Goal: Contribute content

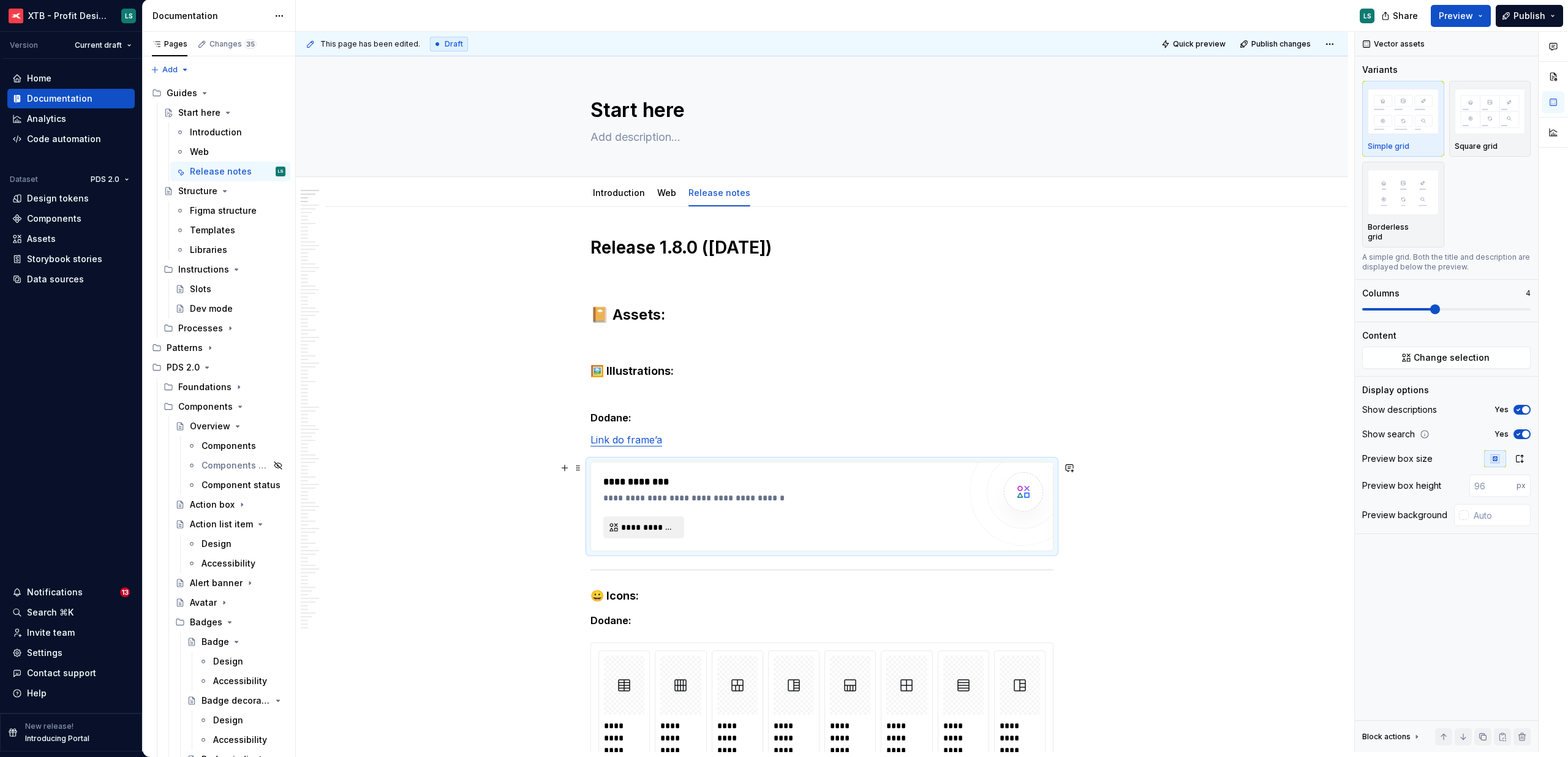
click at [636, 537] on button "**********" at bounding box center [643, 528] width 81 height 22
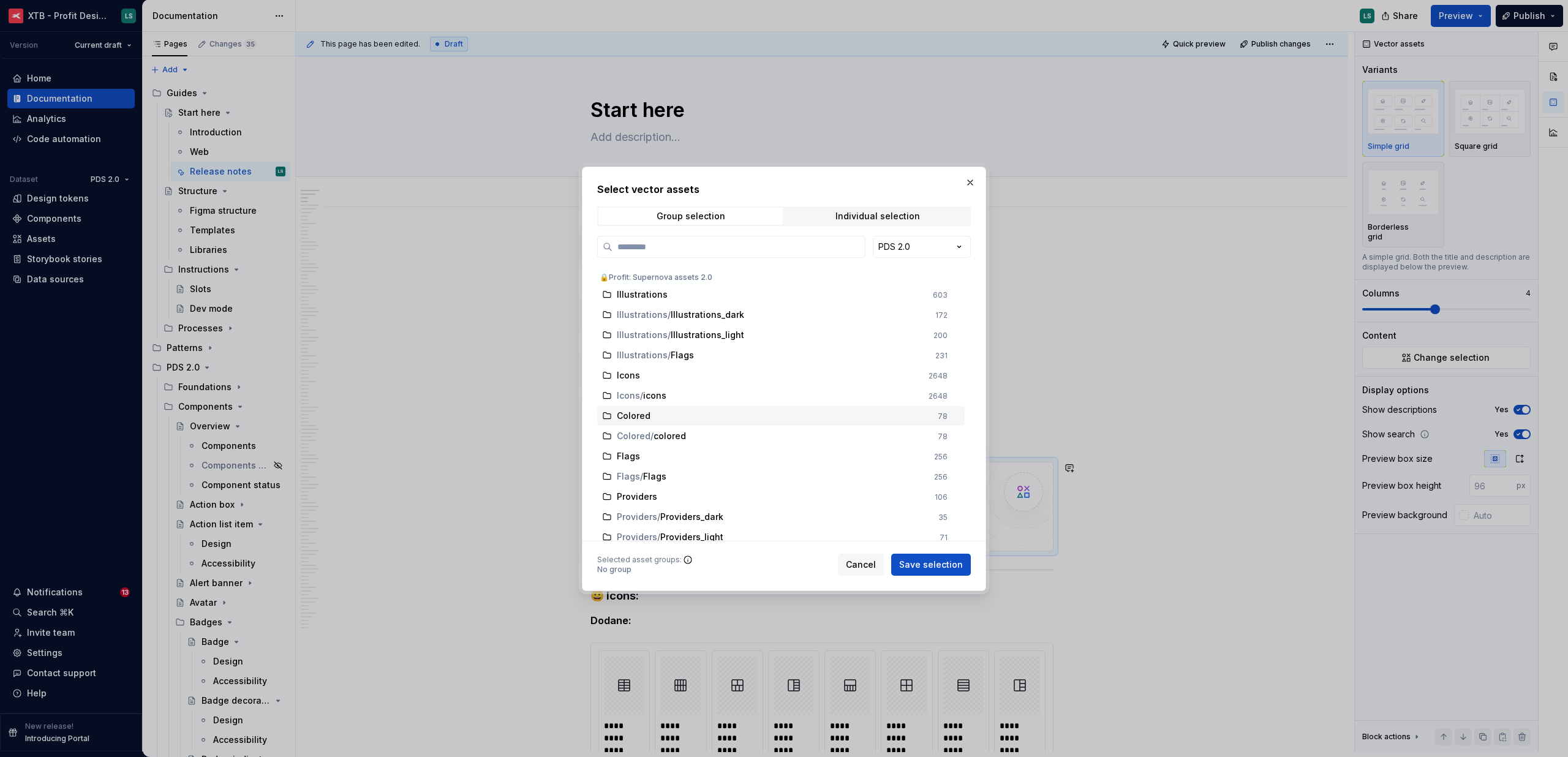
type input "*"
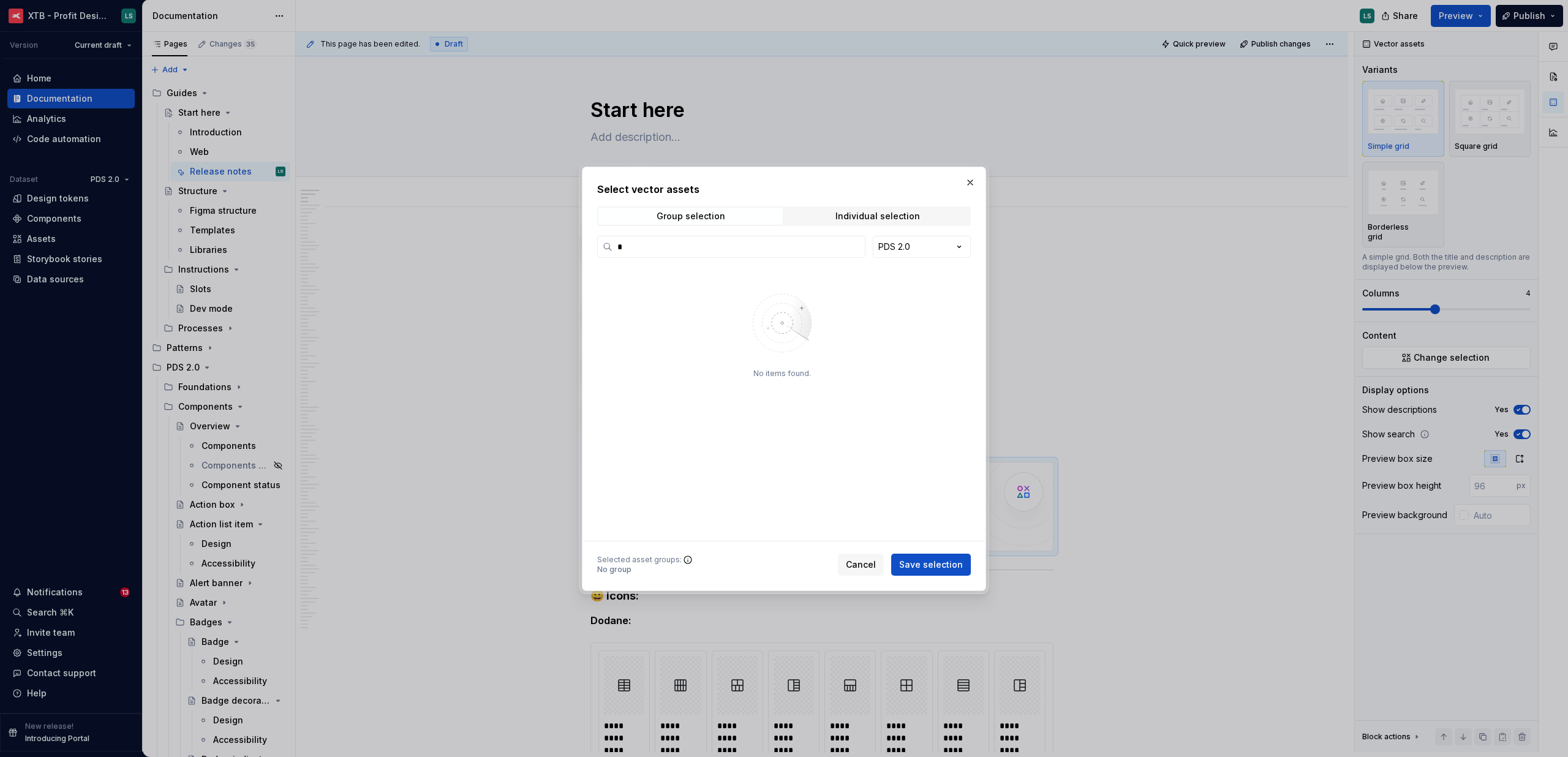
click at [868, 199] on div "Select vector assets Group selection Individual selection * PDS 2.0 No items fo…" at bounding box center [784, 378] width 374 height 394
click at [862, 212] on div "Individual selection" at bounding box center [878, 216] width 84 height 10
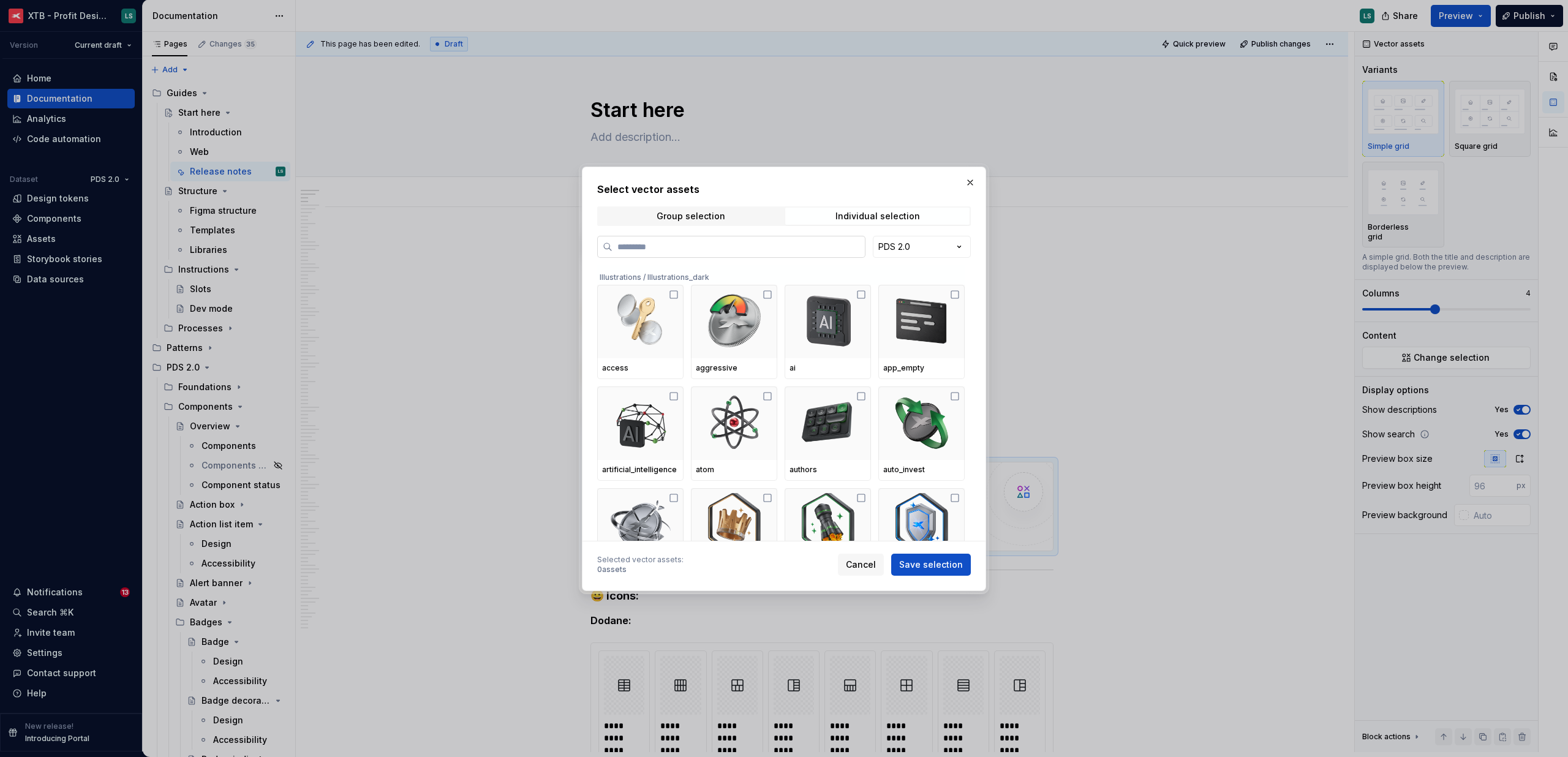
click at [723, 241] on input "search" at bounding box center [738, 247] width 252 height 13
type input "**"
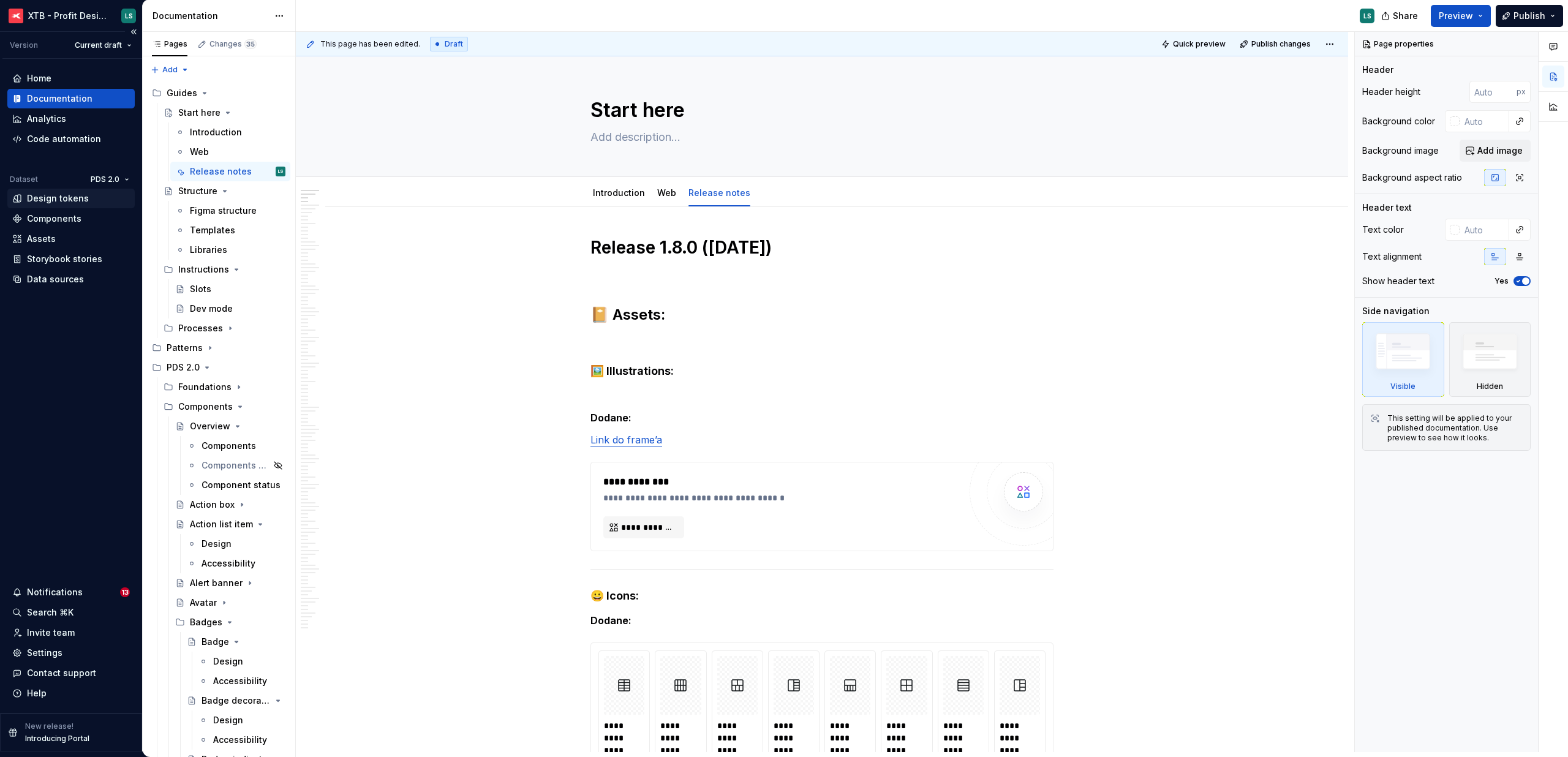
type textarea "*"
click at [54, 275] on div "Data sources" at bounding box center [55, 279] width 57 height 13
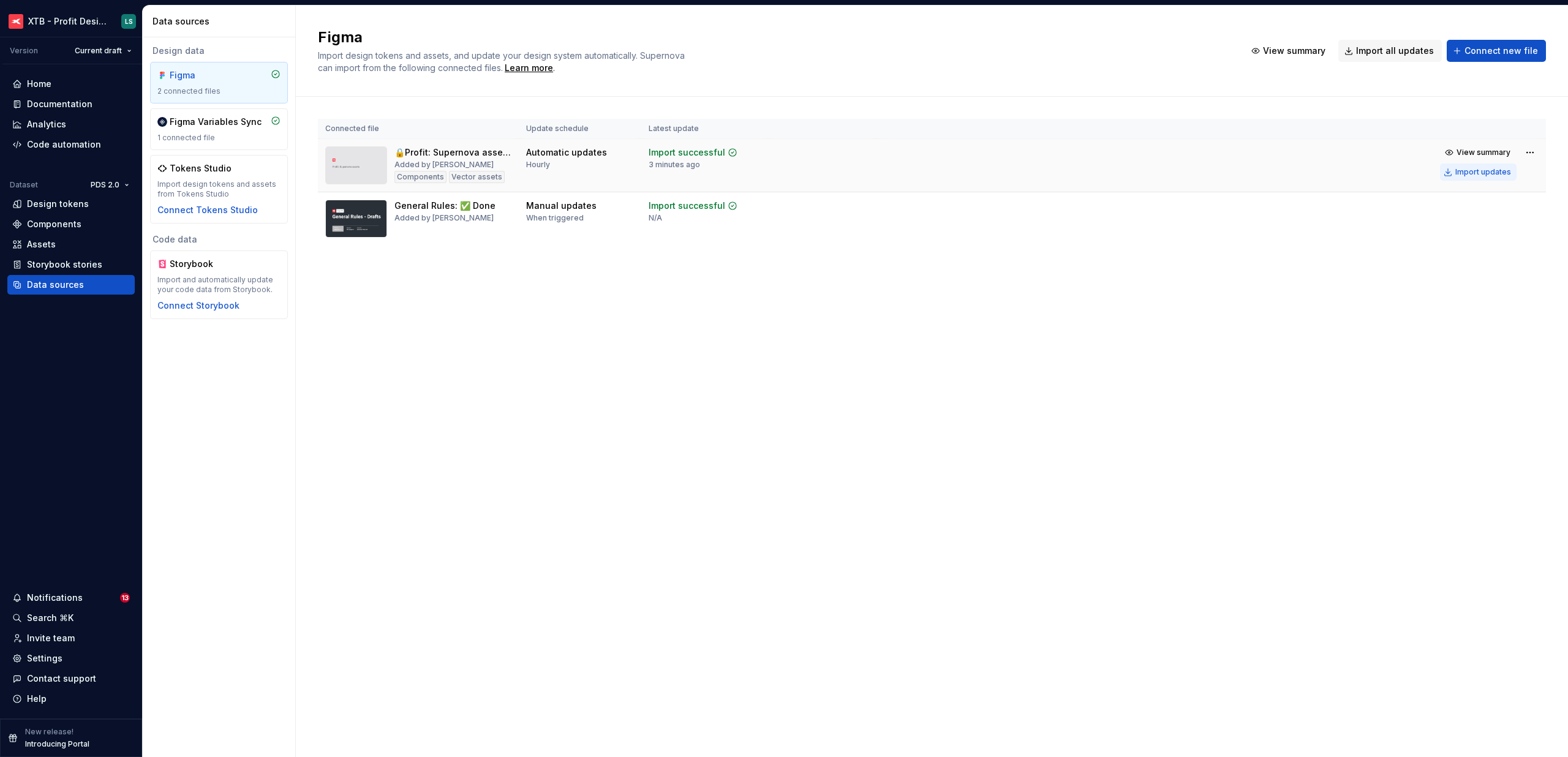
click at [1453, 168] on button "Import updates" at bounding box center [1479, 172] width 77 height 17
click at [49, 109] on div "Documentation" at bounding box center [59, 104] width 66 height 13
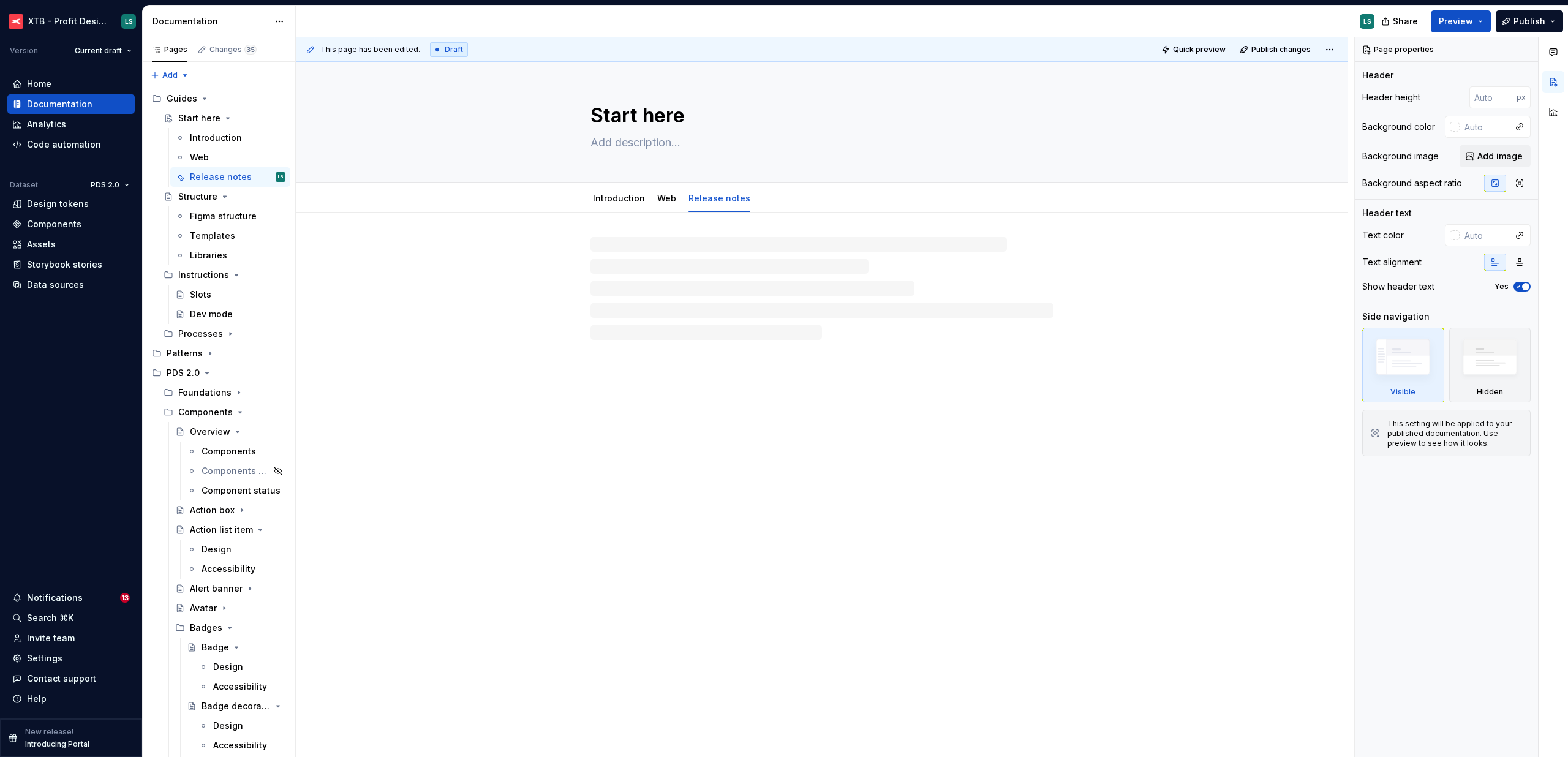
type textarea "*"
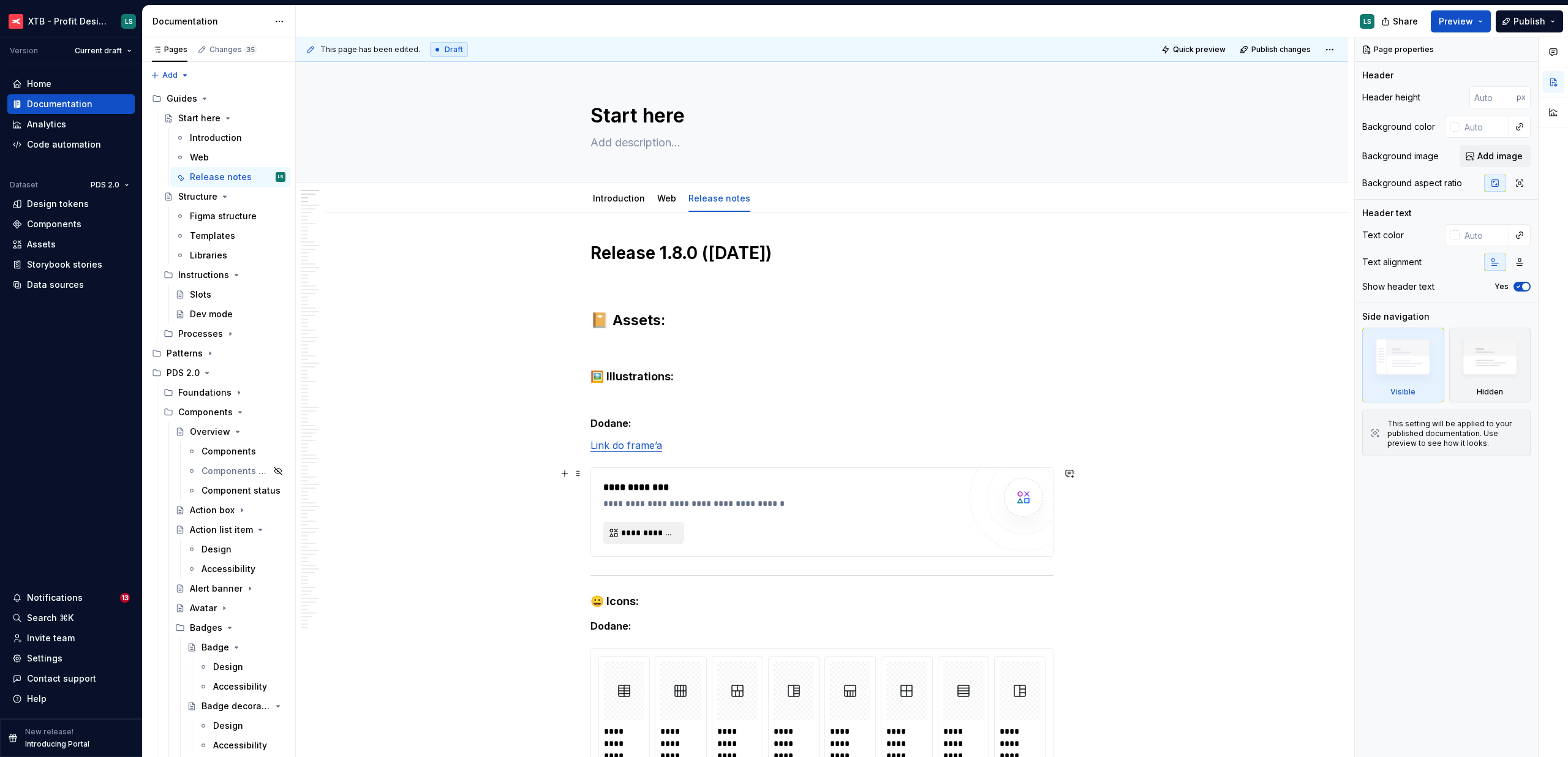
click at [654, 527] on span "**********" at bounding box center [648, 533] width 55 height 13
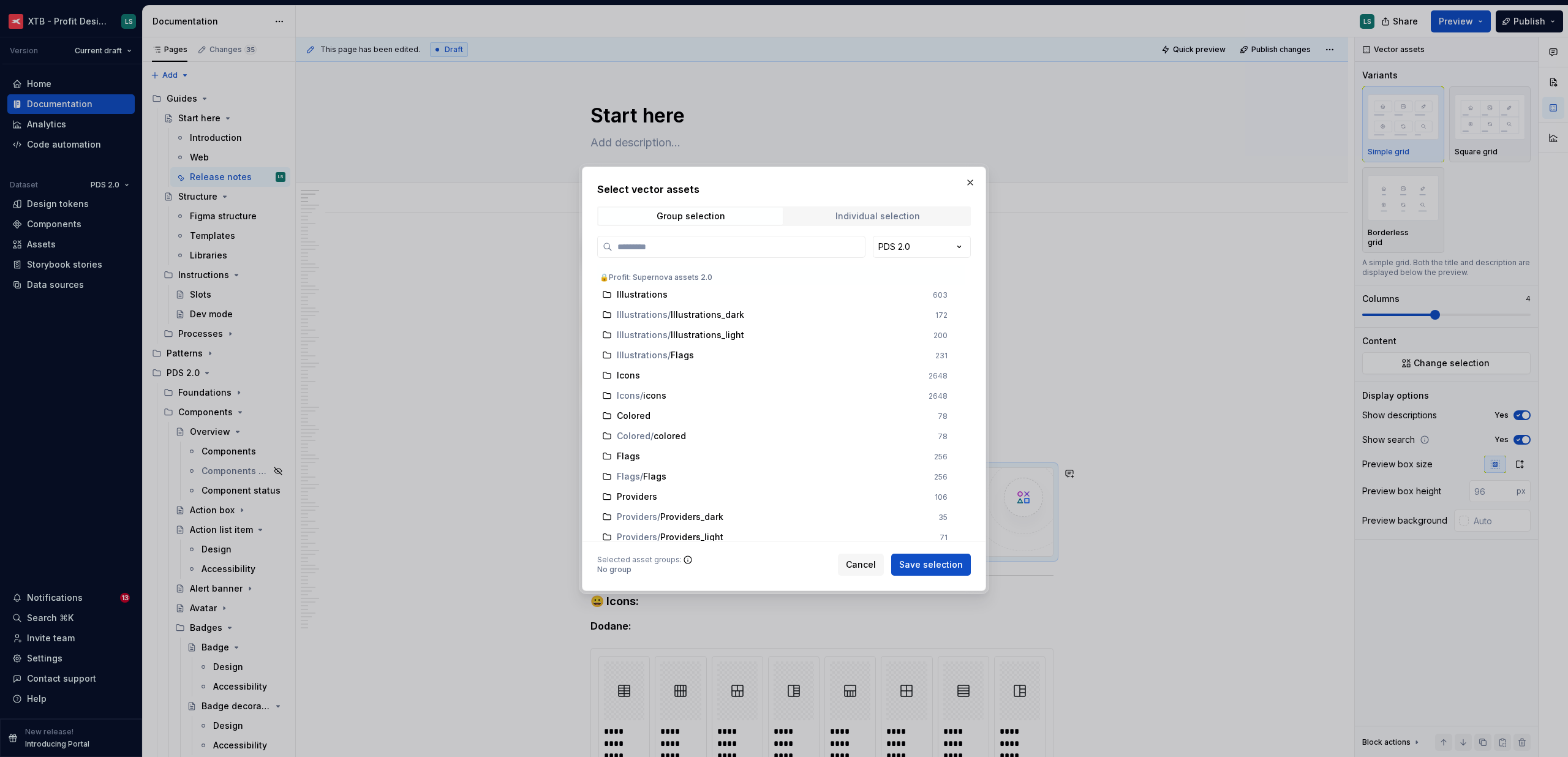
click at [853, 213] on div "Individual selection" at bounding box center [878, 216] width 84 height 10
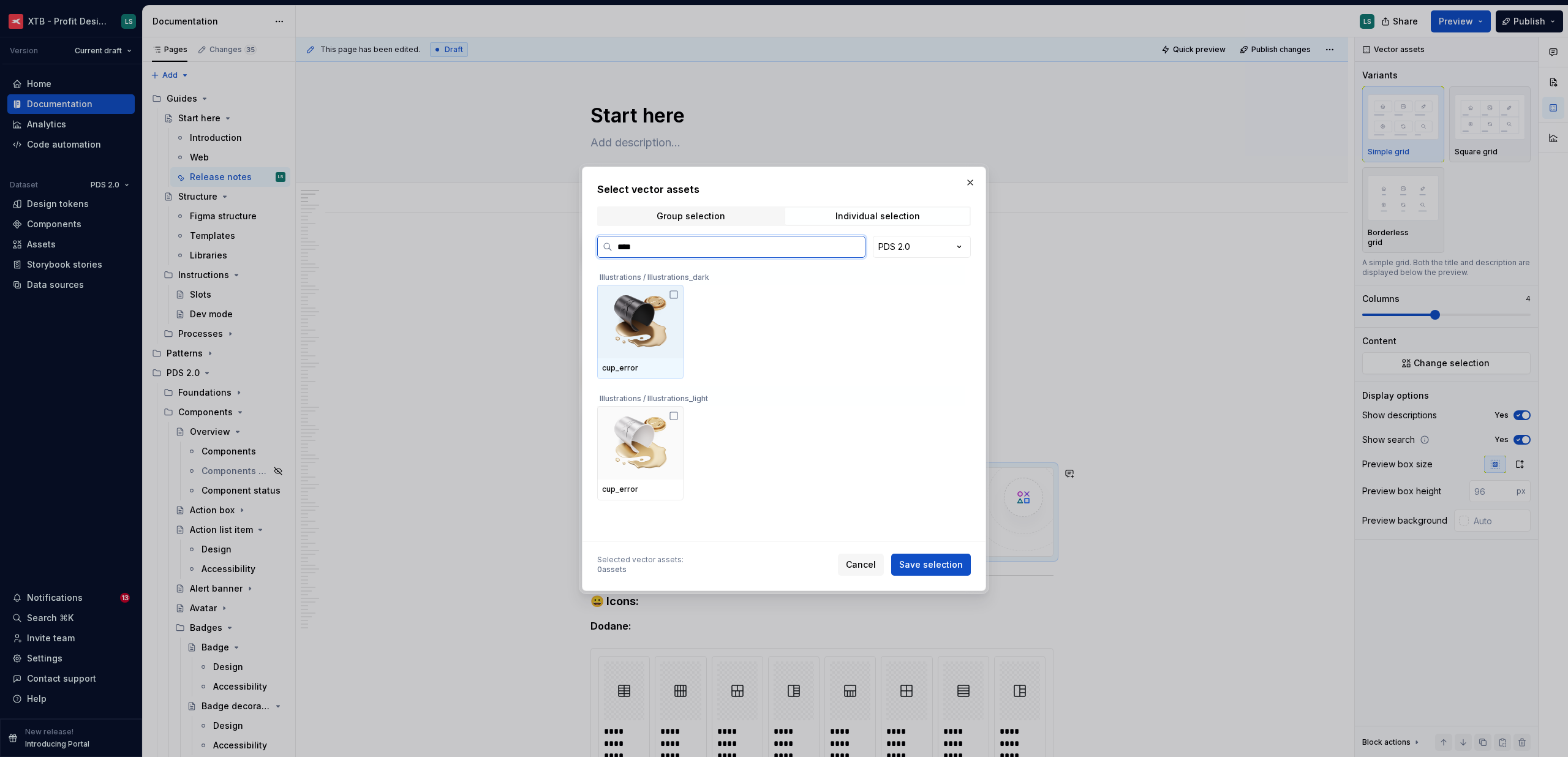
type input "*****"
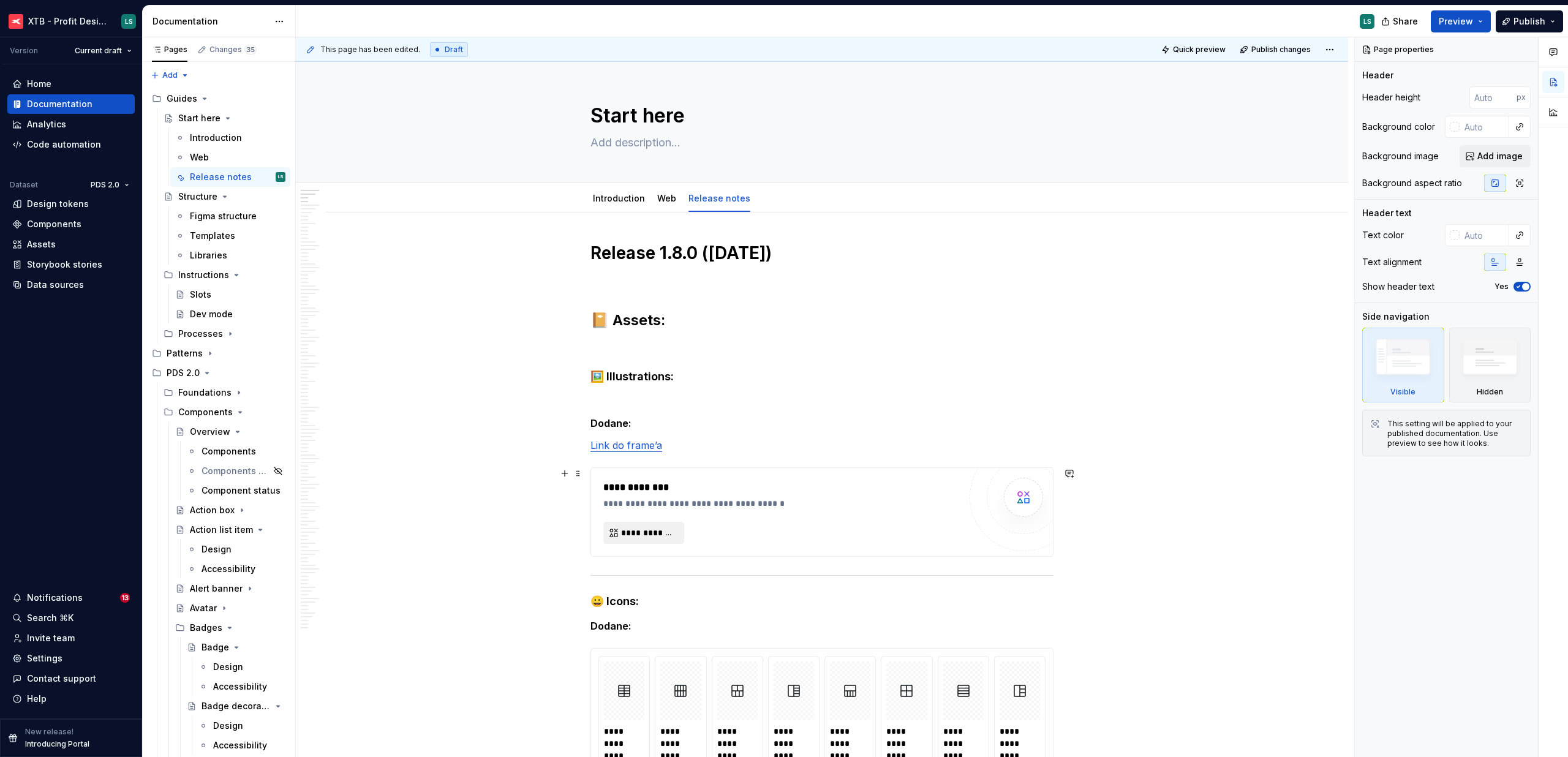
click at [638, 538] on span "**********" at bounding box center [648, 533] width 55 height 13
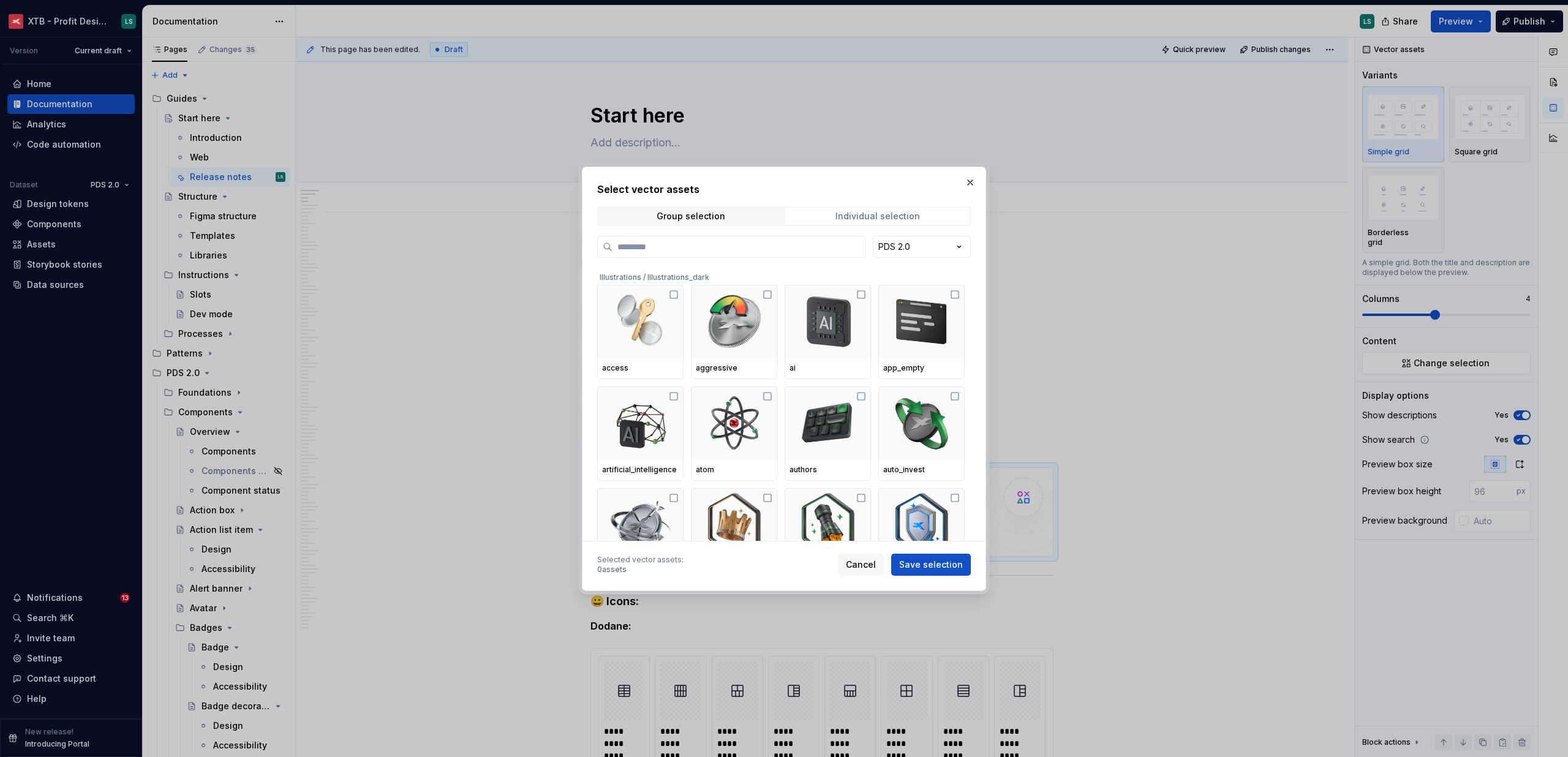
click at [836, 209] on span "Individual selection" at bounding box center [877, 216] width 184 height 17
click at [743, 248] on input "search" at bounding box center [738, 247] width 252 height 13
type input "***"
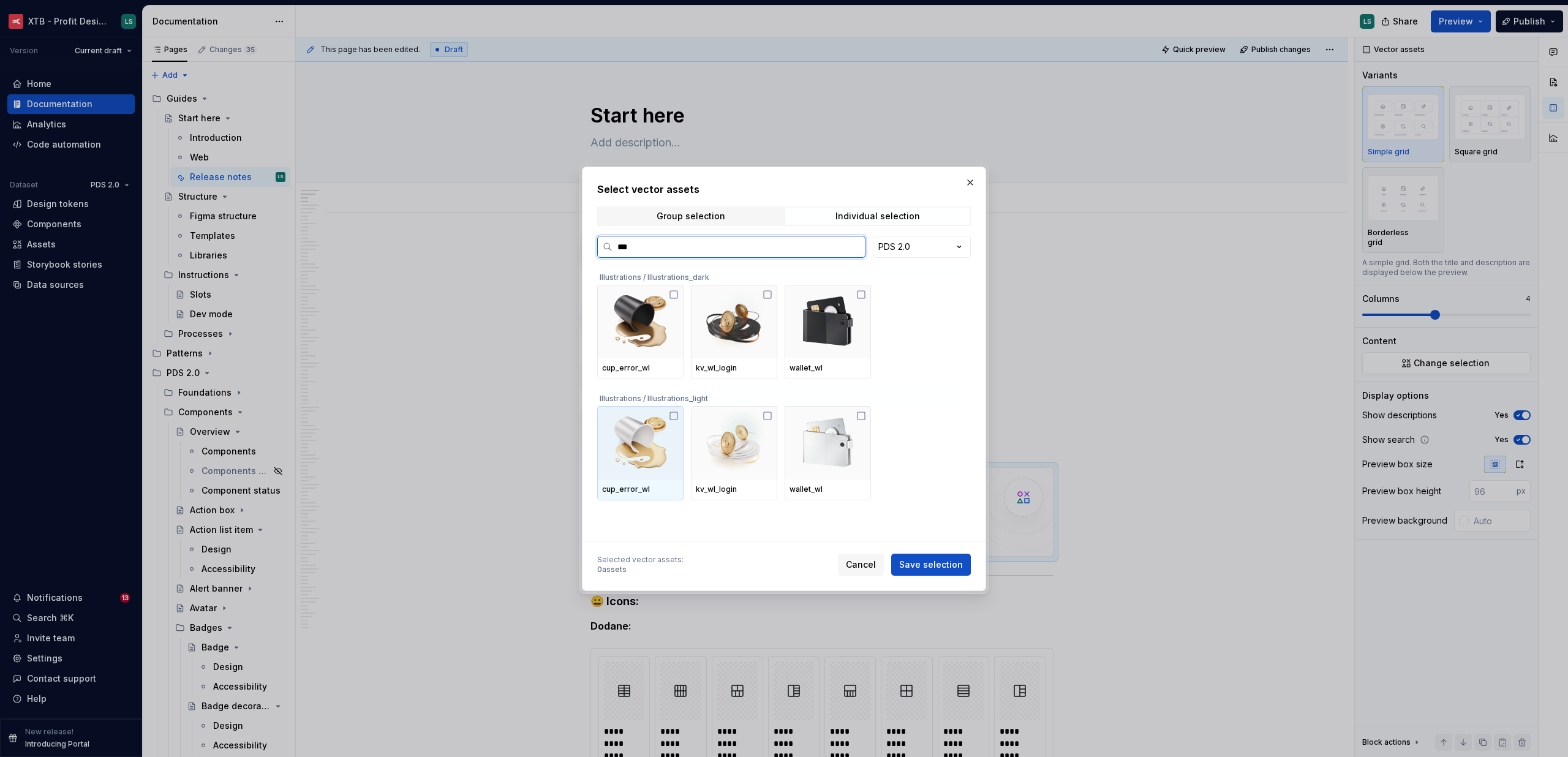
click at [646, 492] on div "cup_error_wl" at bounding box center [641, 489] width 77 height 10
click at [815, 464] on img at bounding box center [828, 443] width 77 height 64
click at [921, 570] on span "Save selection" at bounding box center [931, 565] width 64 height 13
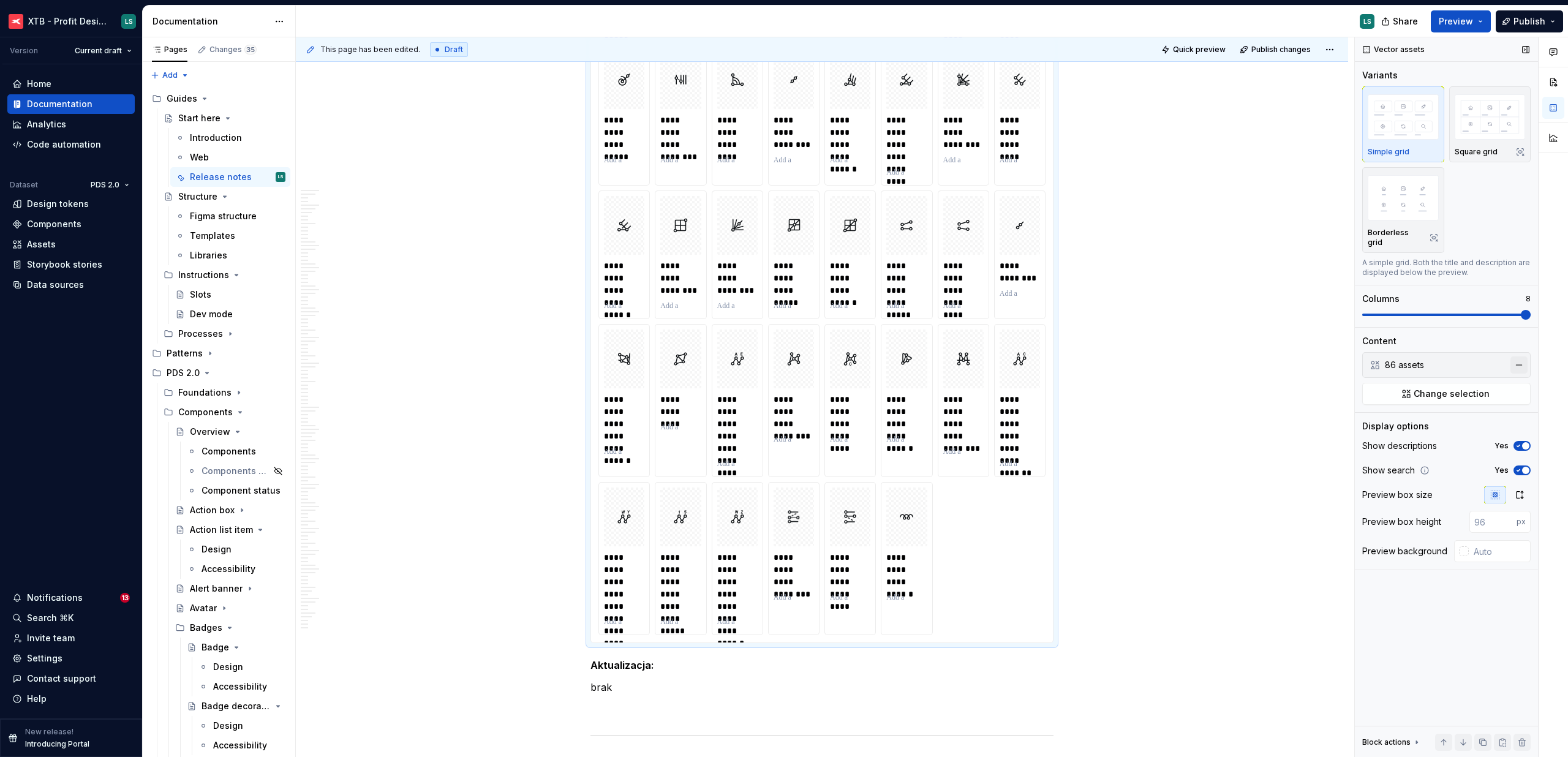
click at [1519, 359] on button "button" at bounding box center [1518, 364] width 17 height 17
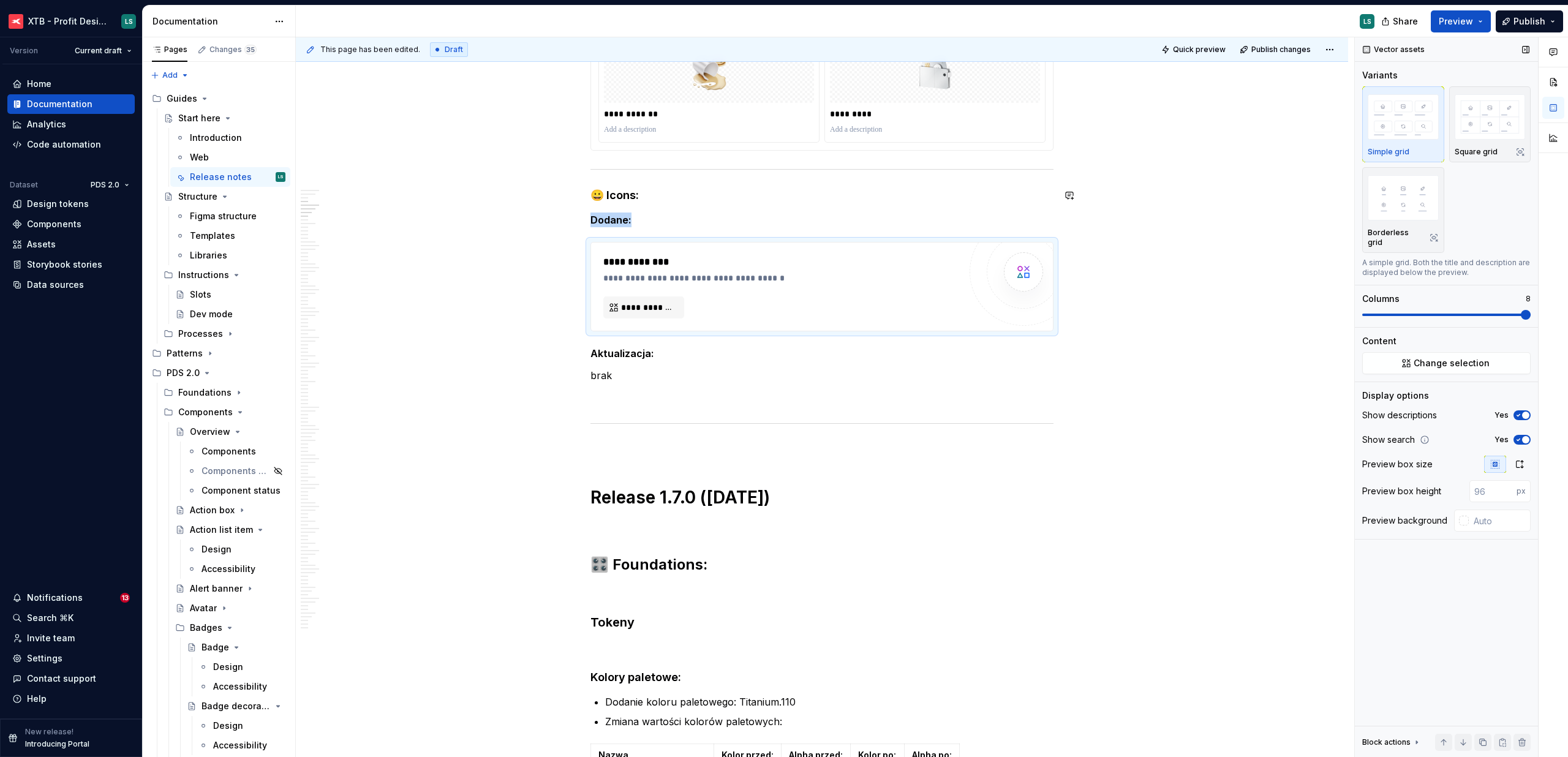
scroll to position [335, 0]
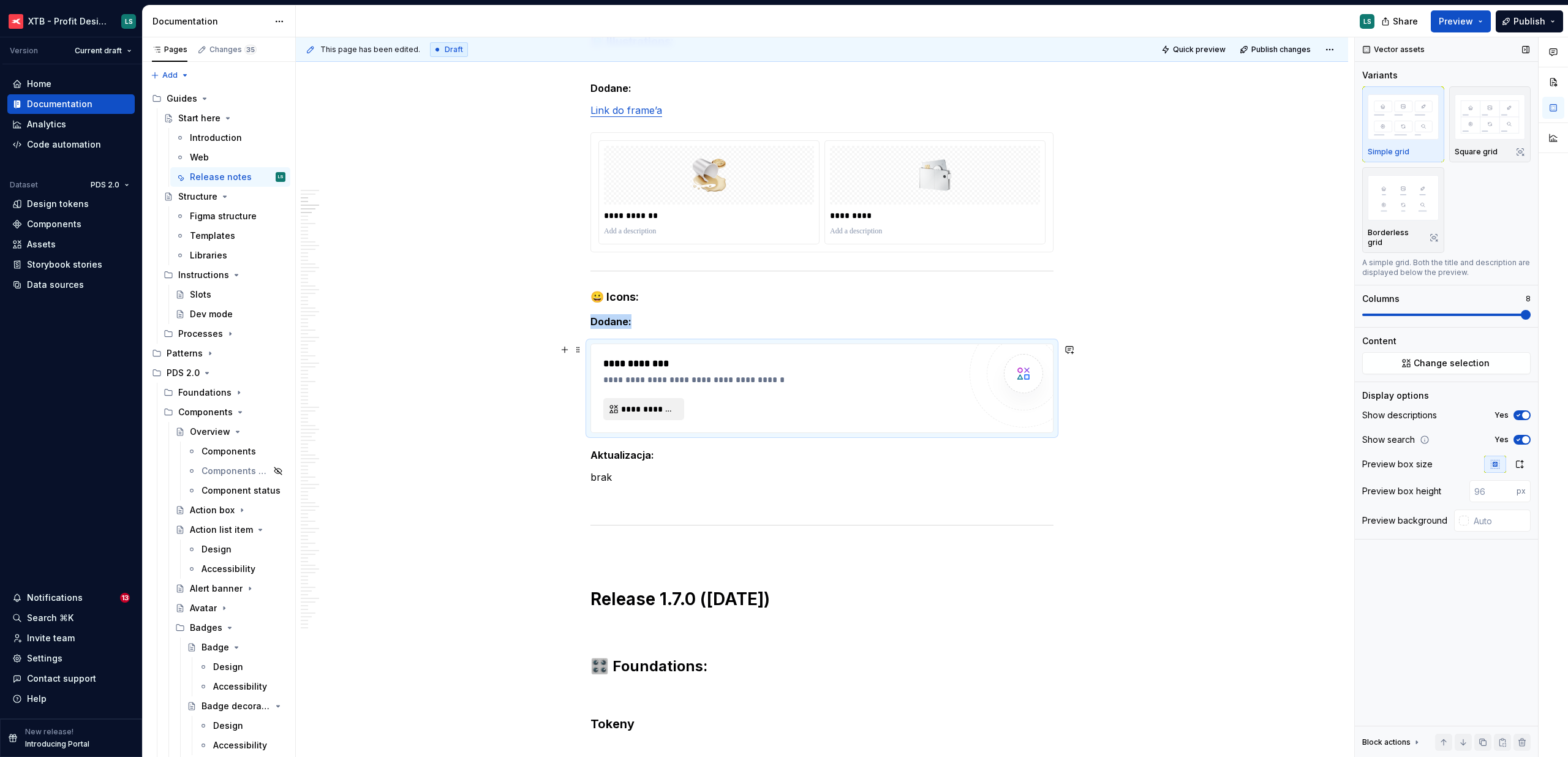
click at [671, 407] on span "**********" at bounding box center [648, 409] width 55 height 13
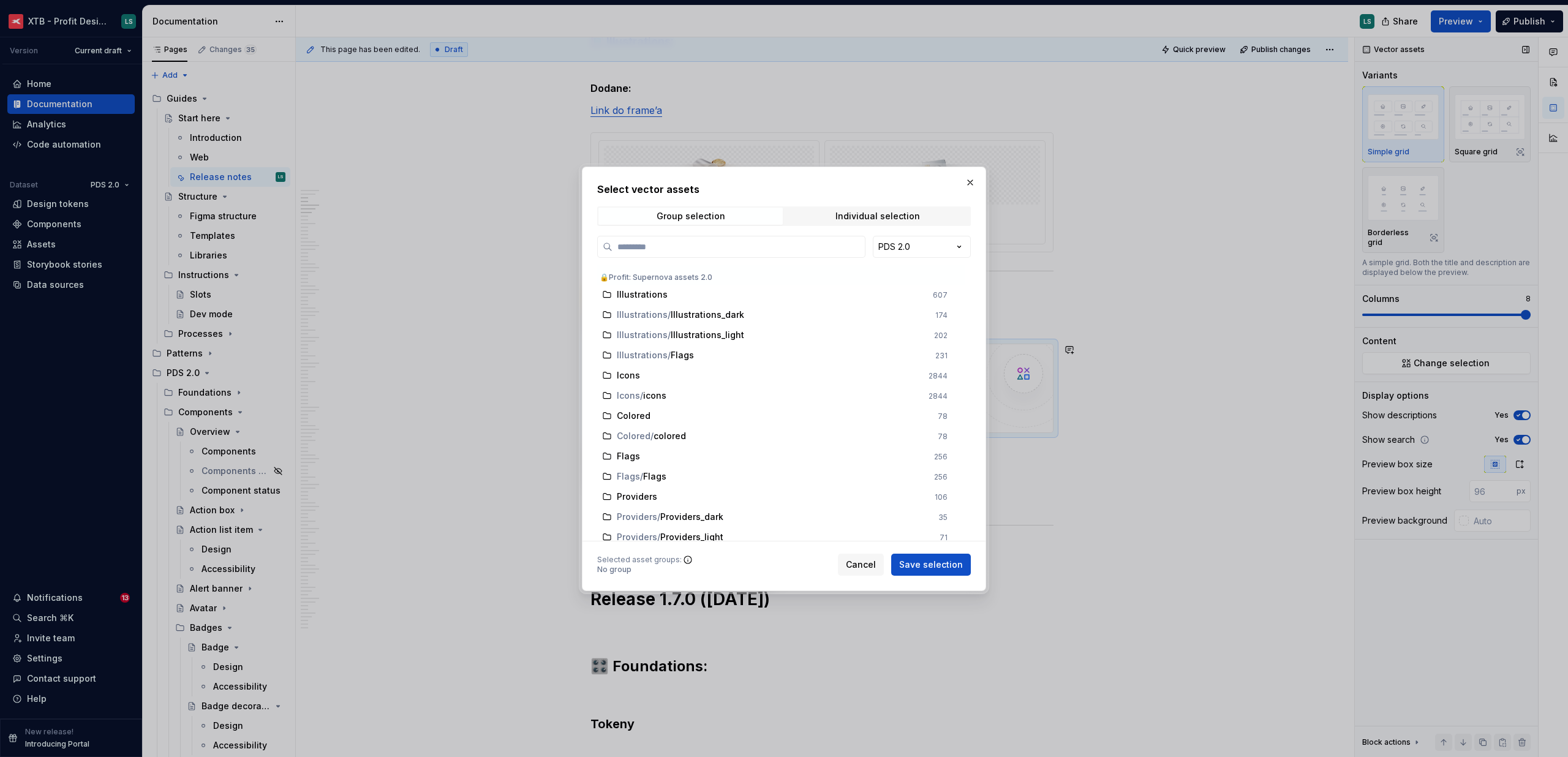
click at [845, 204] on div "Select vector assets Group selection Individual selection PDS 2.0 🔒Profit: Supe…" at bounding box center [784, 378] width 374 height 394
click at [849, 214] on div "Individual selection" at bounding box center [878, 216] width 84 height 10
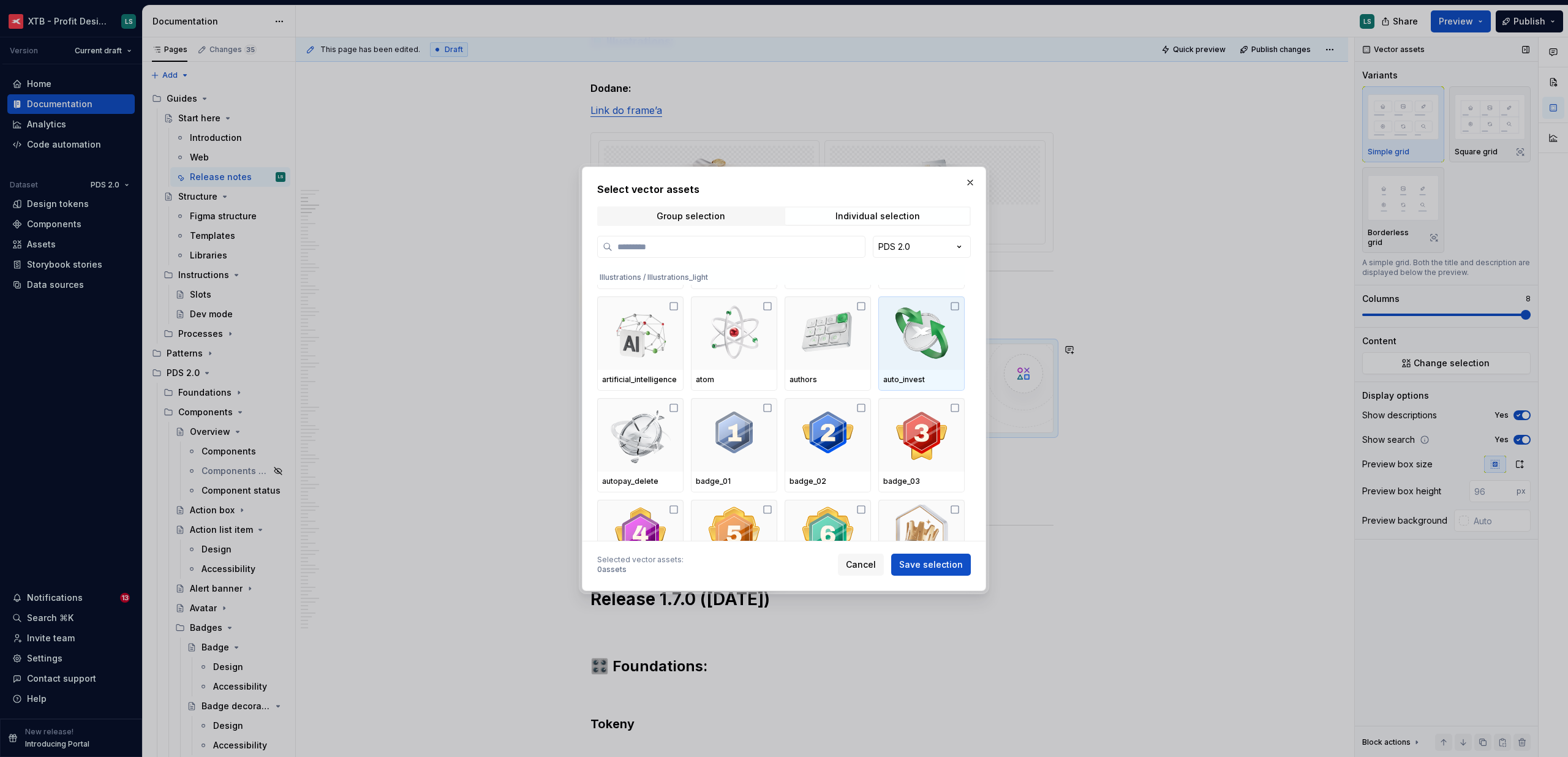
scroll to position [4372, 0]
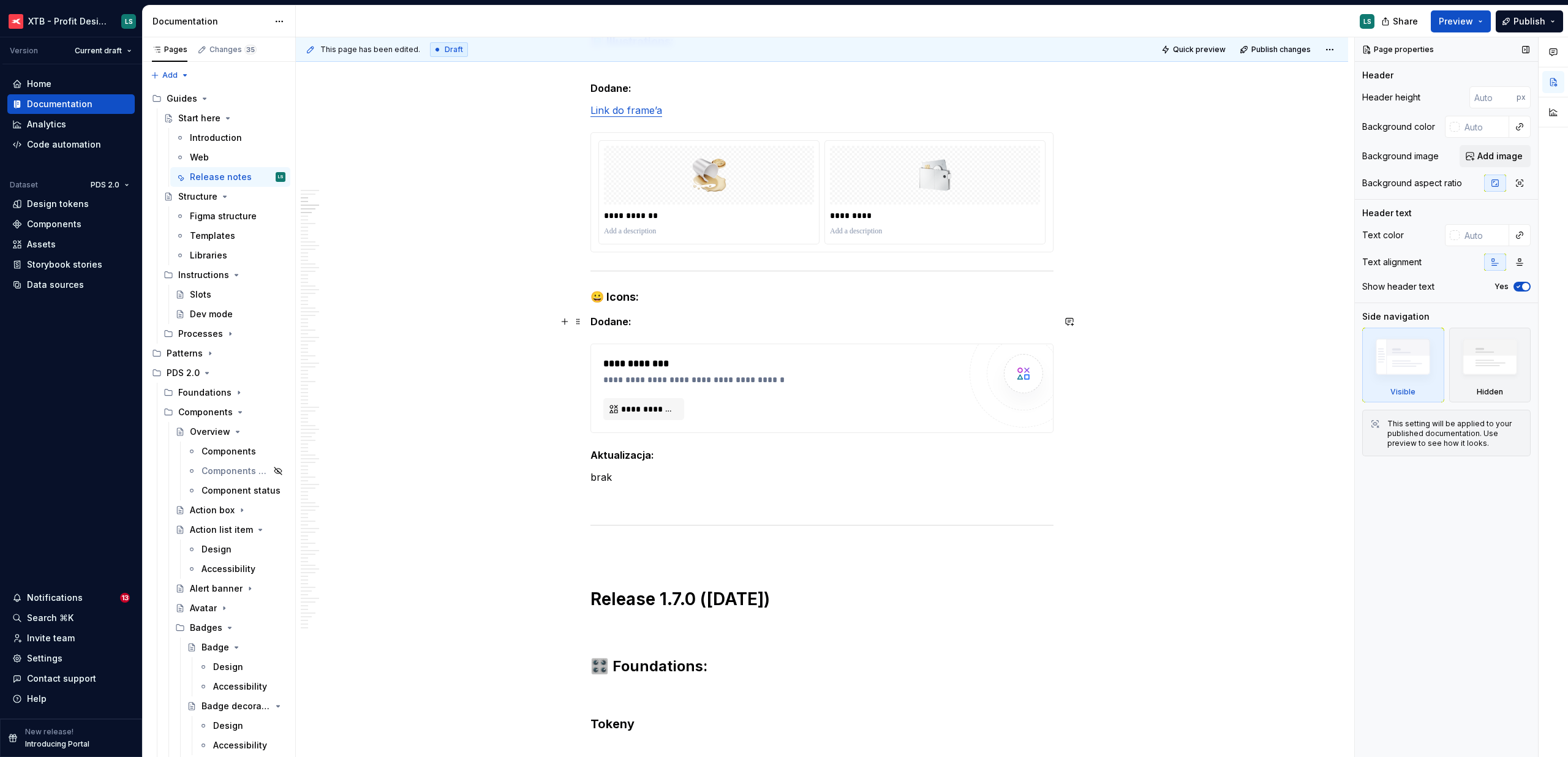
type textarea "*"
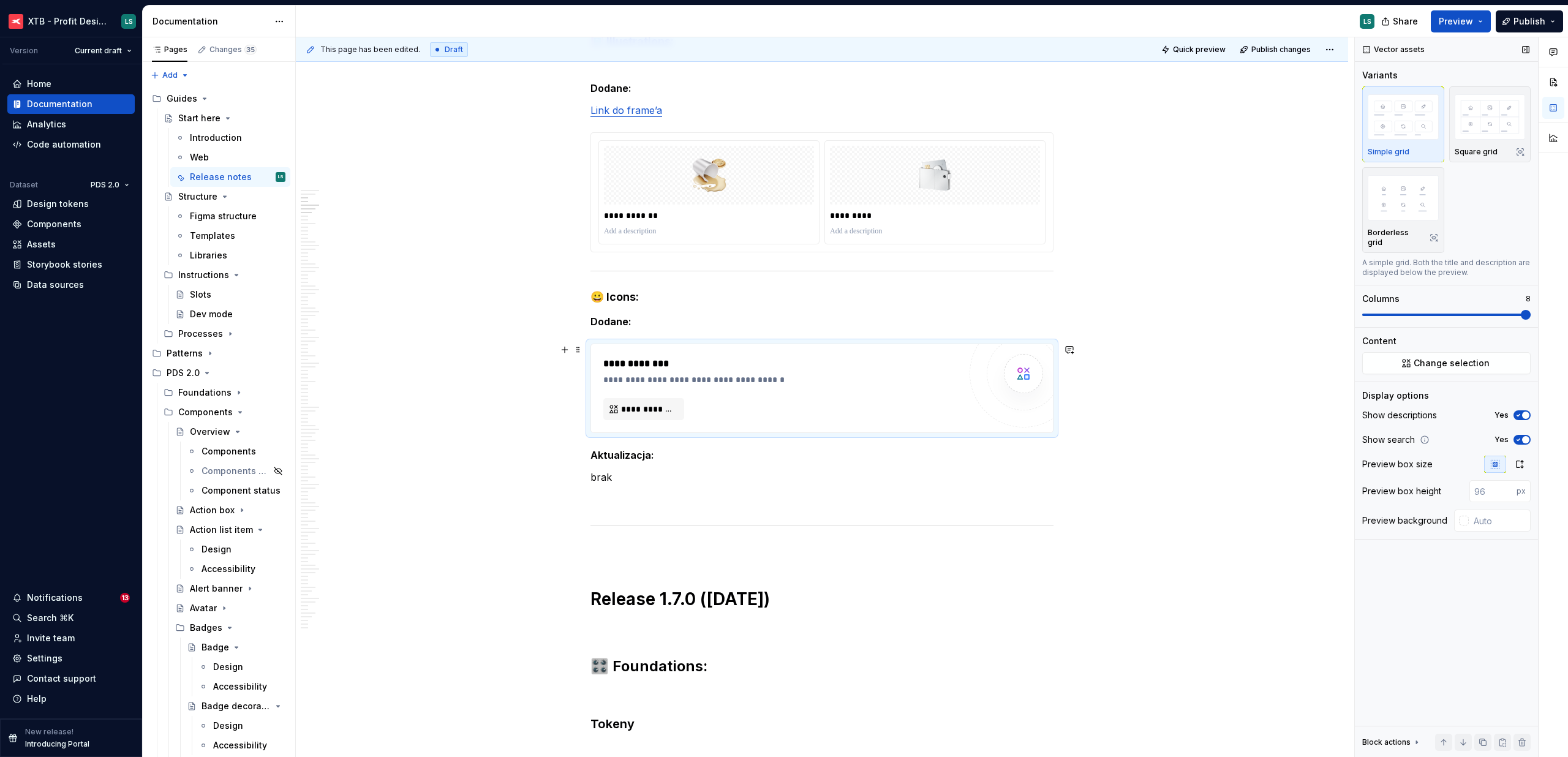
click at [805, 350] on div "**********" at bounding box center [822, 388] width 462 height 88
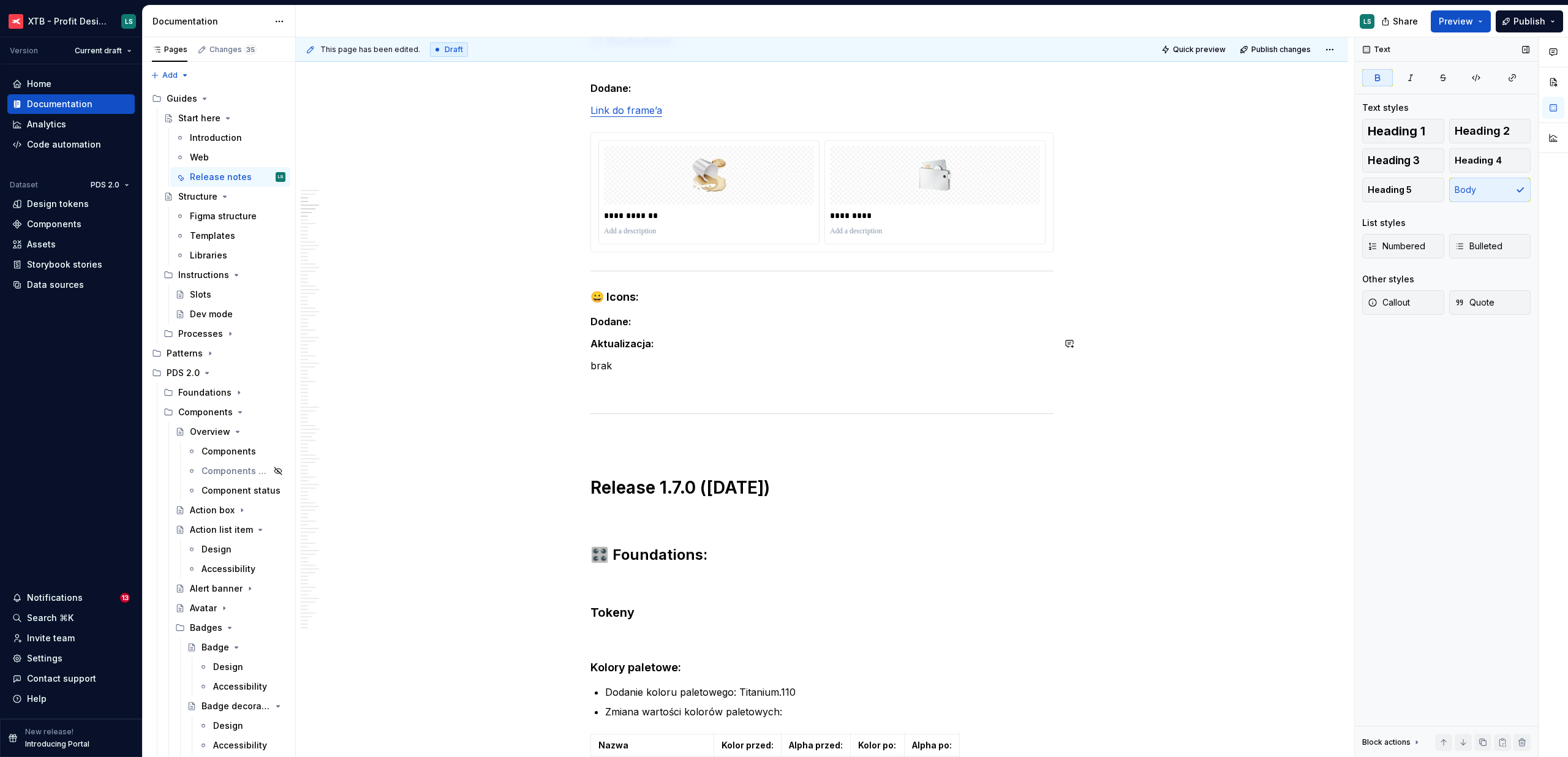
click at [667, 301] on h4 "😀 Icons:" at bounding box center [822, 297] width 463 height 15
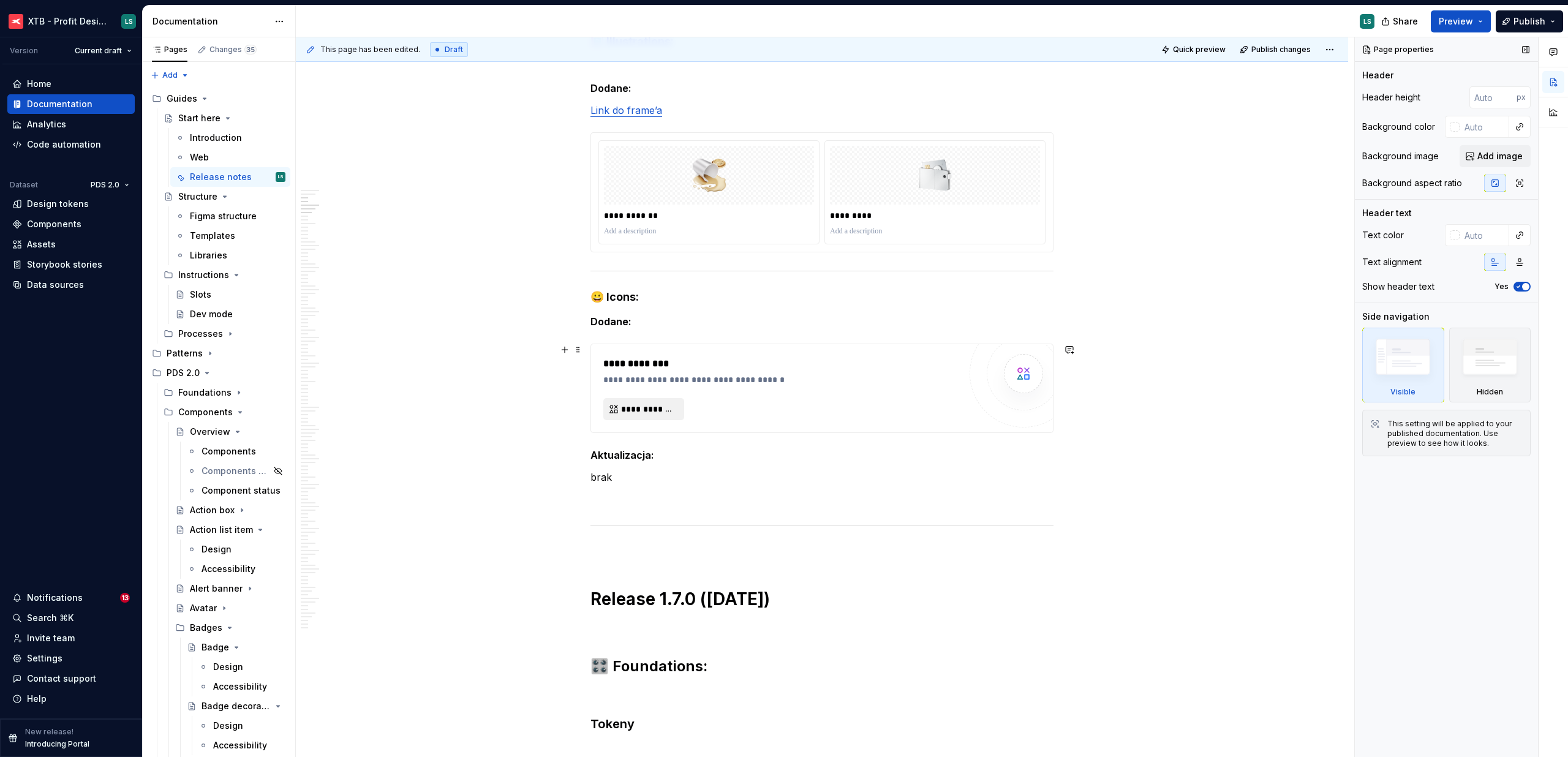
click at [635, 412] on span "**********" at bounding box center [648, 409] width 55 height 13
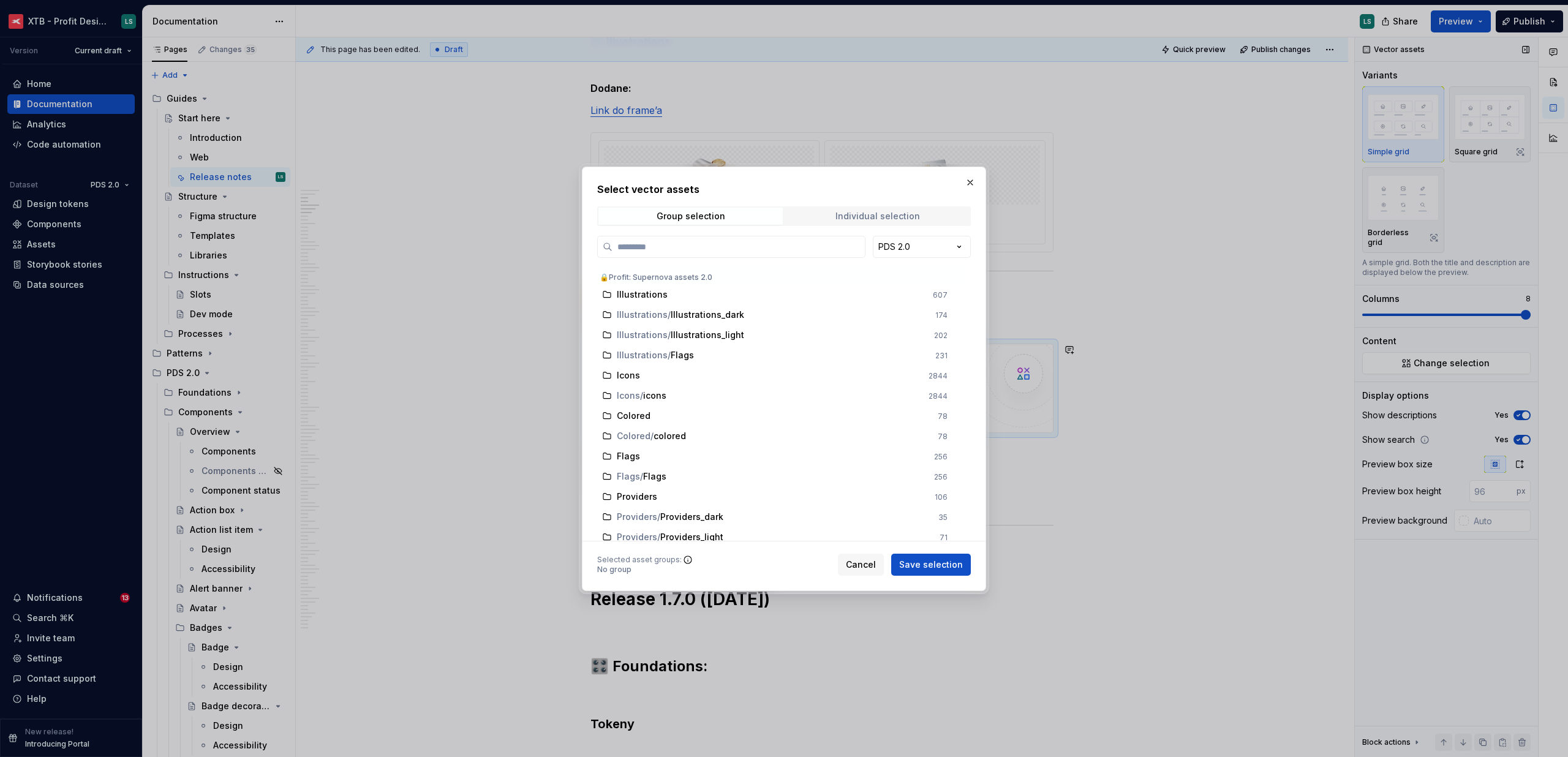
click at [825, 220] on span "Individual selection" at bounding box center [877, 216] width 184 height 17
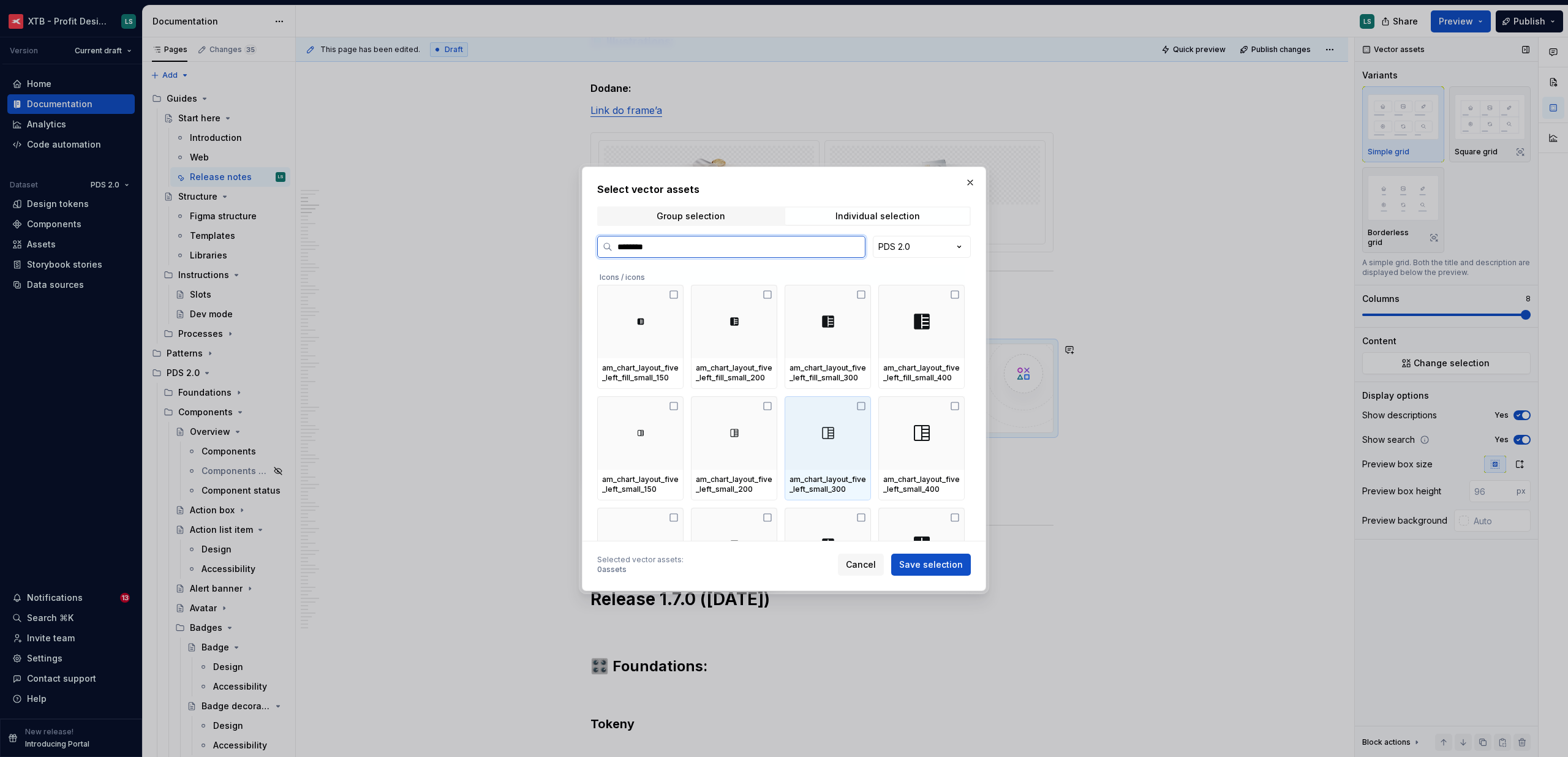
click at [844, 447] on div at bounding box center [828, 432] width 86 height 73
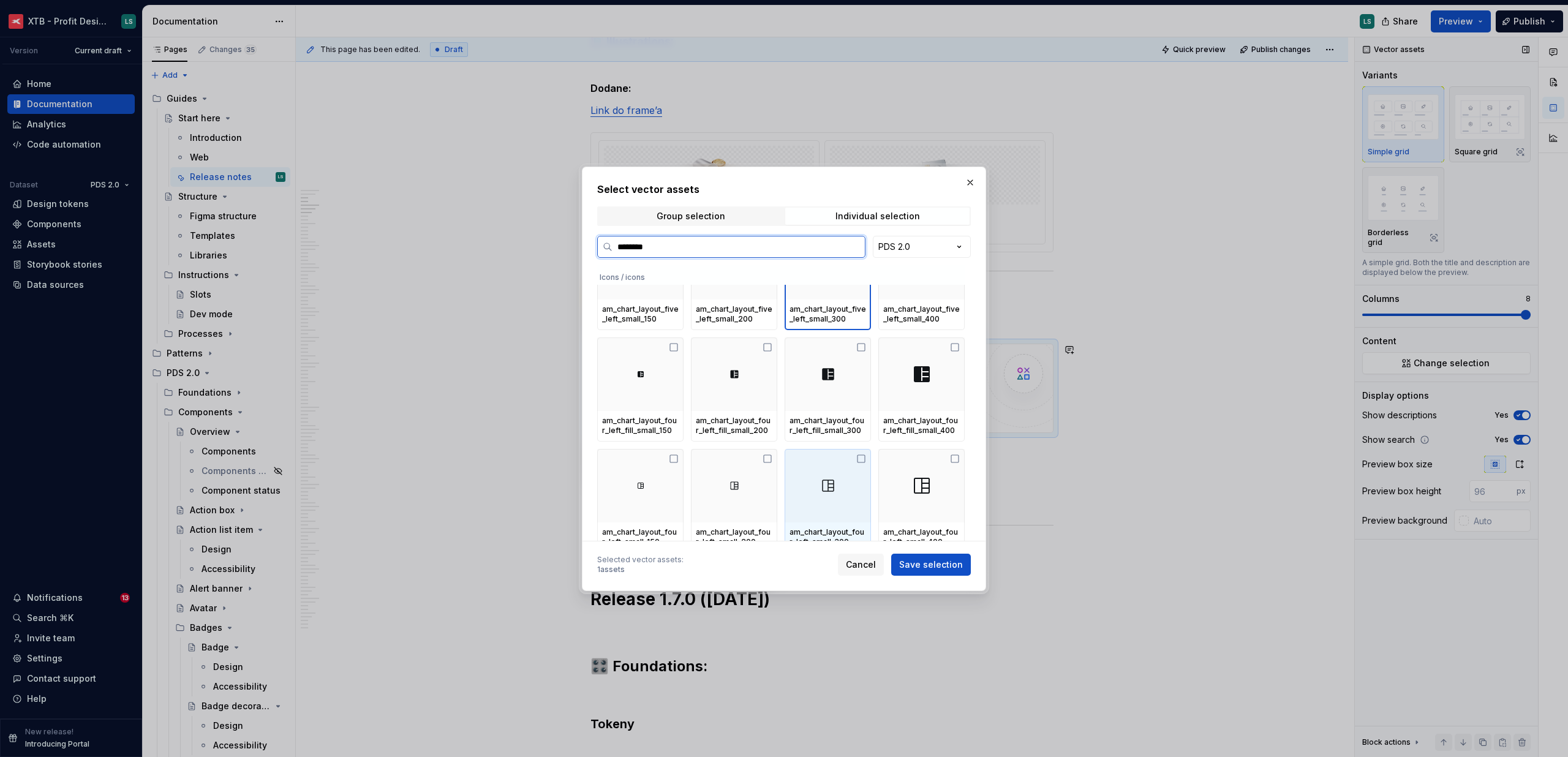
click at [835, 464] on div at bounding box center [828, 486] width 86 height 73
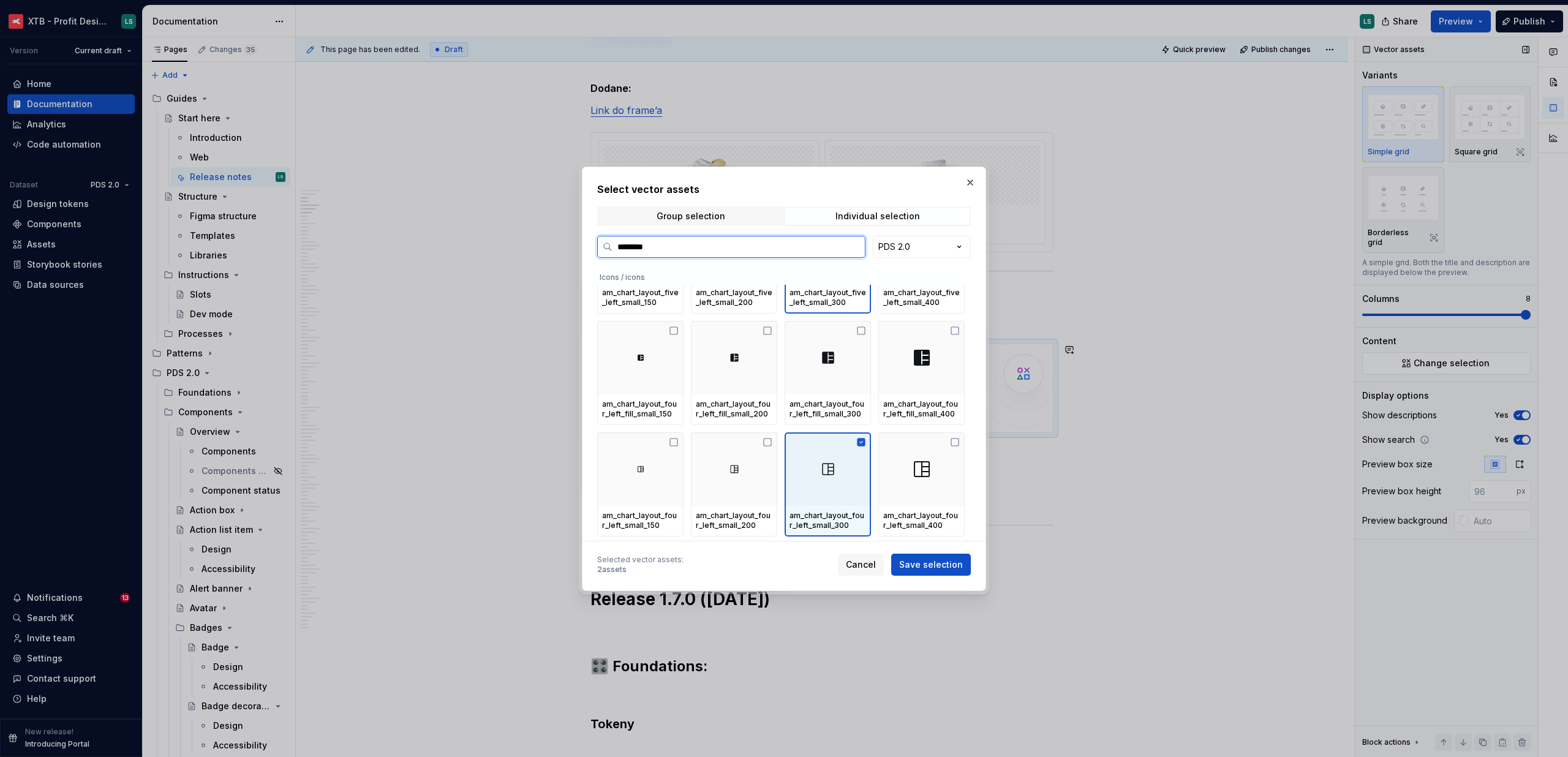
scroll to position [195, 0]
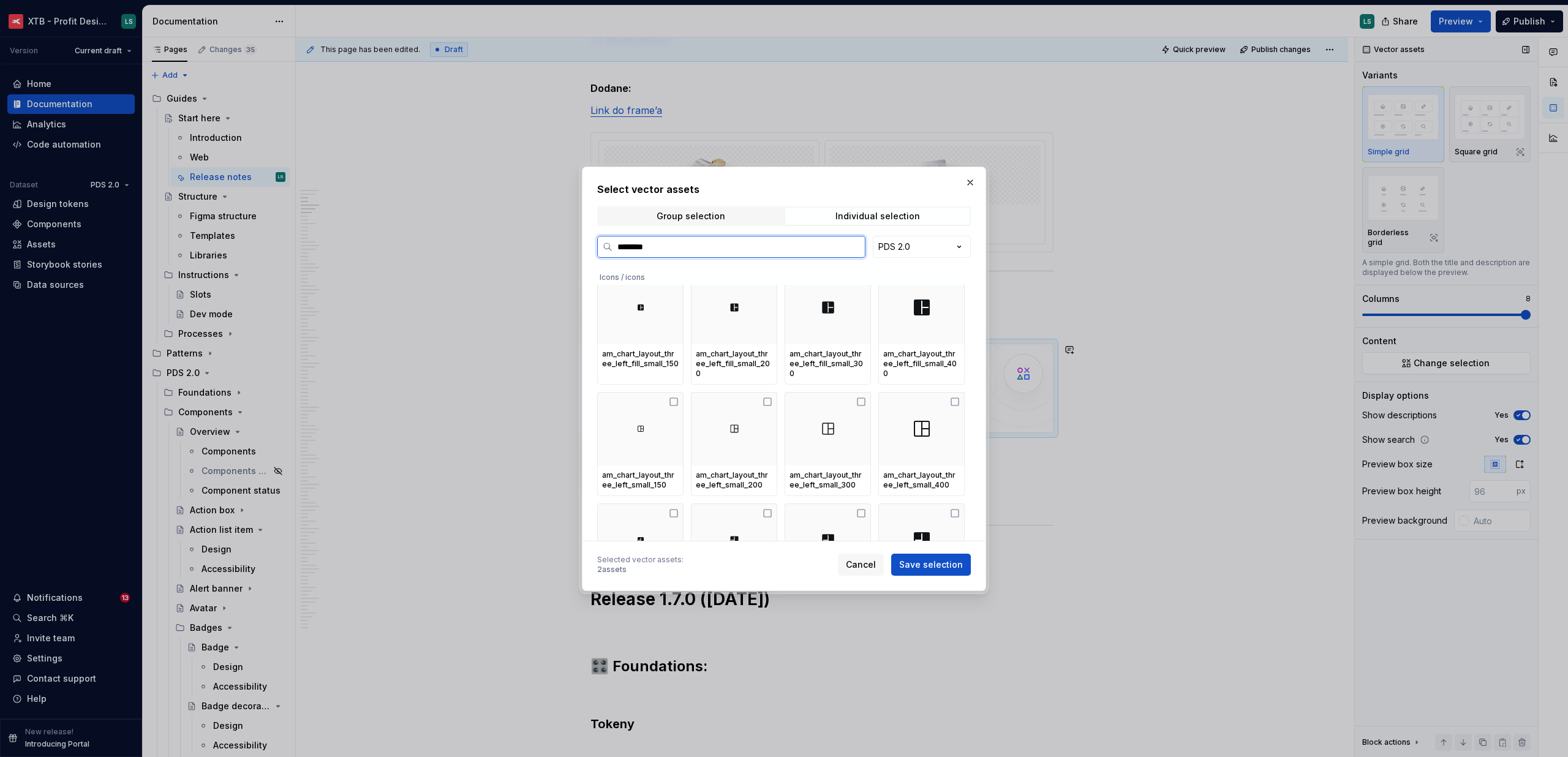
click at [837, 466] on div "am_chart_layout_three_left_small_300" at bounding box center [828, 481] width 86 height 30
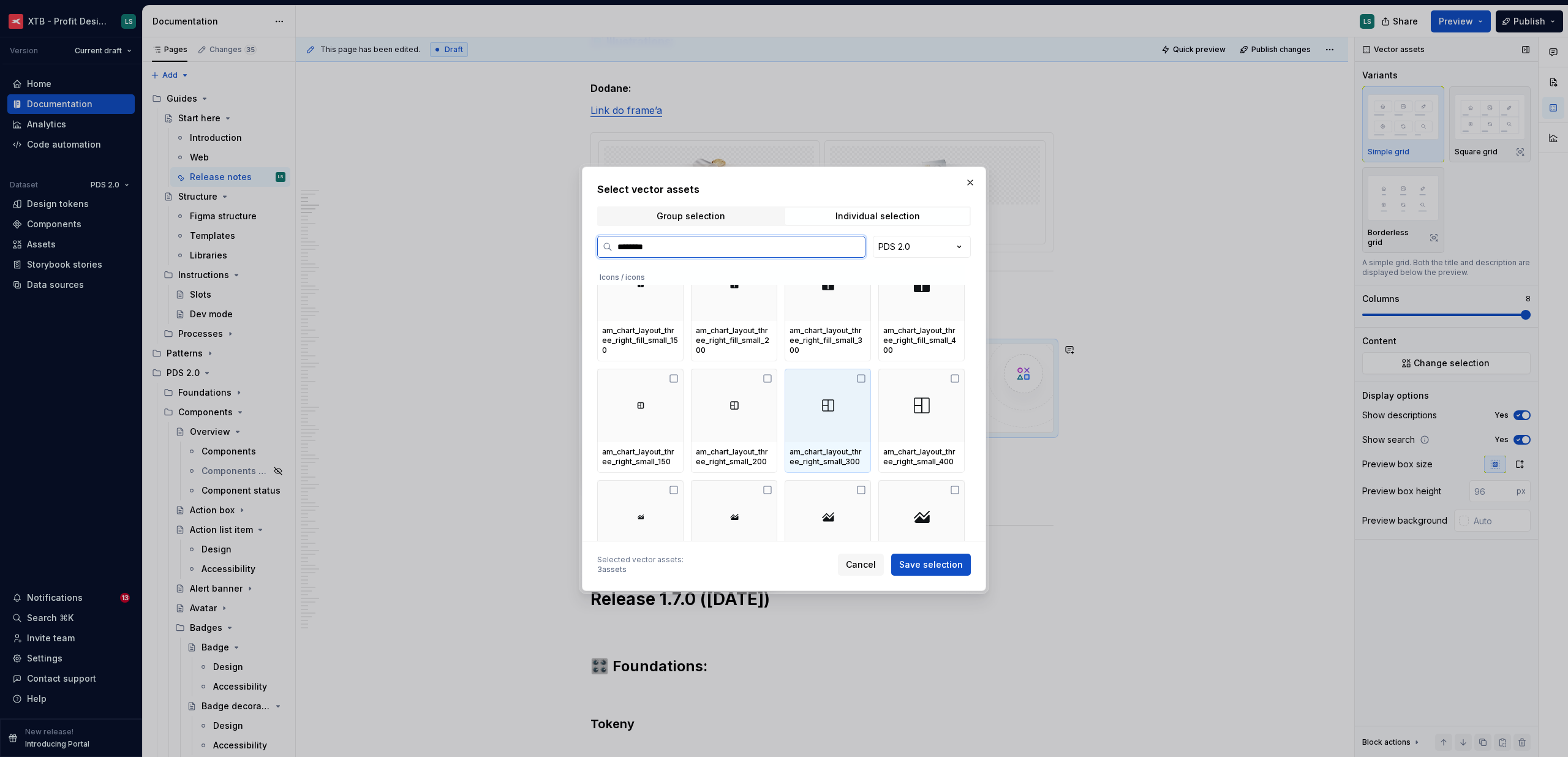
scroll to position [631, 0]
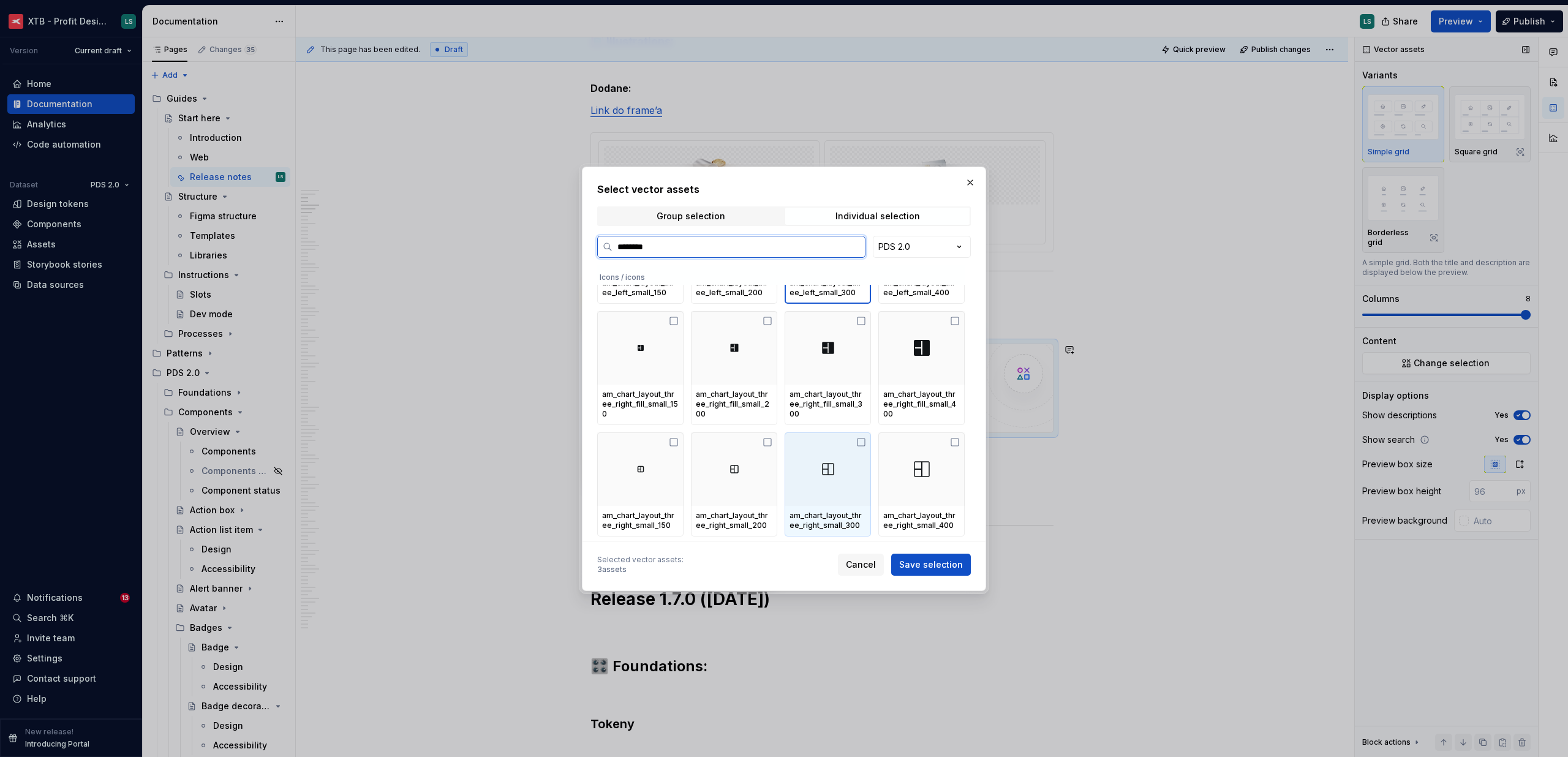
click at [845, 438] on div at bounding box center [828, 469] width 86 height 73
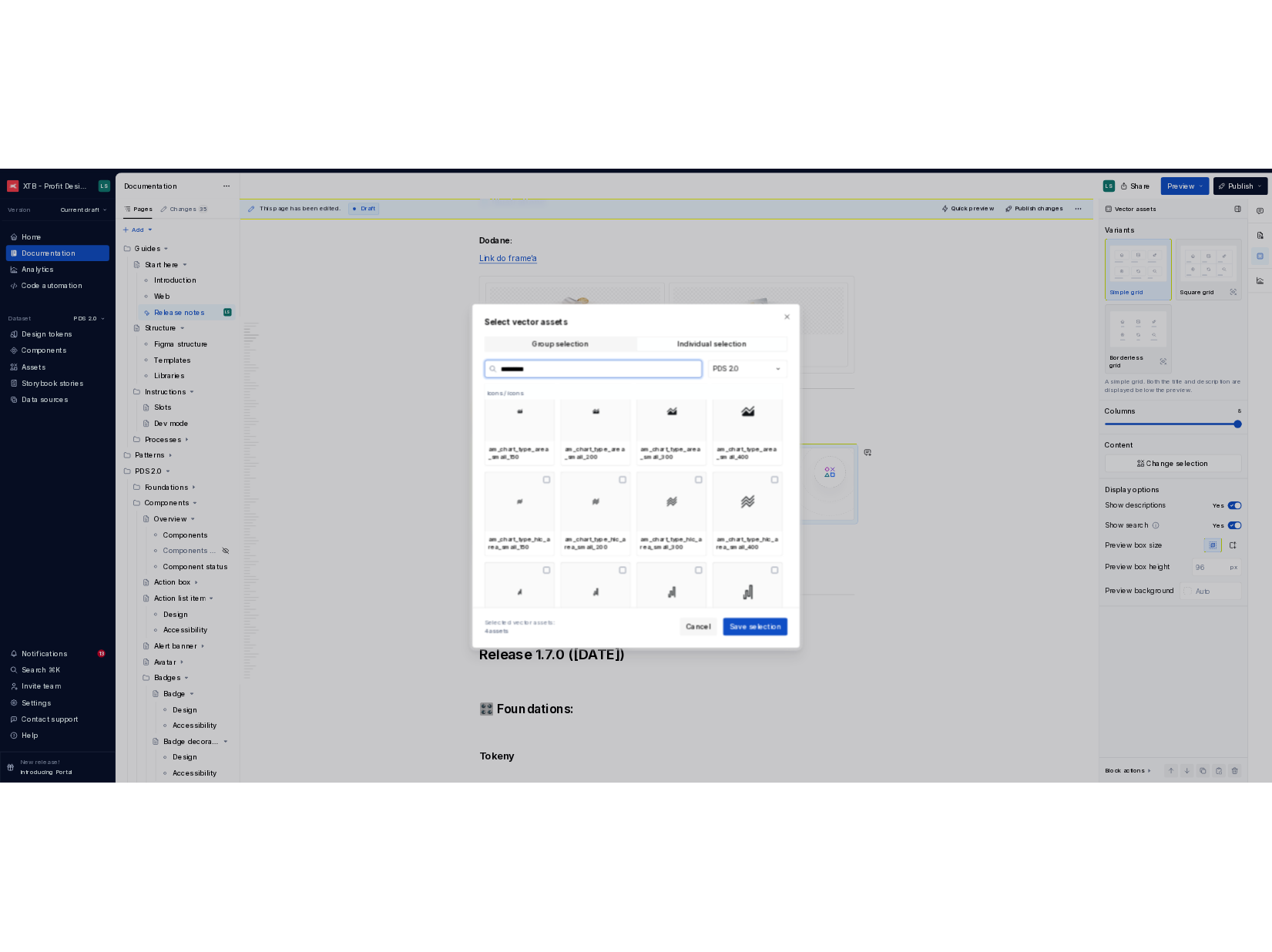
scroll to position [0, 0]
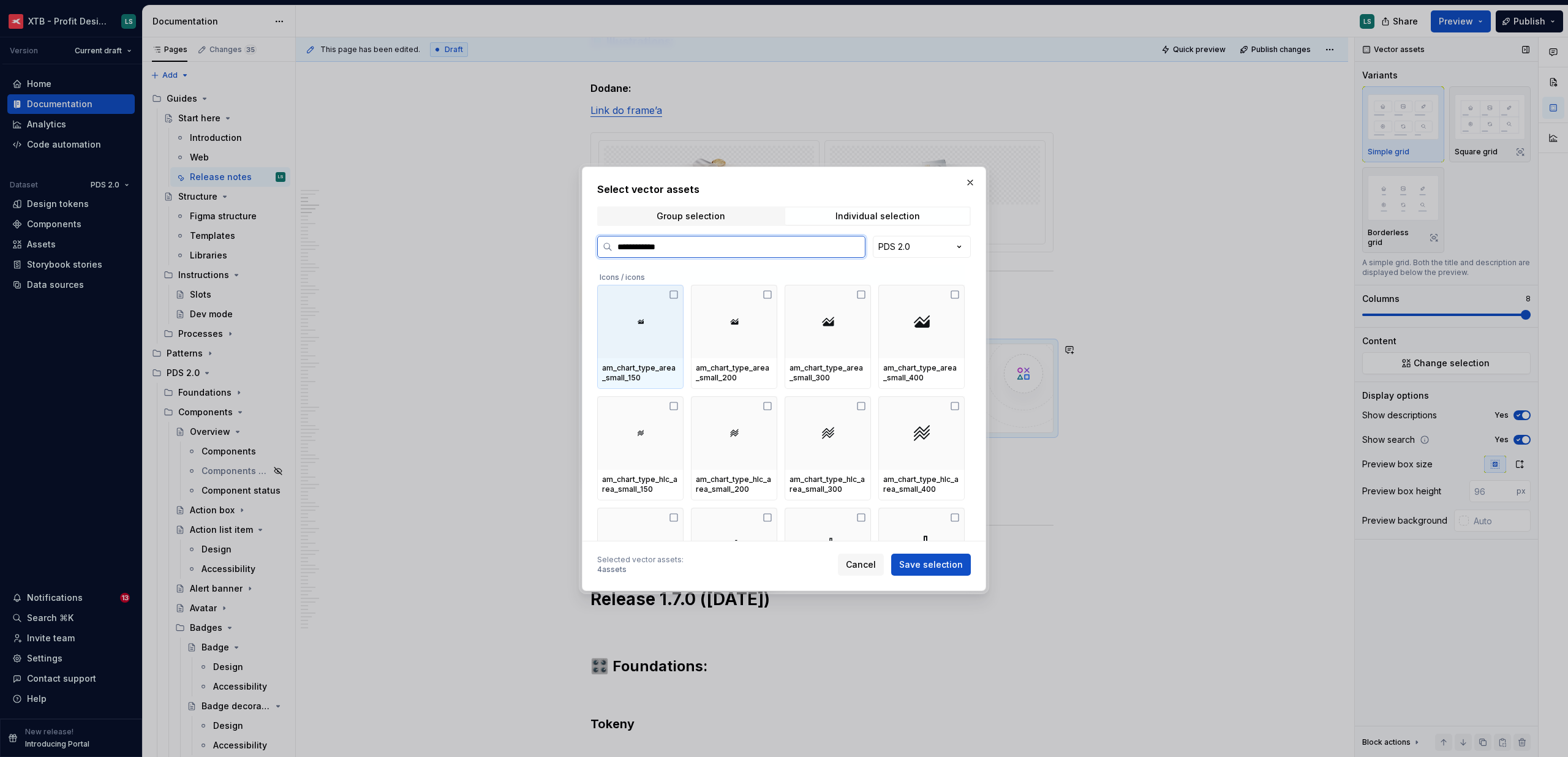
type input "**********"
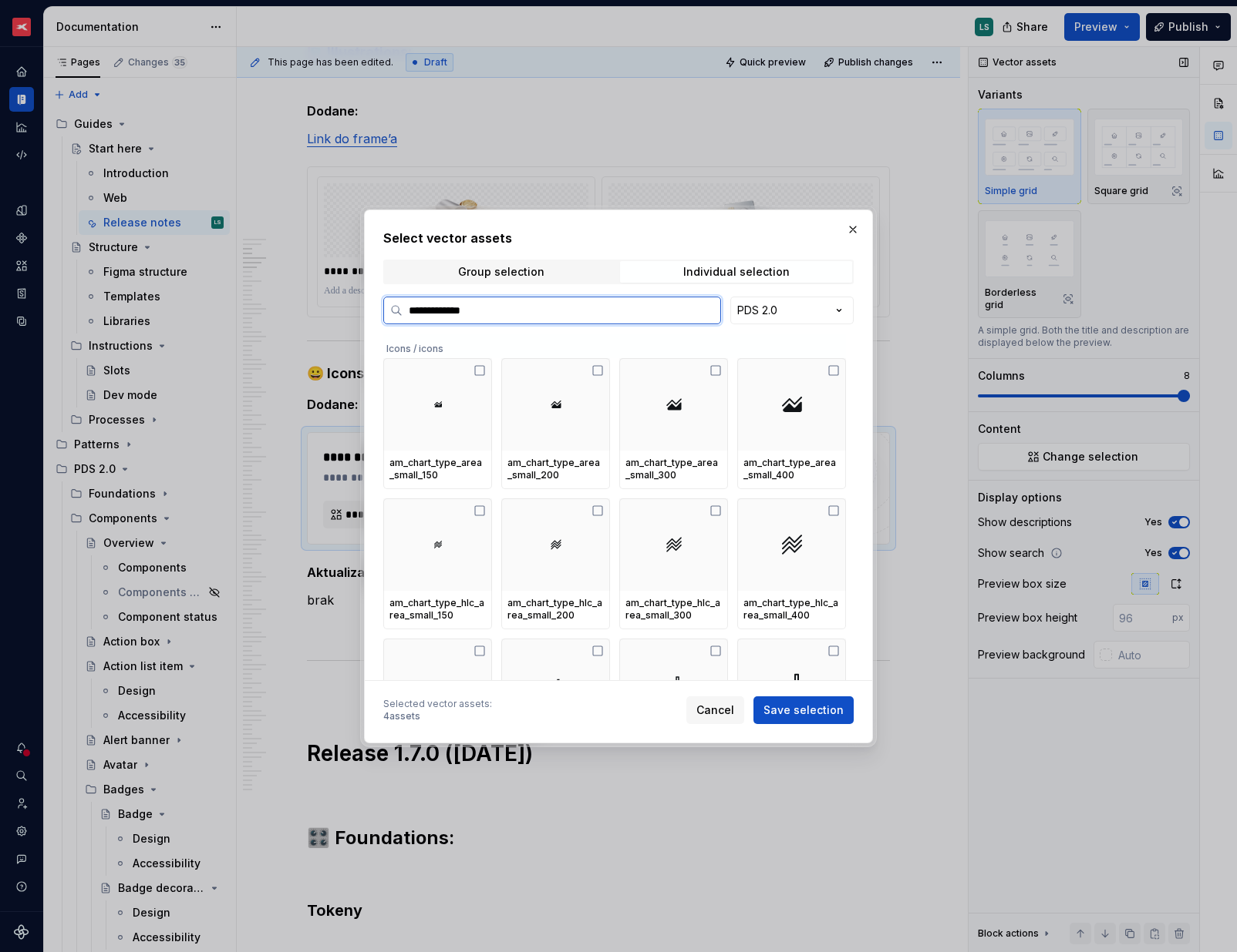
type textarea "*"
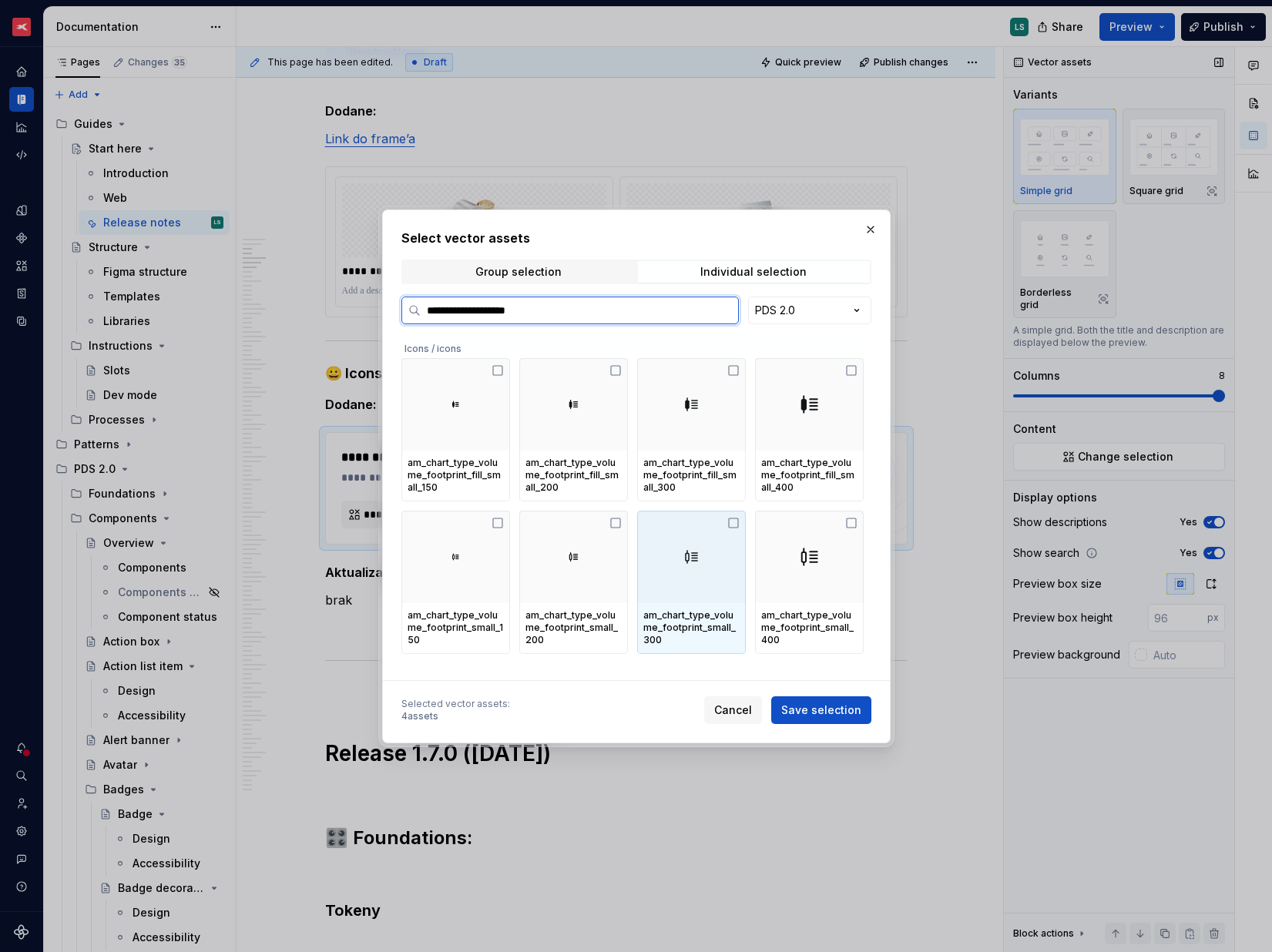
click at [699, 539] on div at bounding box center [691, 557] width 109 height 92
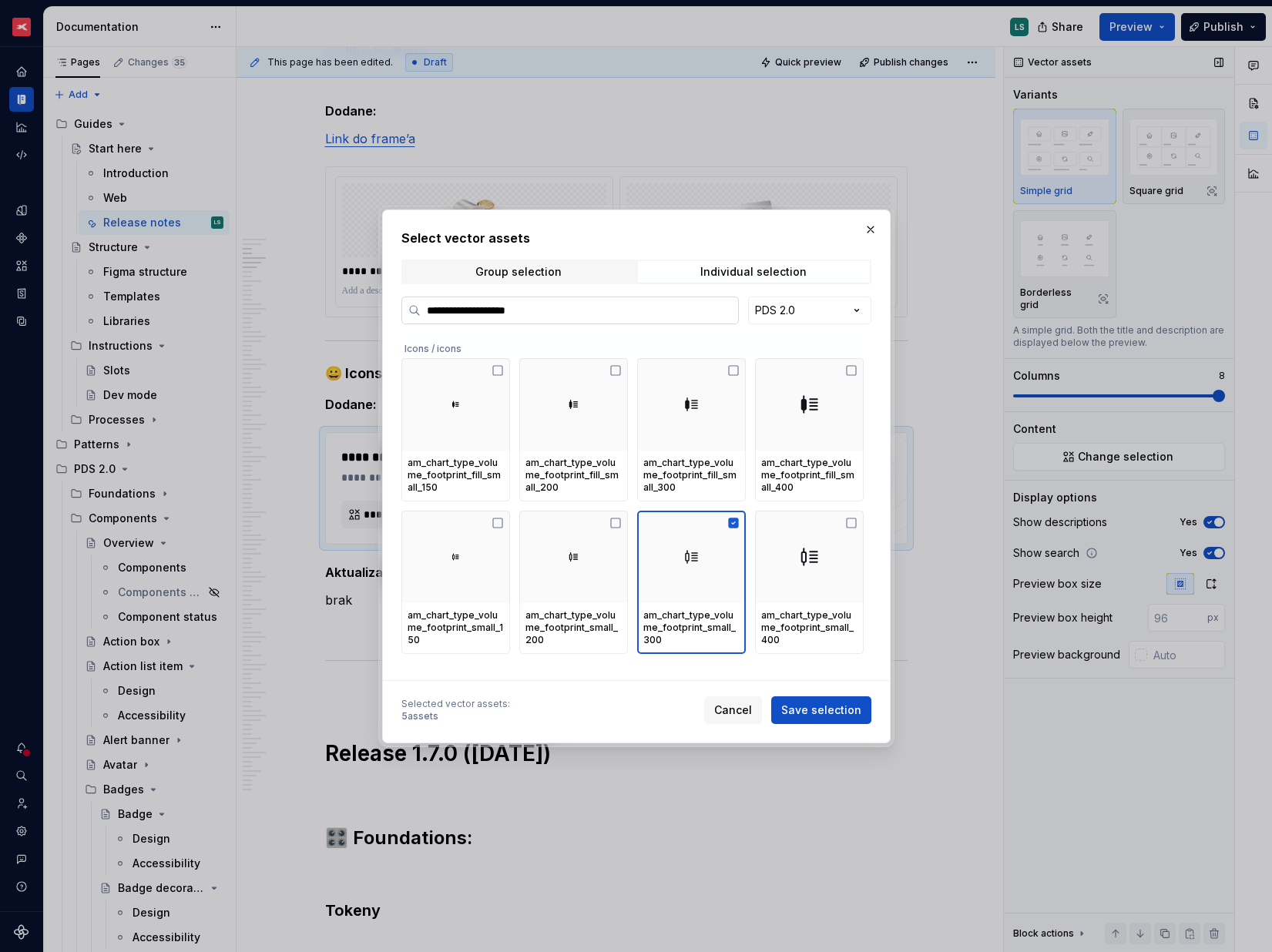
click at [556, 316] on input "**********" at bounding box center [579, 311] width 317 height 16
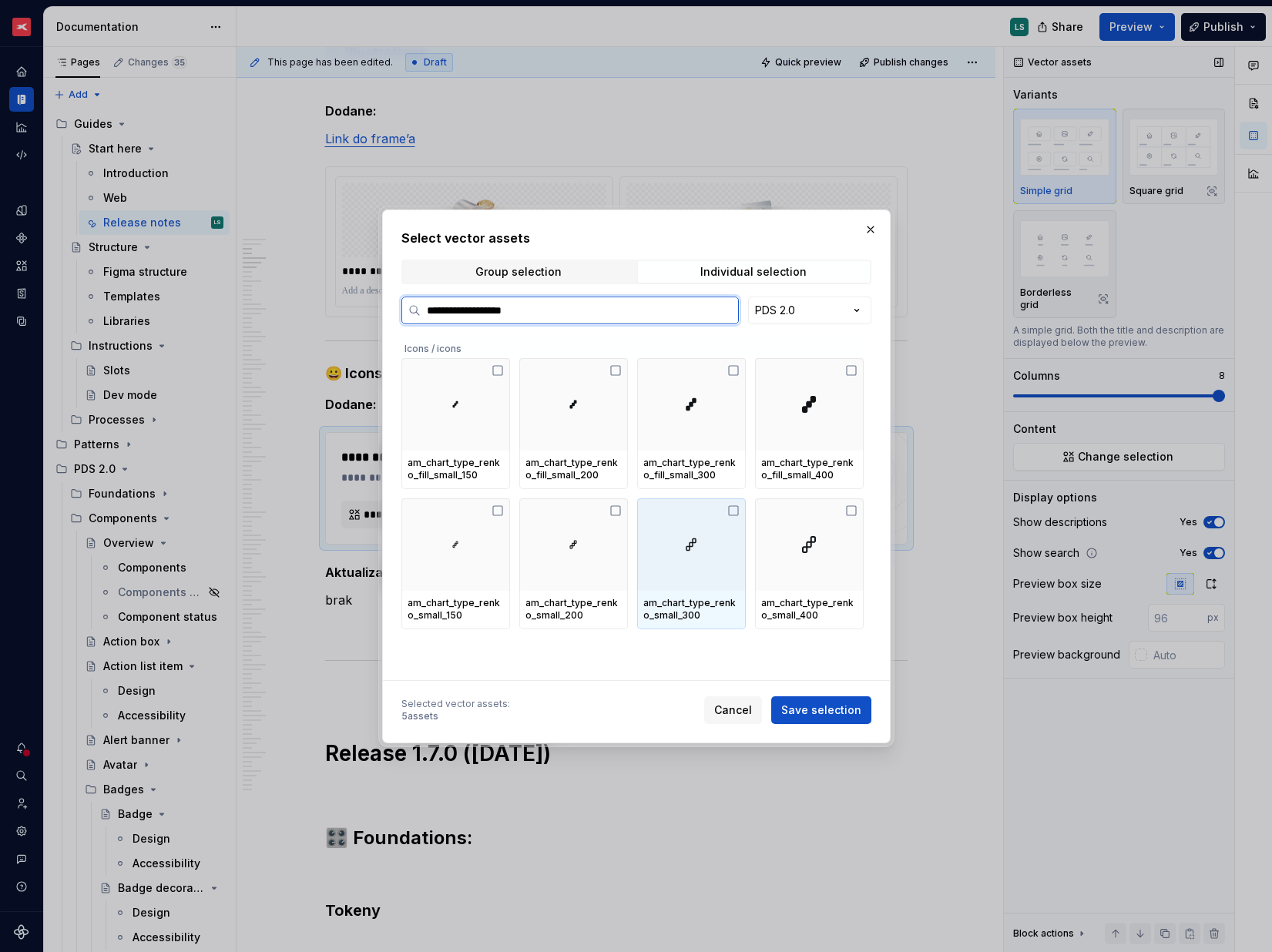
click at [679, 567] on div at bounding box center [691, 544] width 109 height 92
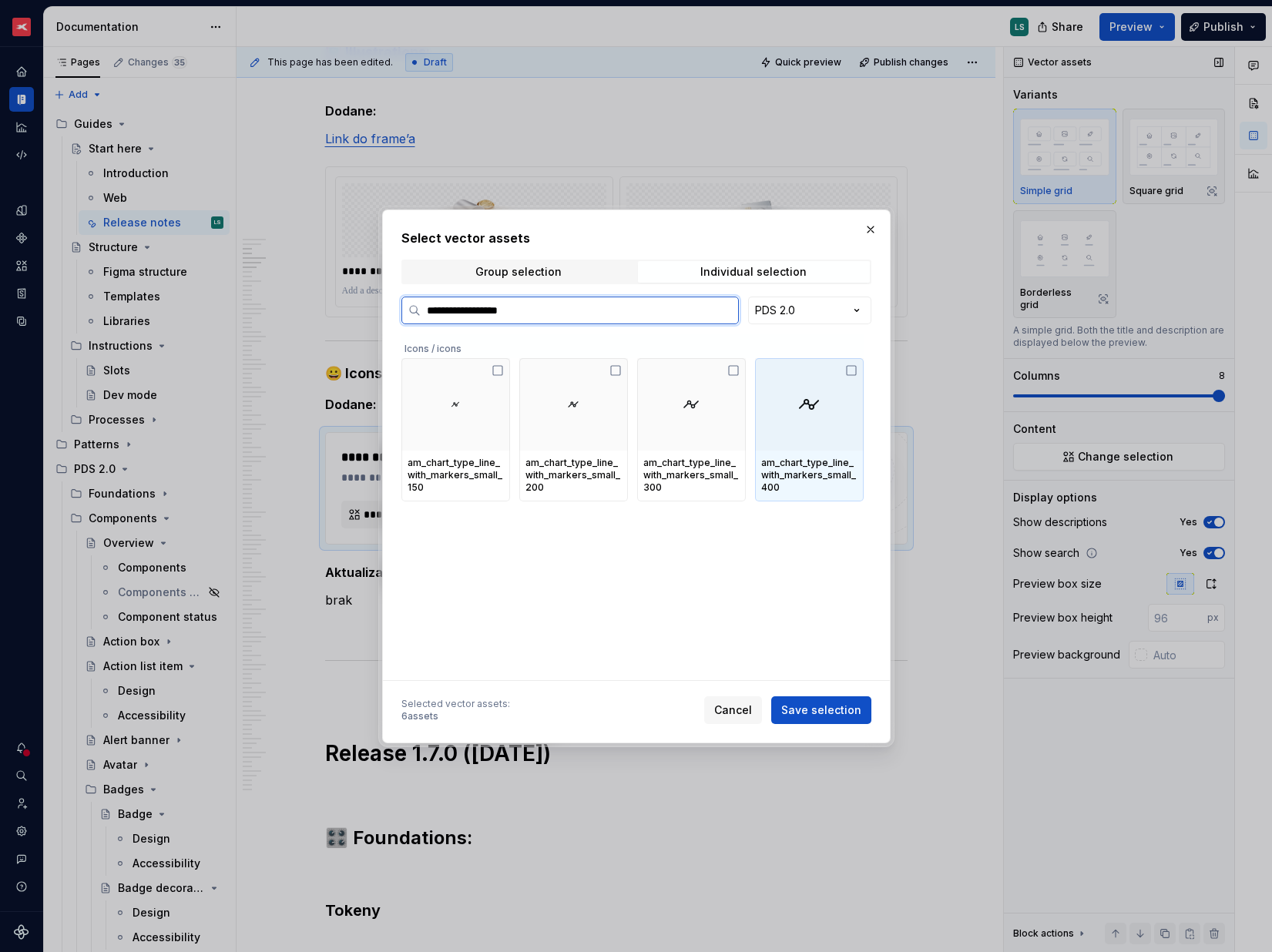
click at [732, 435] on div at bounding box center [691, 403] width 109 height 92
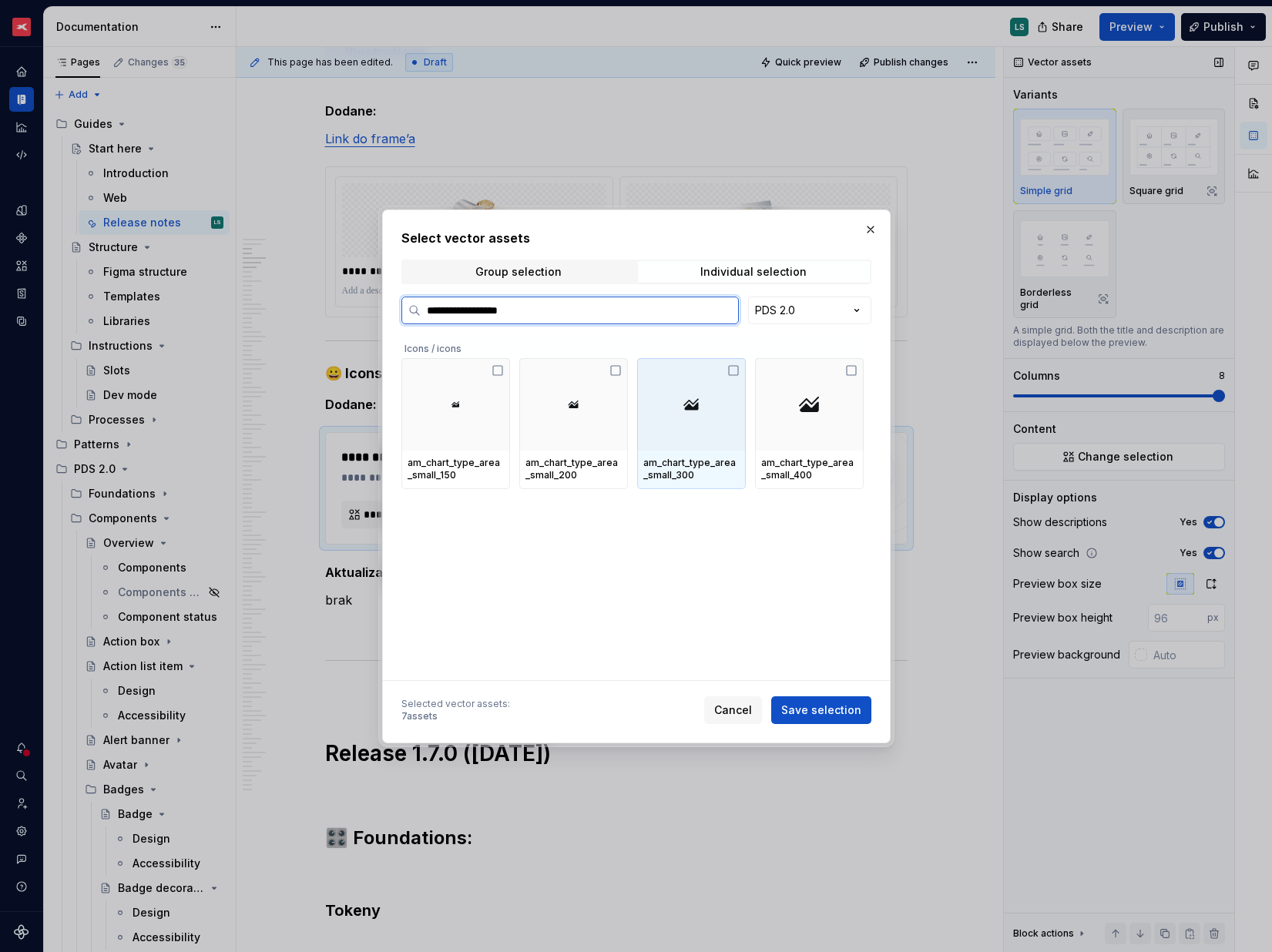
click at [683, 412] on img at bounding box center [692, 404] width 19 height 19
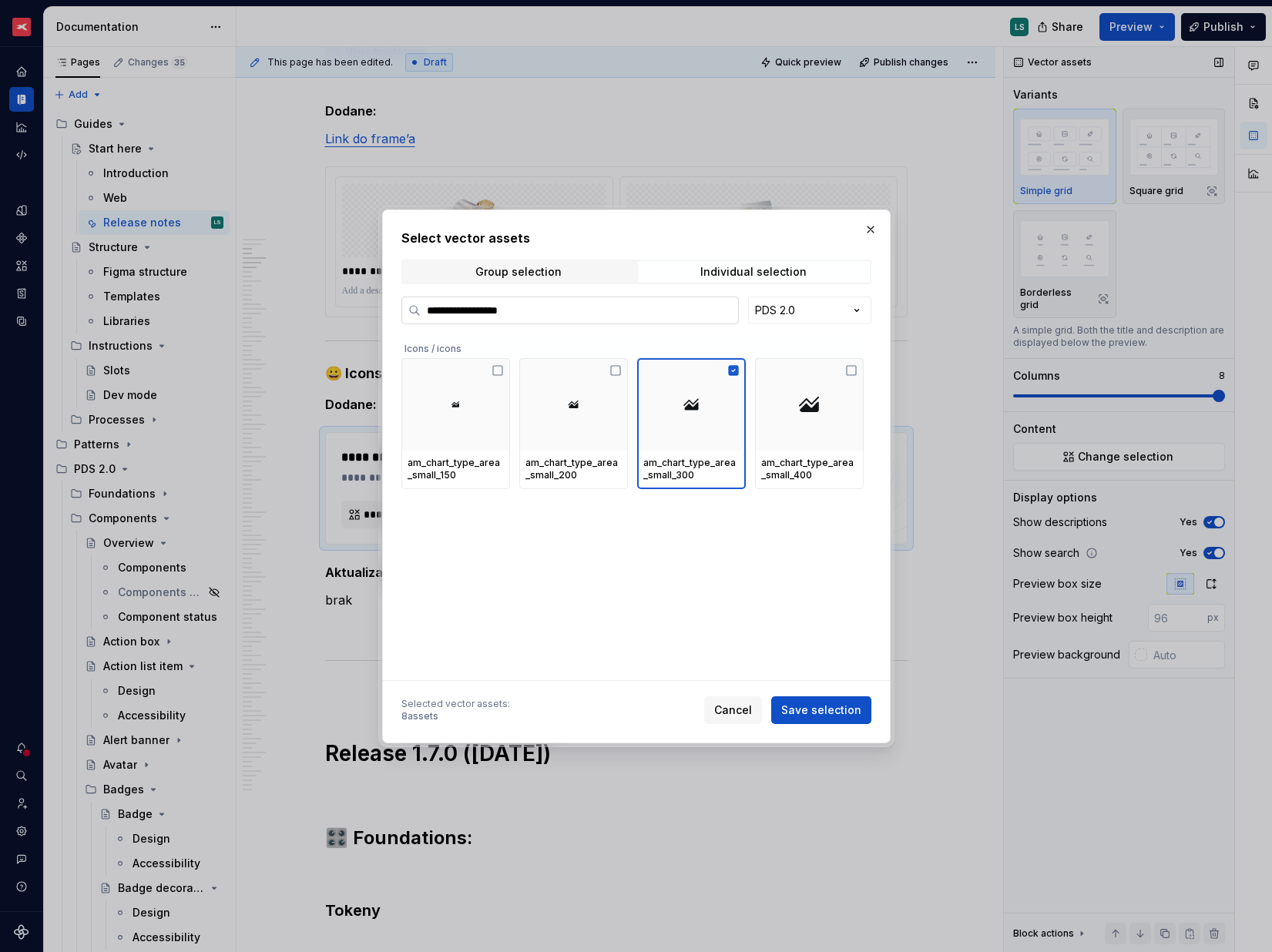
click at [595, 311] on input "**********" at bounding box center [579, 311] width 317 height 16
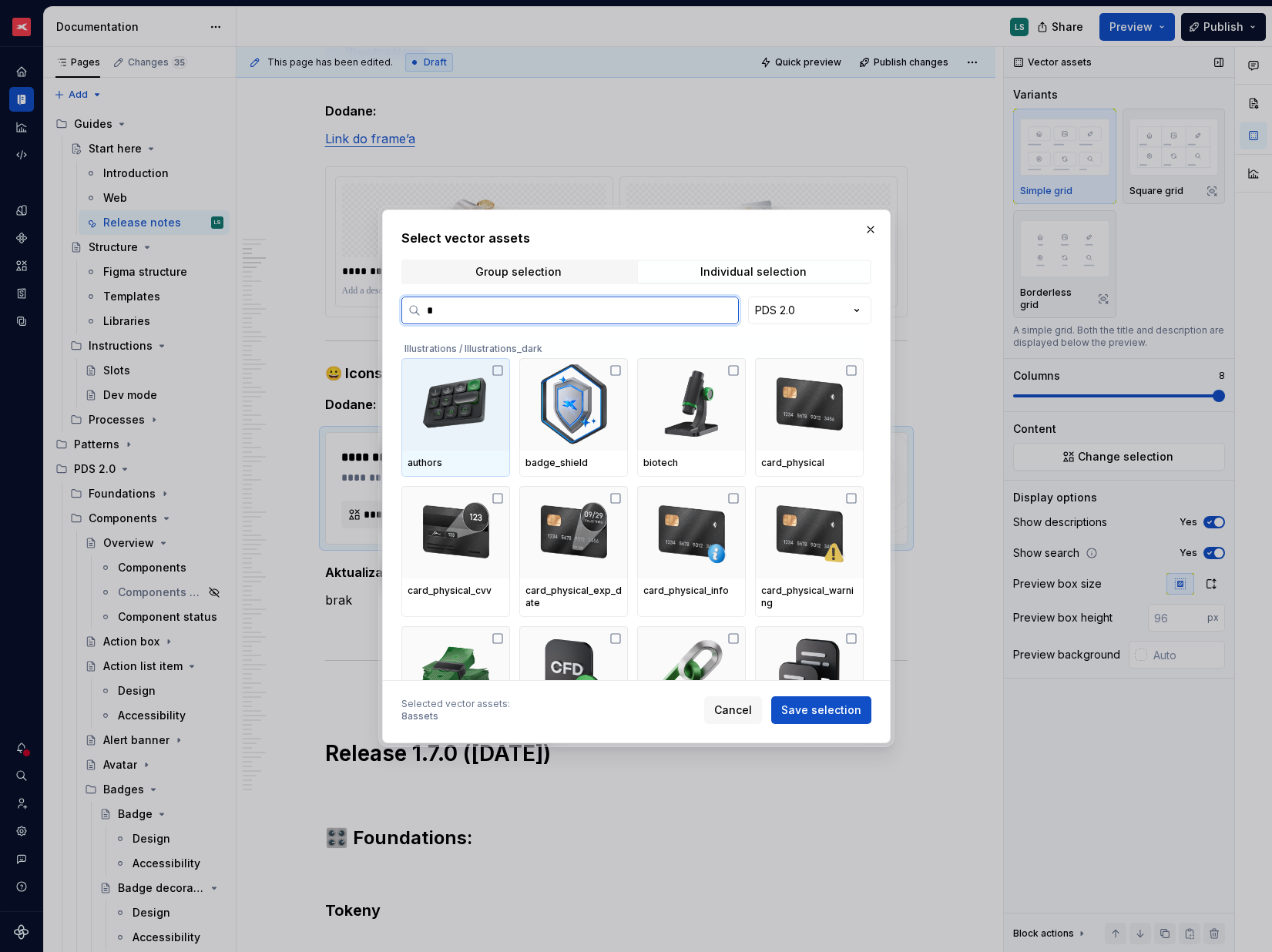
click at [428, 311] on input "*" at bounding box center [579, 311] width 317 height 16
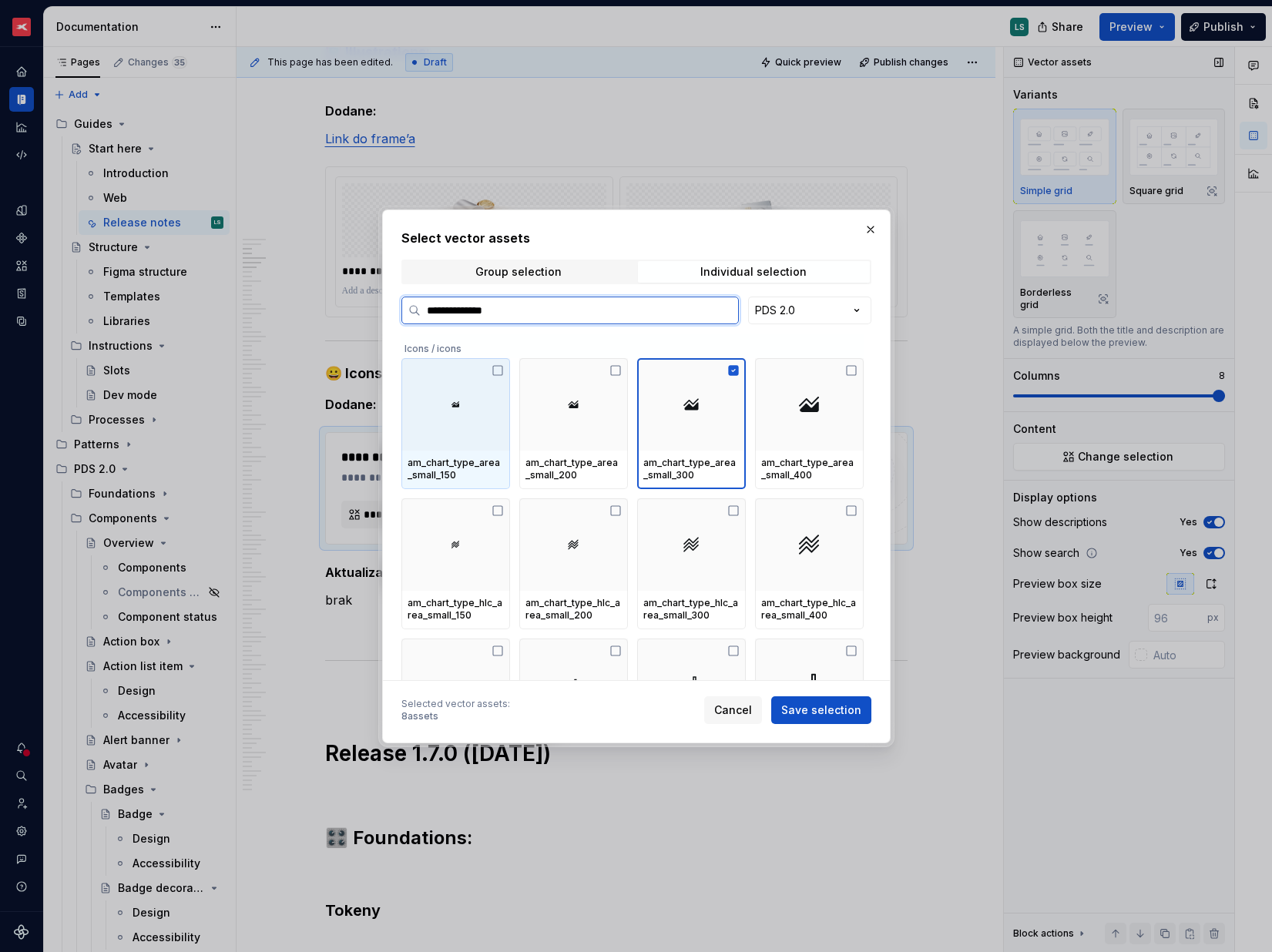
click at [545, 313] on input "**********" at bounding box center [579, 311] width 317 height 16
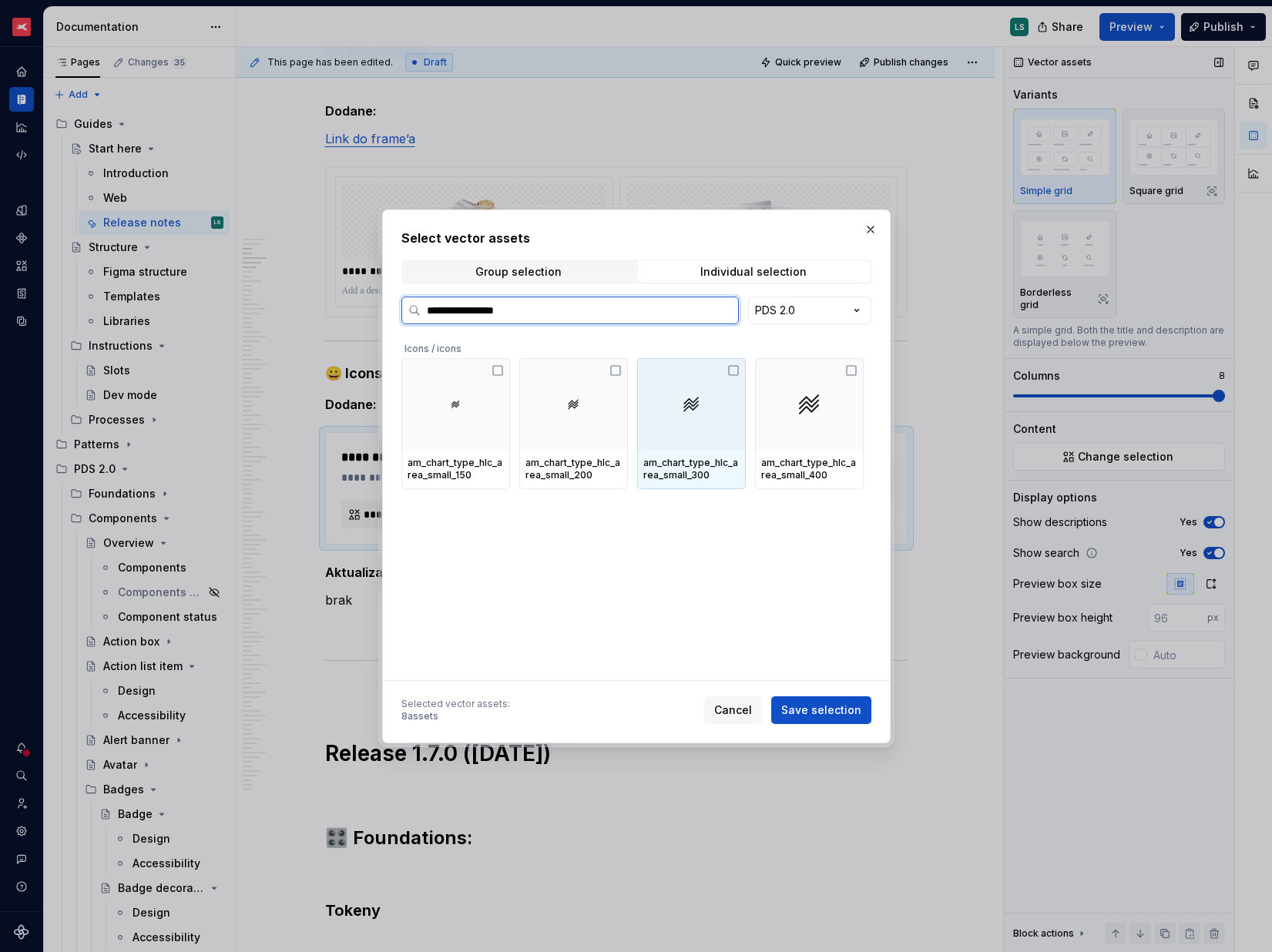
click at [697, 434] on div at bounding box center [691, 403] width 109 height 92
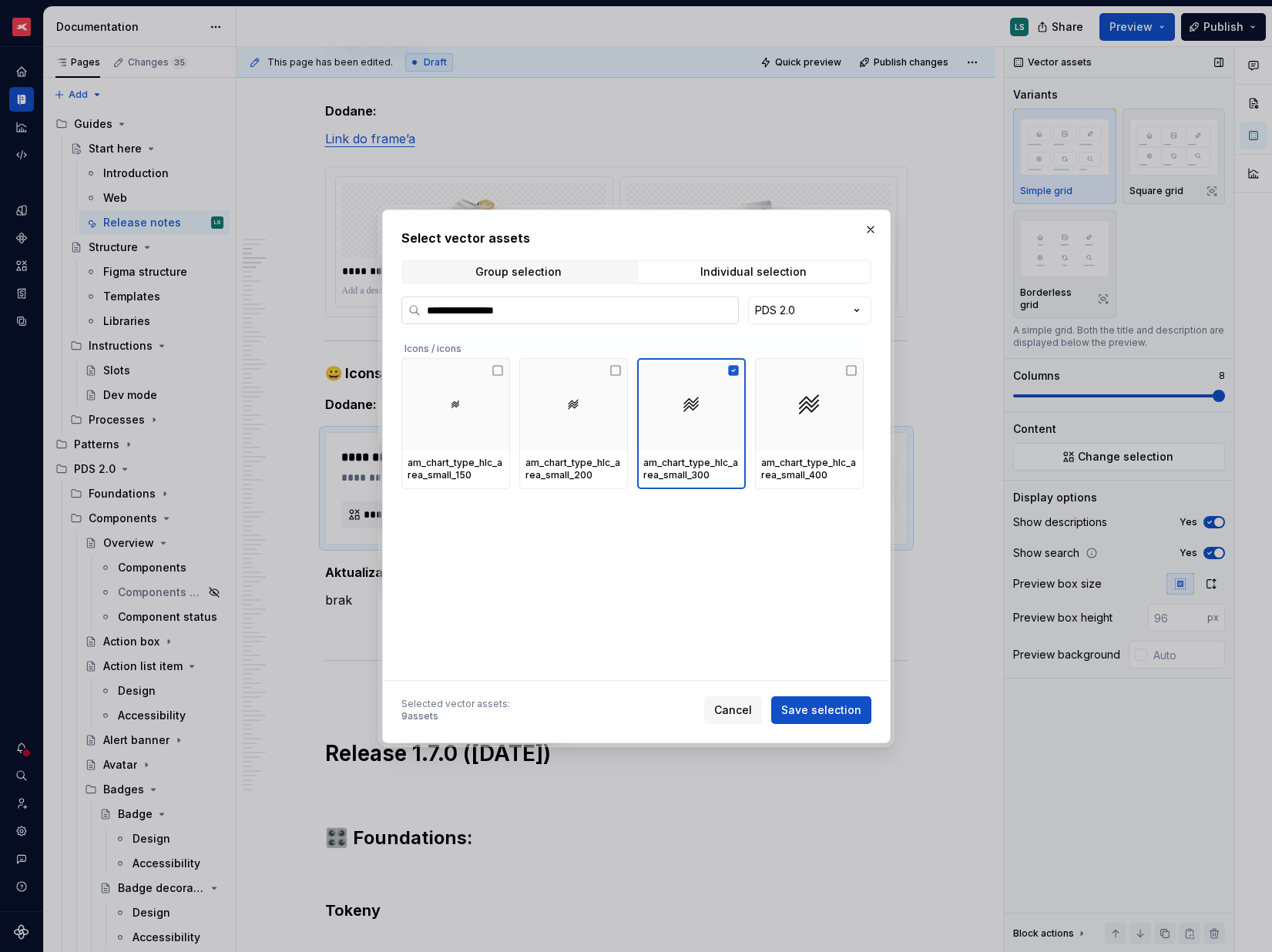
click at [574, 317] on input "**********" at bounding box center [579, 311] width 317 height 16
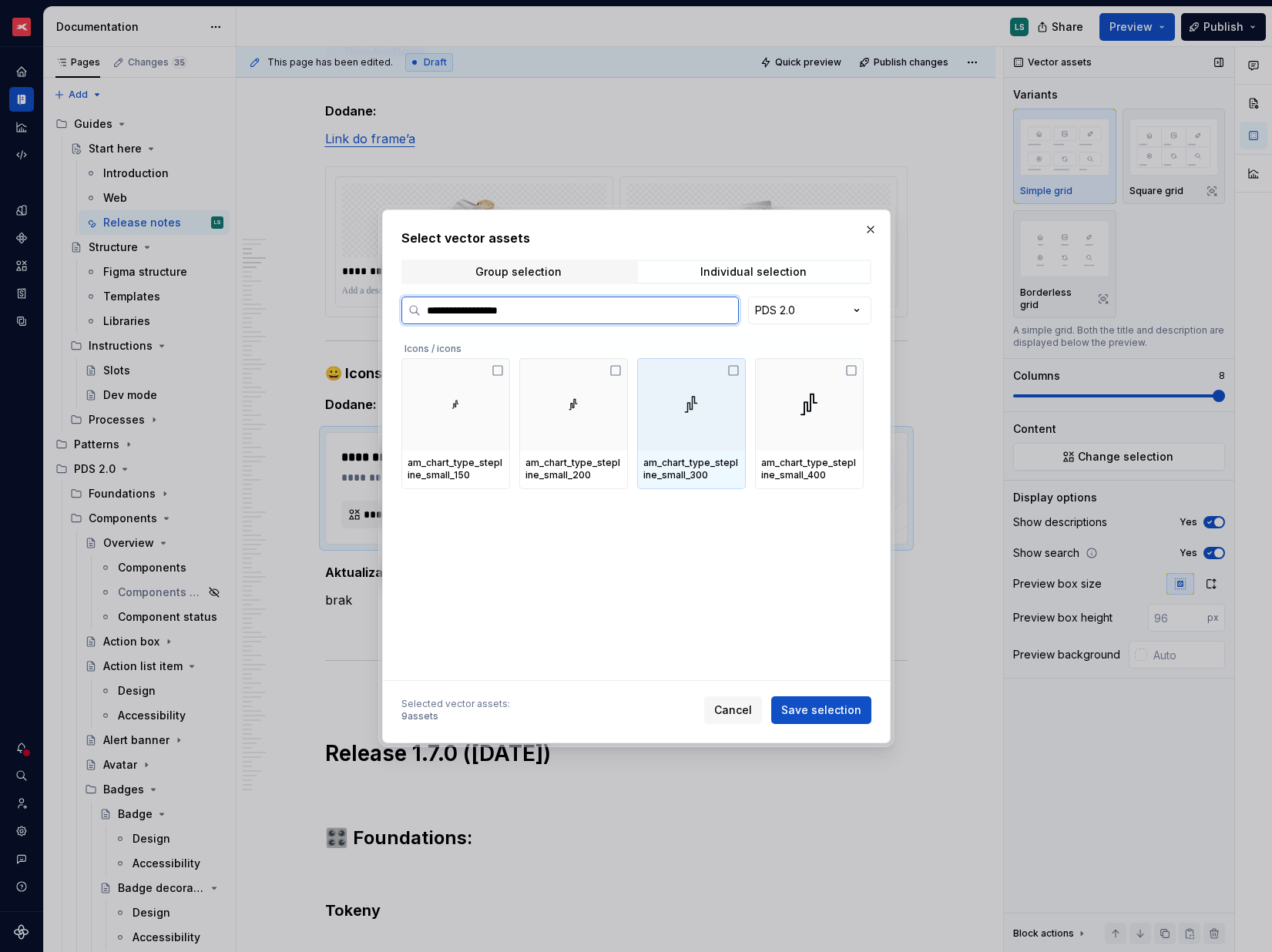
click at [726, 402] on div at bounding box center [691, 403] width 109 height 92
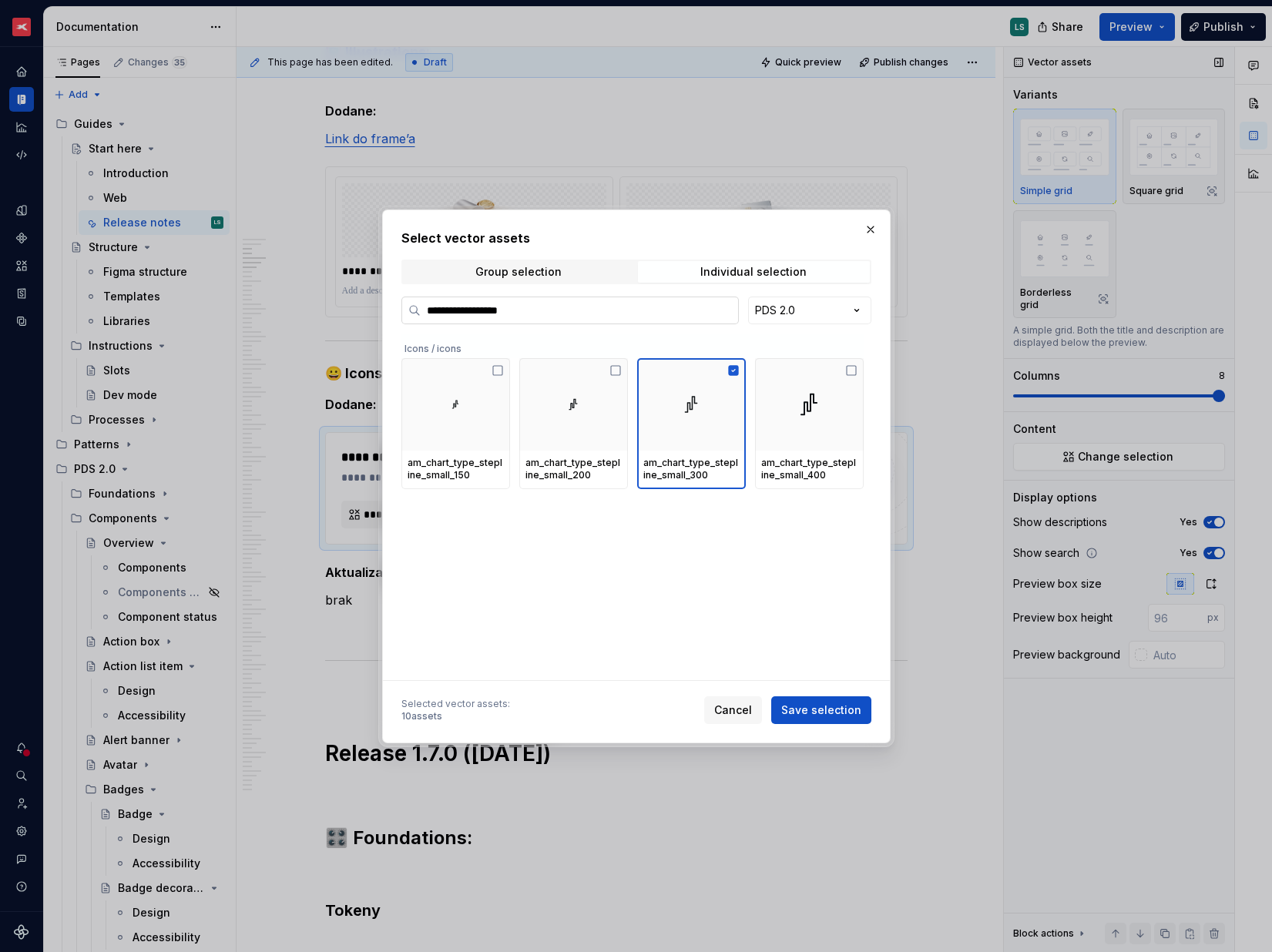
click at [560, 303] on input "**********" at bounding box center [579, 311] width 317 height 16
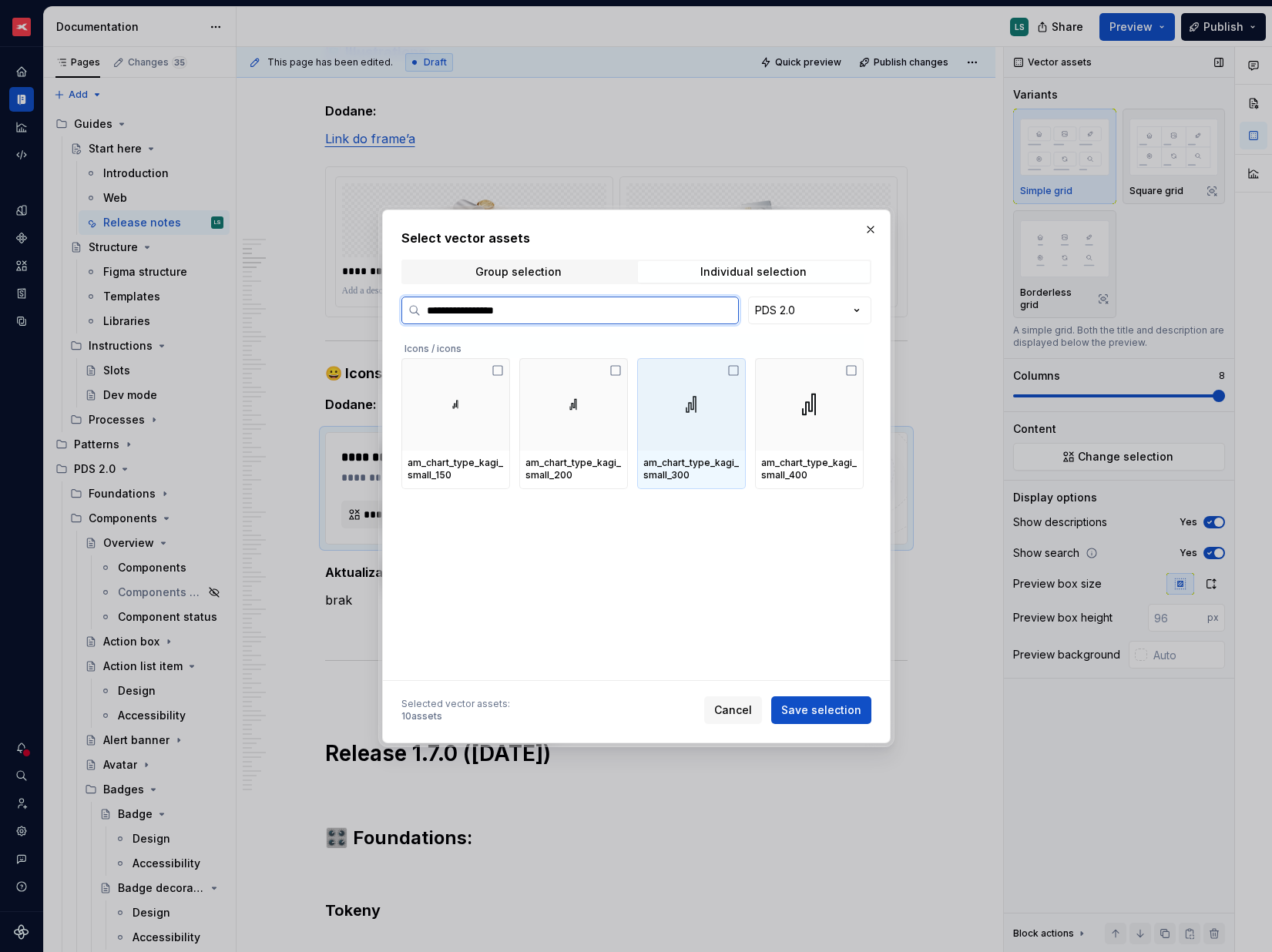
click at [693, 445] on div at bounding box center [691, 403] width 109 height 92
click at [697, 434] on div at bounding box center [691, 403] width 109 height 92
click at [715, 414] on div at bounding box center [691, 403] width 109 height 92
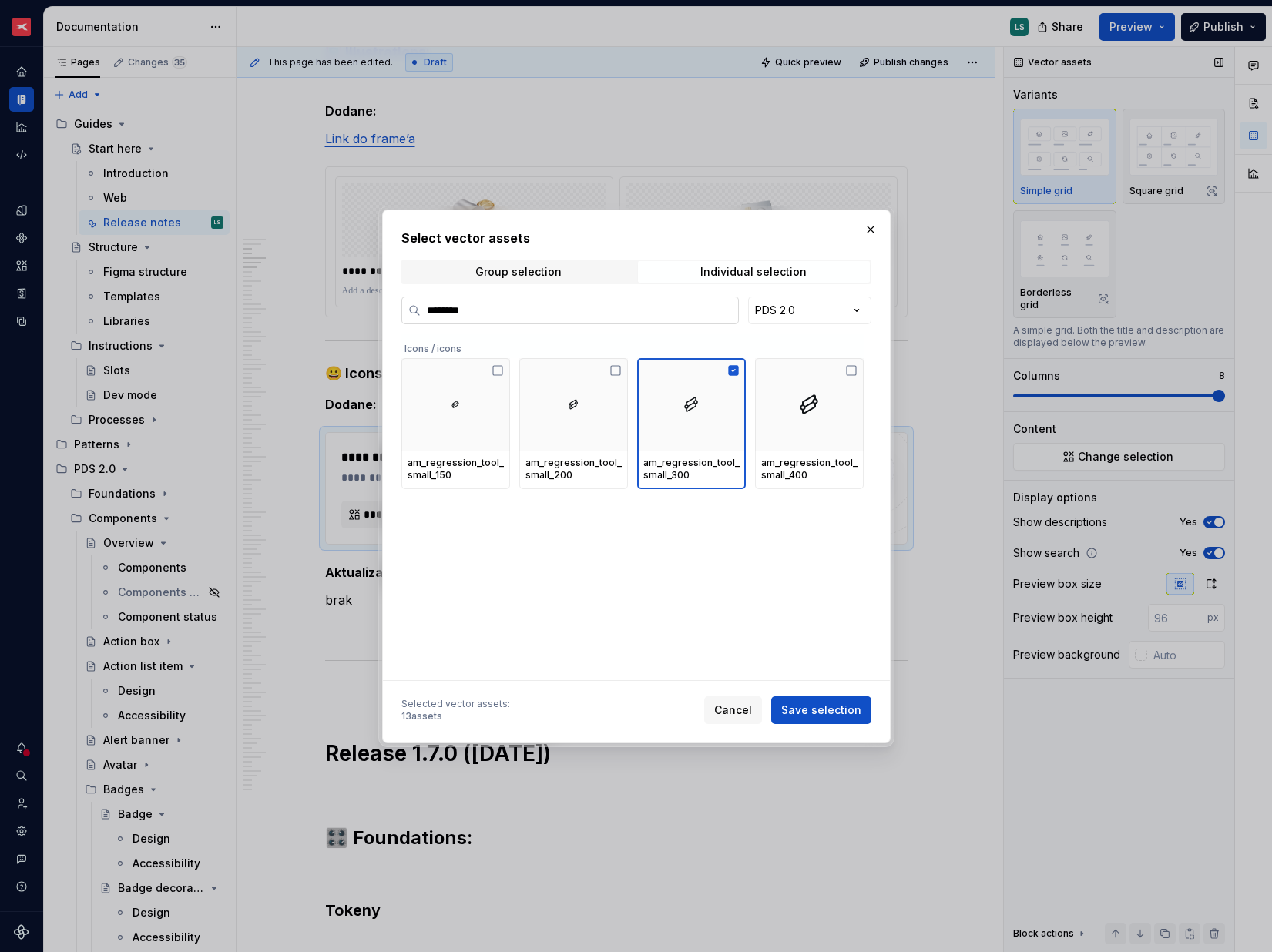
click at [521, 317] on label "********" at bounding box center [570, 311] width 338 height 28
click at [521, 317] on input "********" at bounding box center [579, 311] width 317 height 16
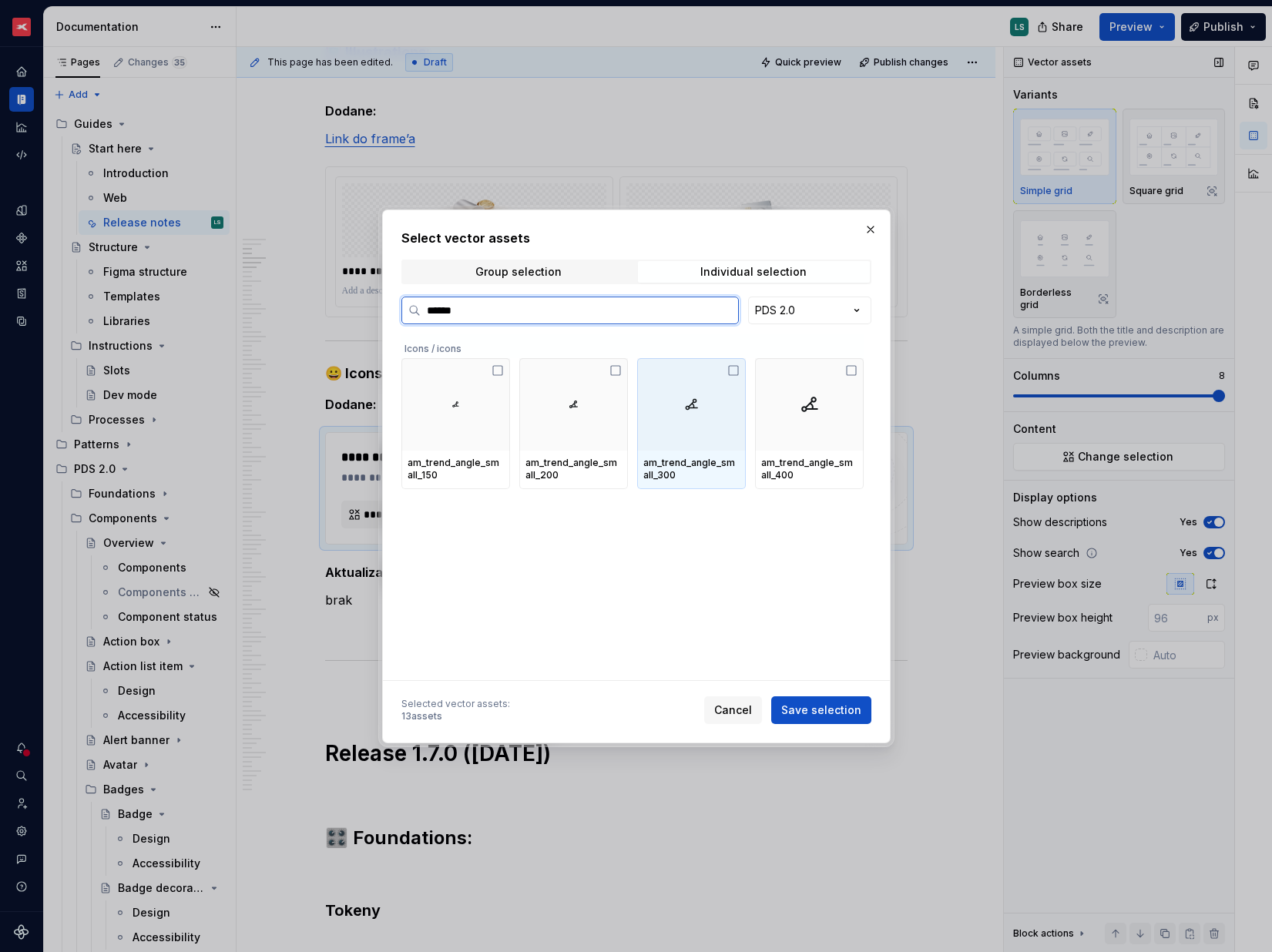
click at [726, 433] on div at bounding box center [691, 403] width 109 height 92
click at [722, 443] on div at bounding box center [691, 403] width 109 height 92
click at [709, 434] on div at bounding box center [691, 403] width 109 height 92
click at [730, 457] on div "am_fib_spiral_small_300" at bounding box center [692, 469] width 97 height 25
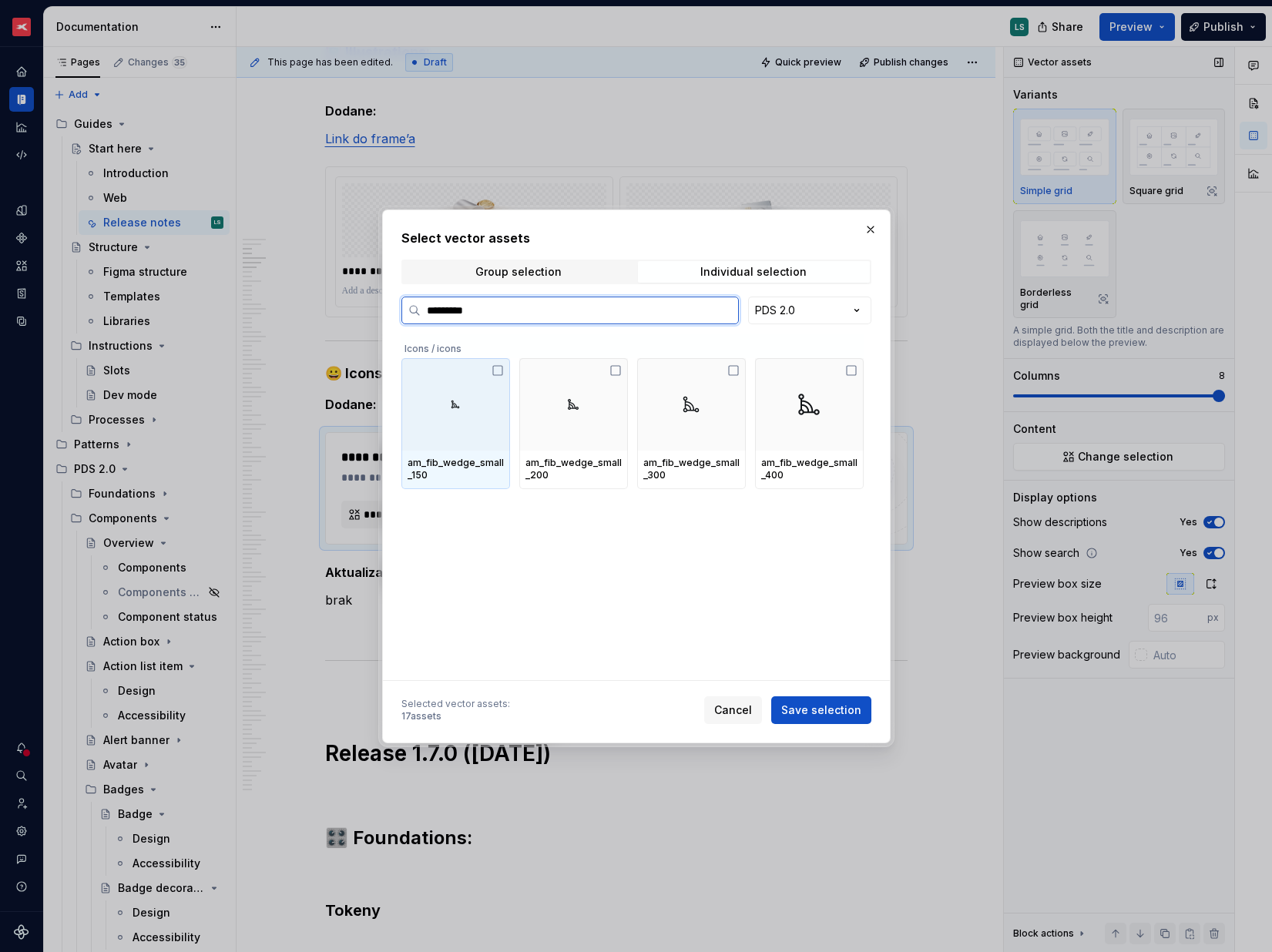
click at [682, 413] on img at bounding box center [692, 404] width 19 height 19
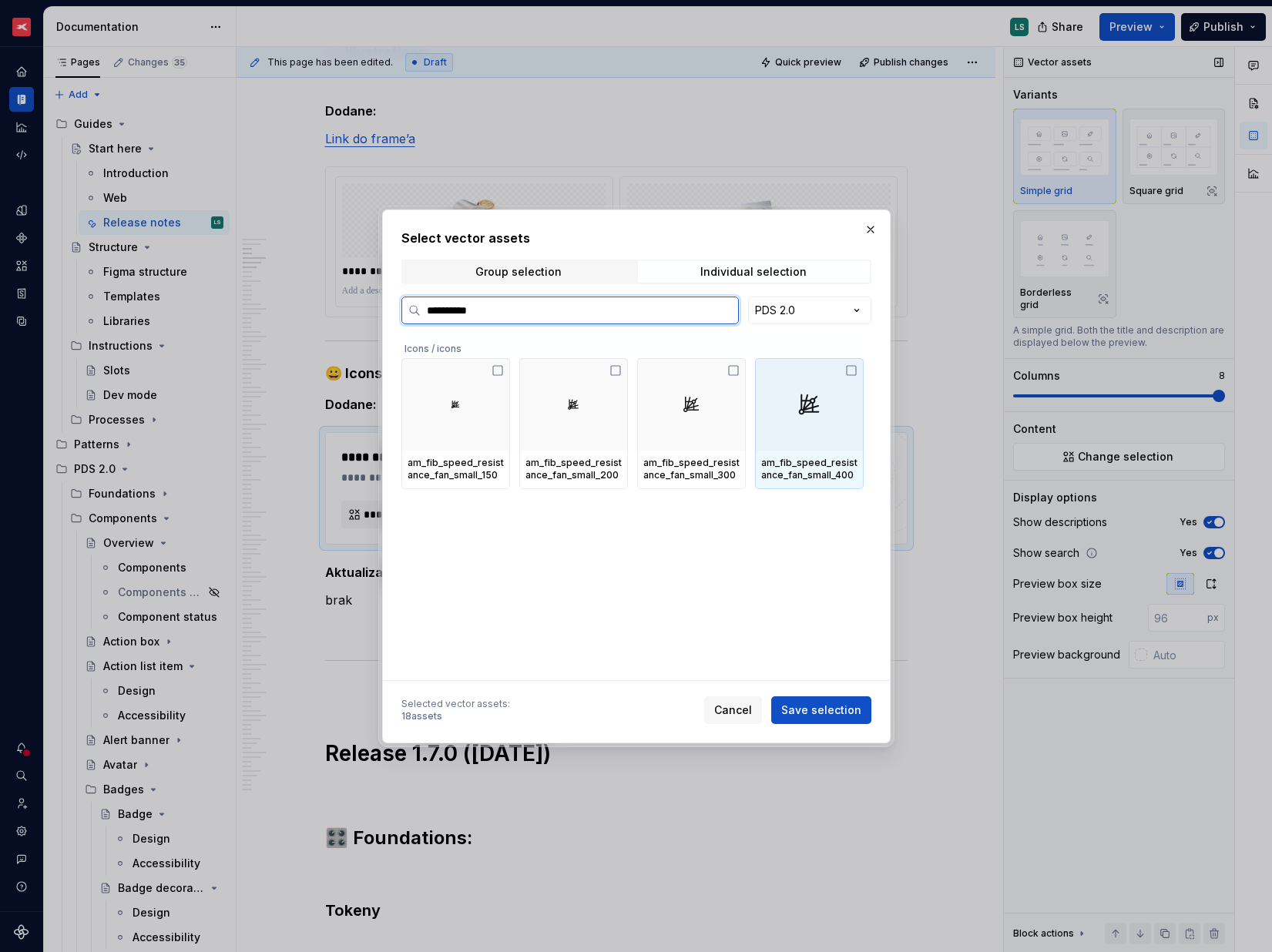
click at [684, 451] on div "am_fib_speed_resistance_fan_small_300" at bounding box center [691, 469] width 109 height 38
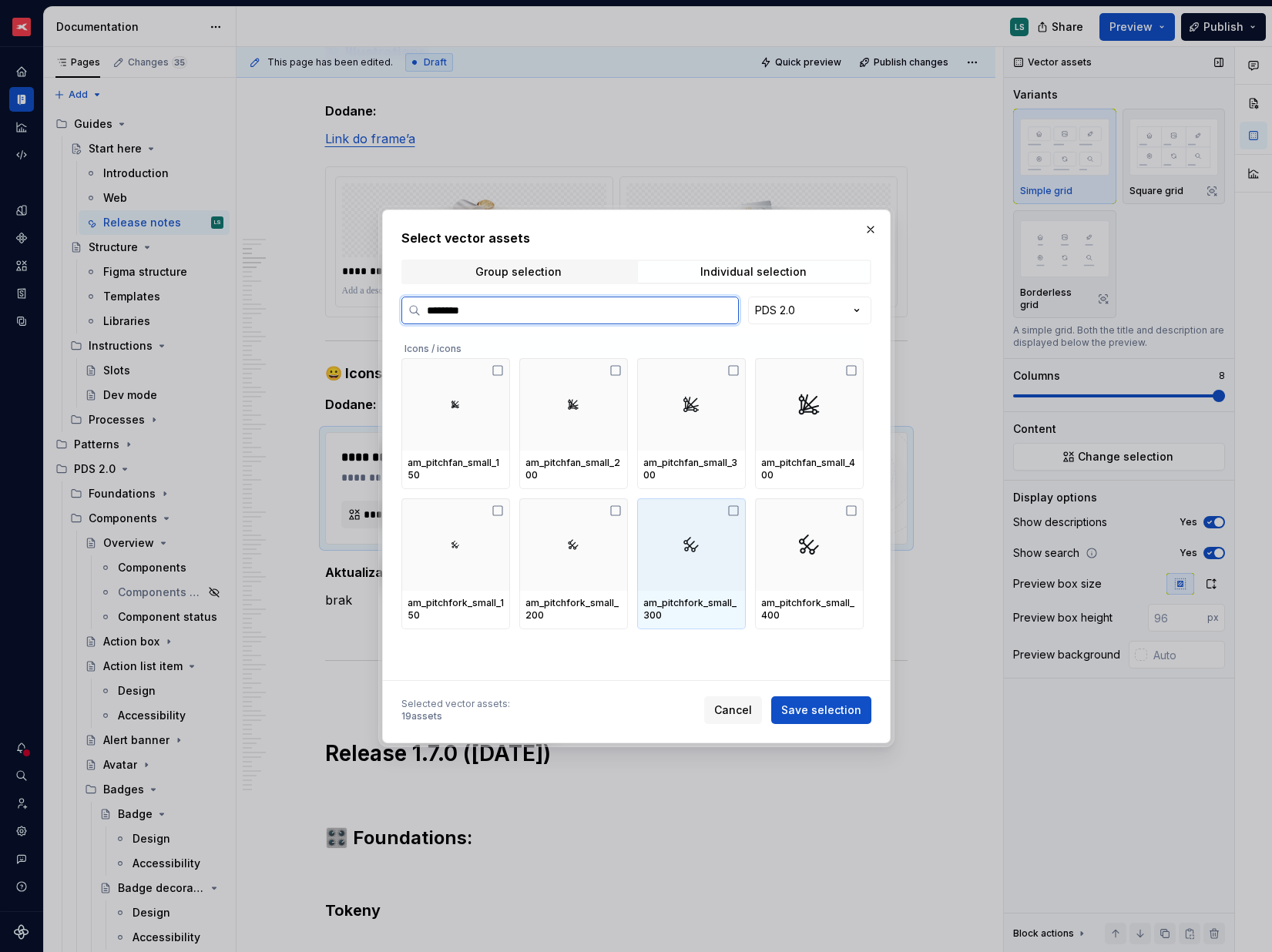
click at [684, 556] on div at bounding box center [691, 544] width 109 height 92
click at [683, 551] on img at bounding box center [692, 545] width 19 height 19
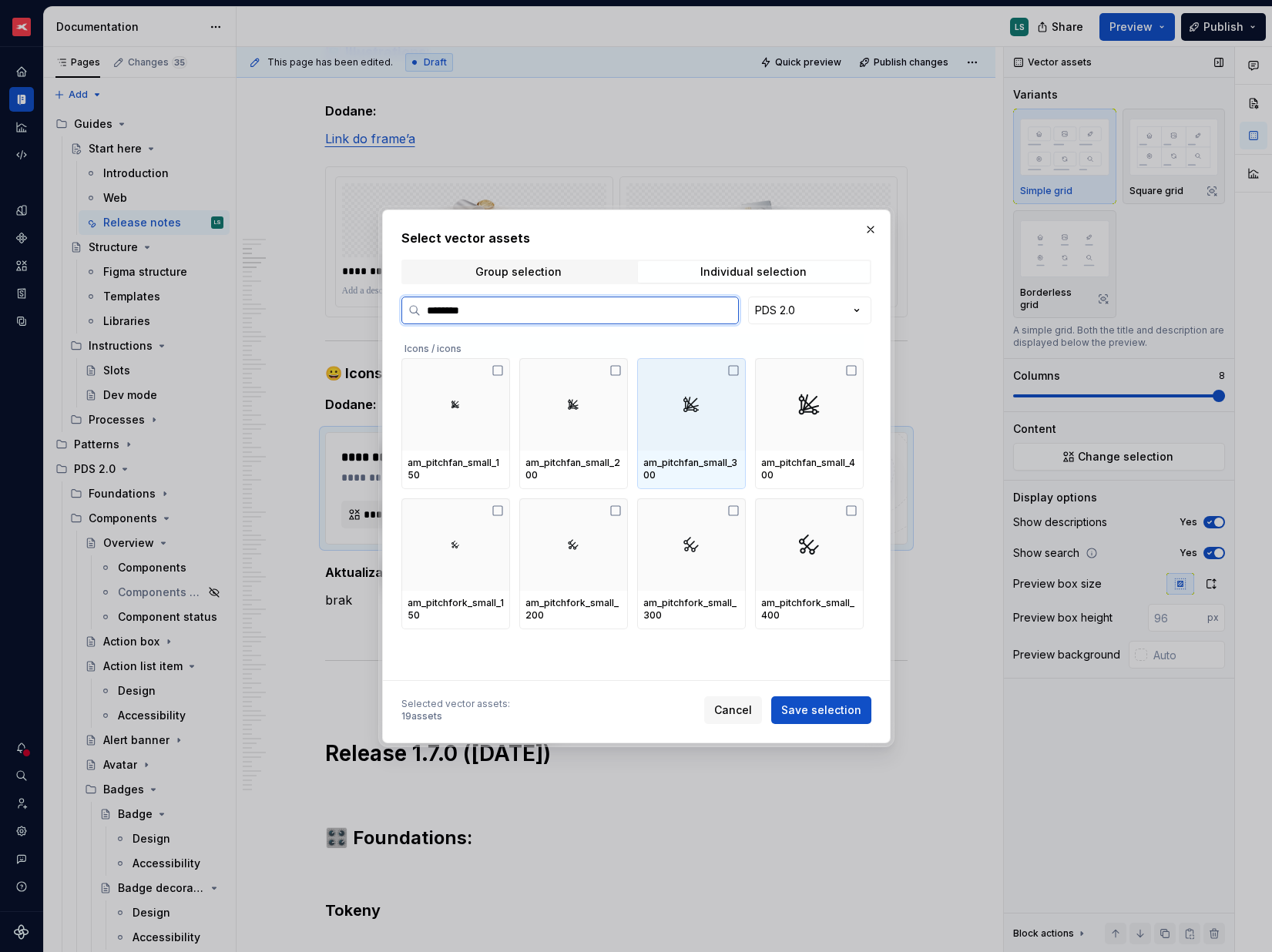
click at [685, 452] on div "am_pitchfan_small_300" at bounding box center [691, 469] width 109 height 38
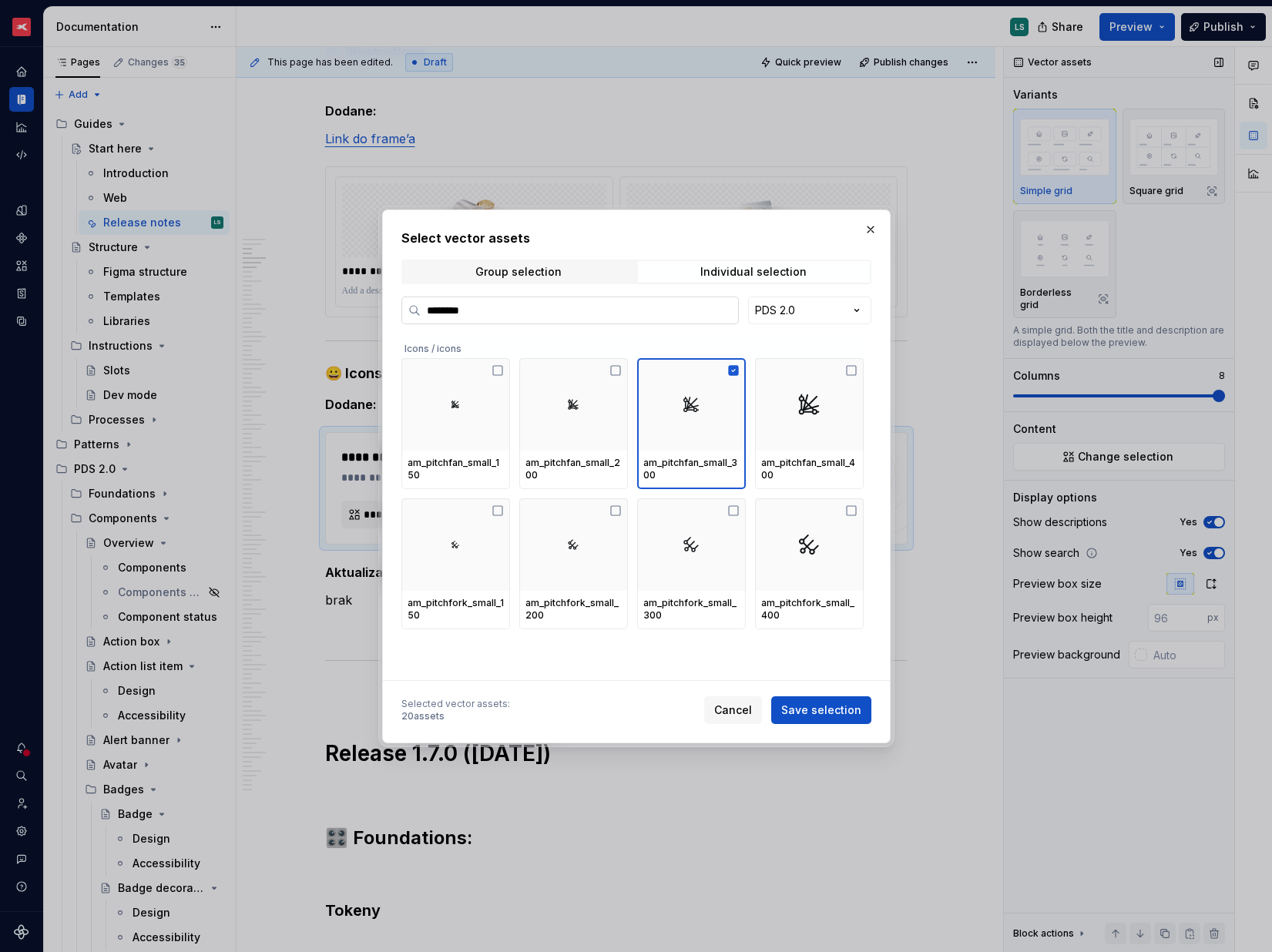
click at [492, 317] on input "********" at bounding box center [579, 311] width 317 height 16
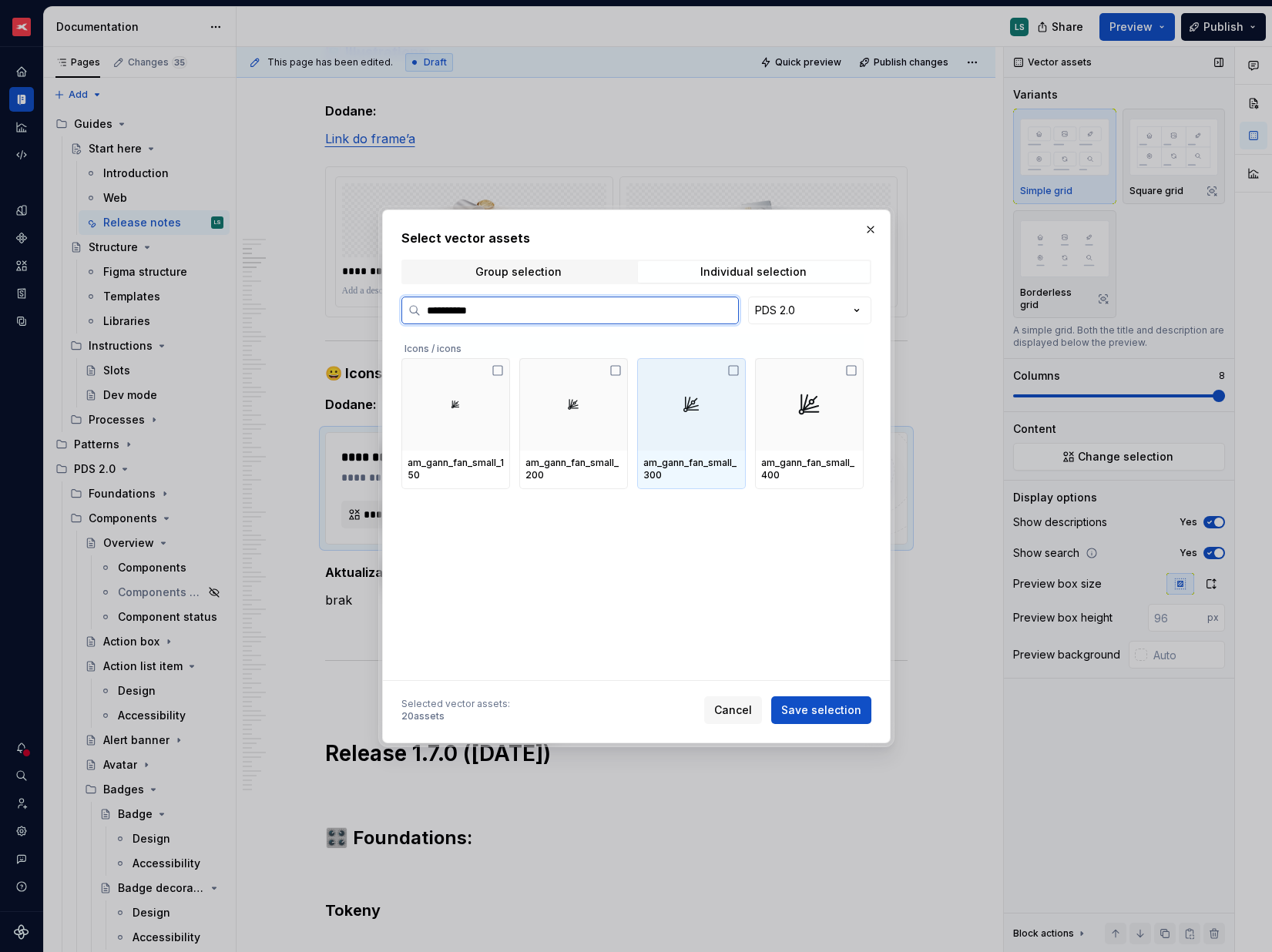
click at [726, 427] on div at bounding box center [691, 403] width 109 height 92
click at [711, 416] on div at bounding box center [691, 403] width 109 height 92
click at [702, 403] on div at bounding box center [691, 403] width 109 height 92
click at [703, 430] on div at bounding box center [691, 403] width 109 height 92
click at [688, 399] on img at bounding box center [692, 404] width 19 height 19
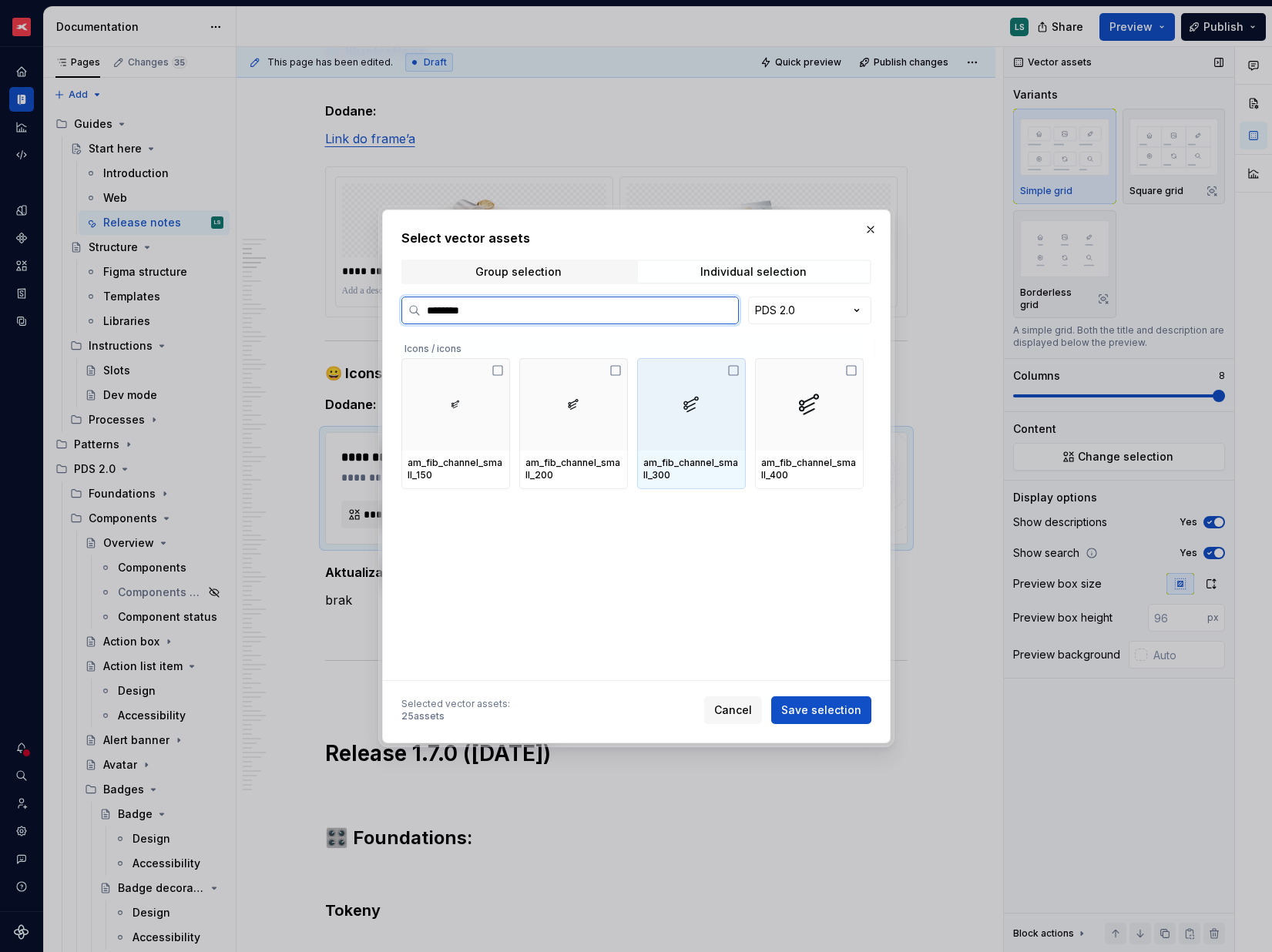
click at [702, 432] on div at bounding box center [691, 403] width 109 height 92
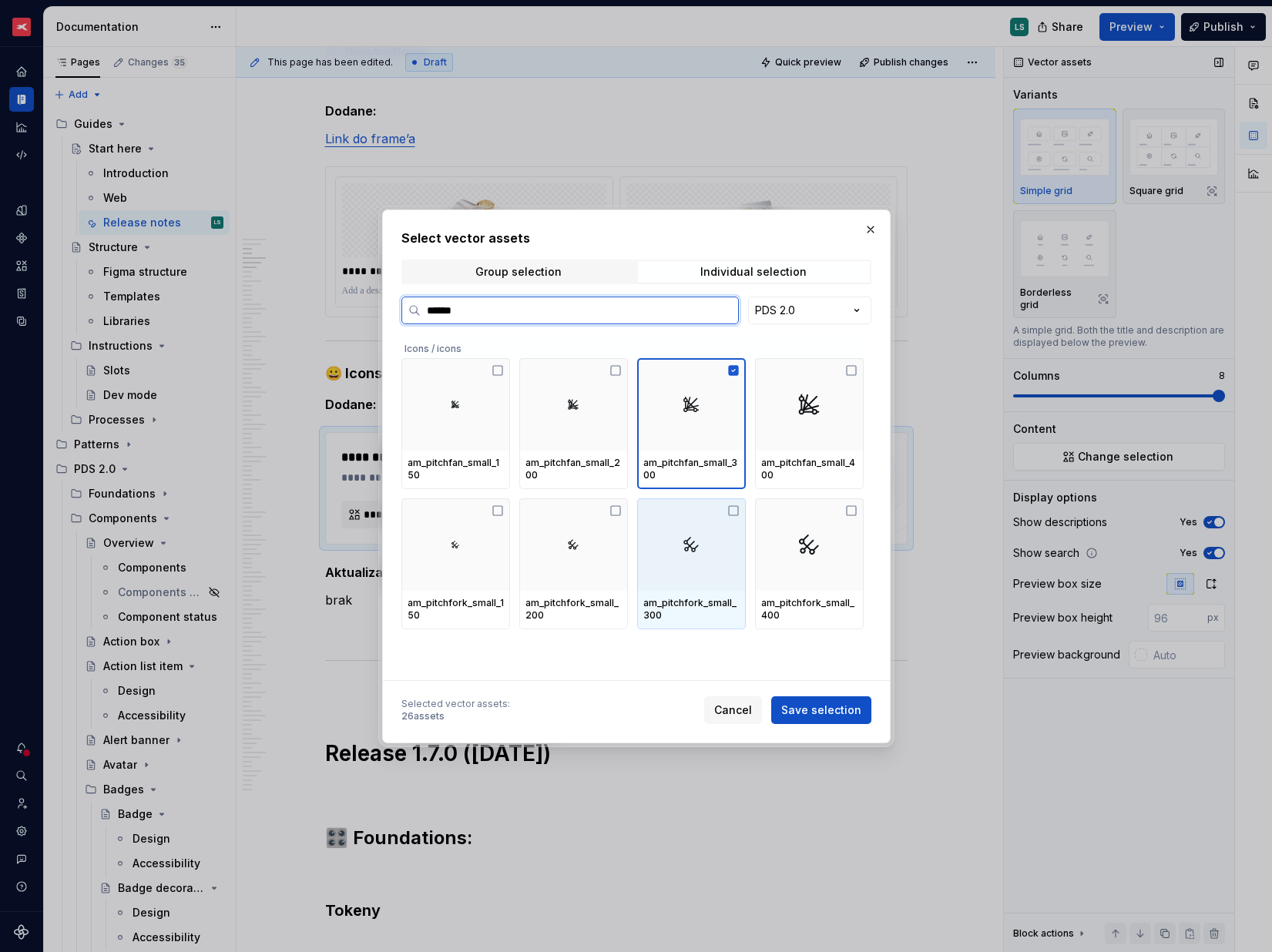
click at [700, 549] on div at bounding box center [691, 544] width 109 height 92
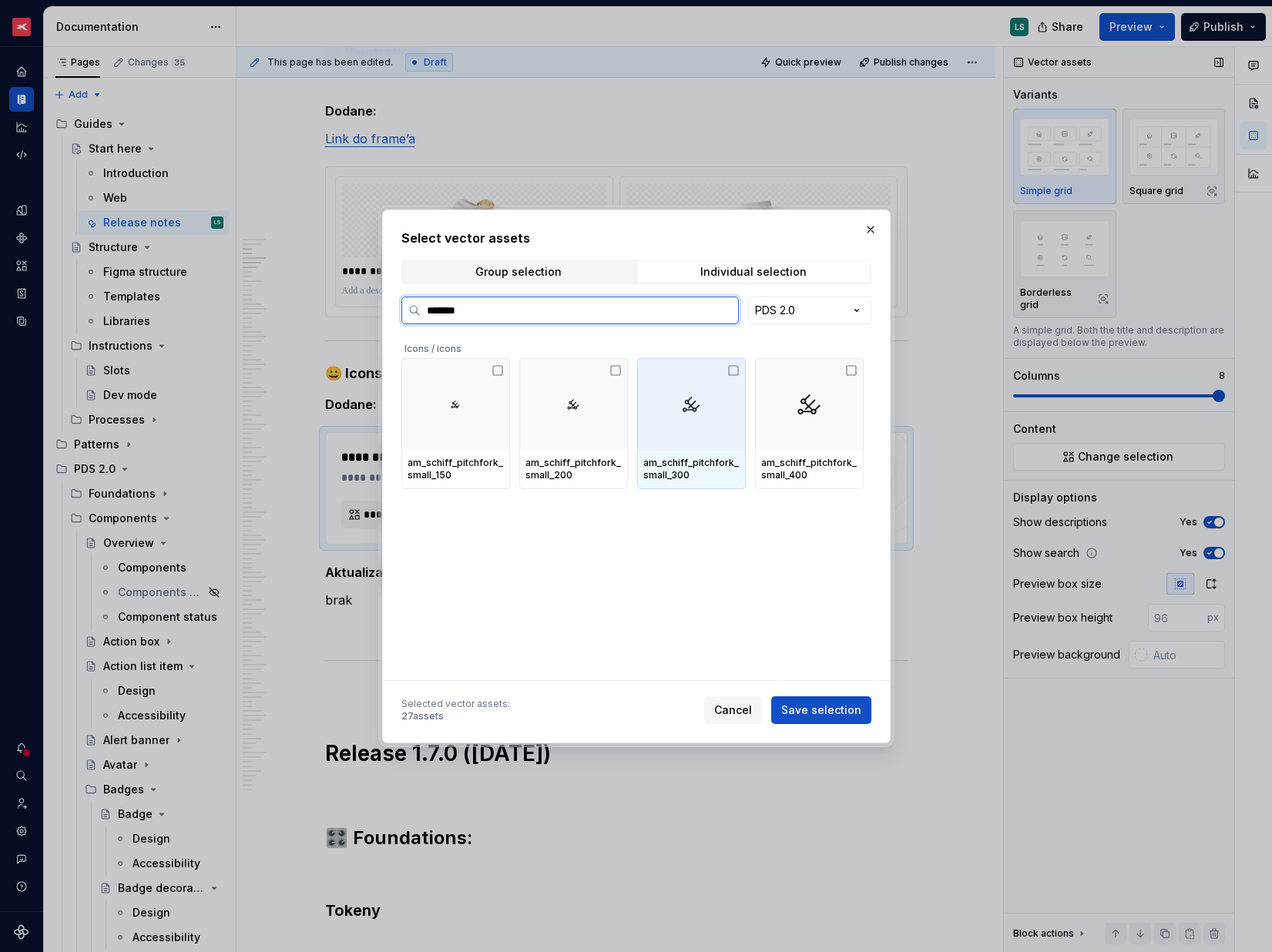
click at [668, 415] on div at bounding box center [691, 403] width 109 height 92
click at [722, 424] on div at bounding box center [691, 403] width 109 height 92
click at [709, 457] on div "am_disjoint_angle_small_300" at bounding box center [692, 469] width 97 height 25
click at [717, 484] on div "am_extended_small_300" at bounding box center [691, 469] width 109 height 38
click at [720, 473] on div "am_ray_small_300" at bounding box center [691, 464] width 109 height 26
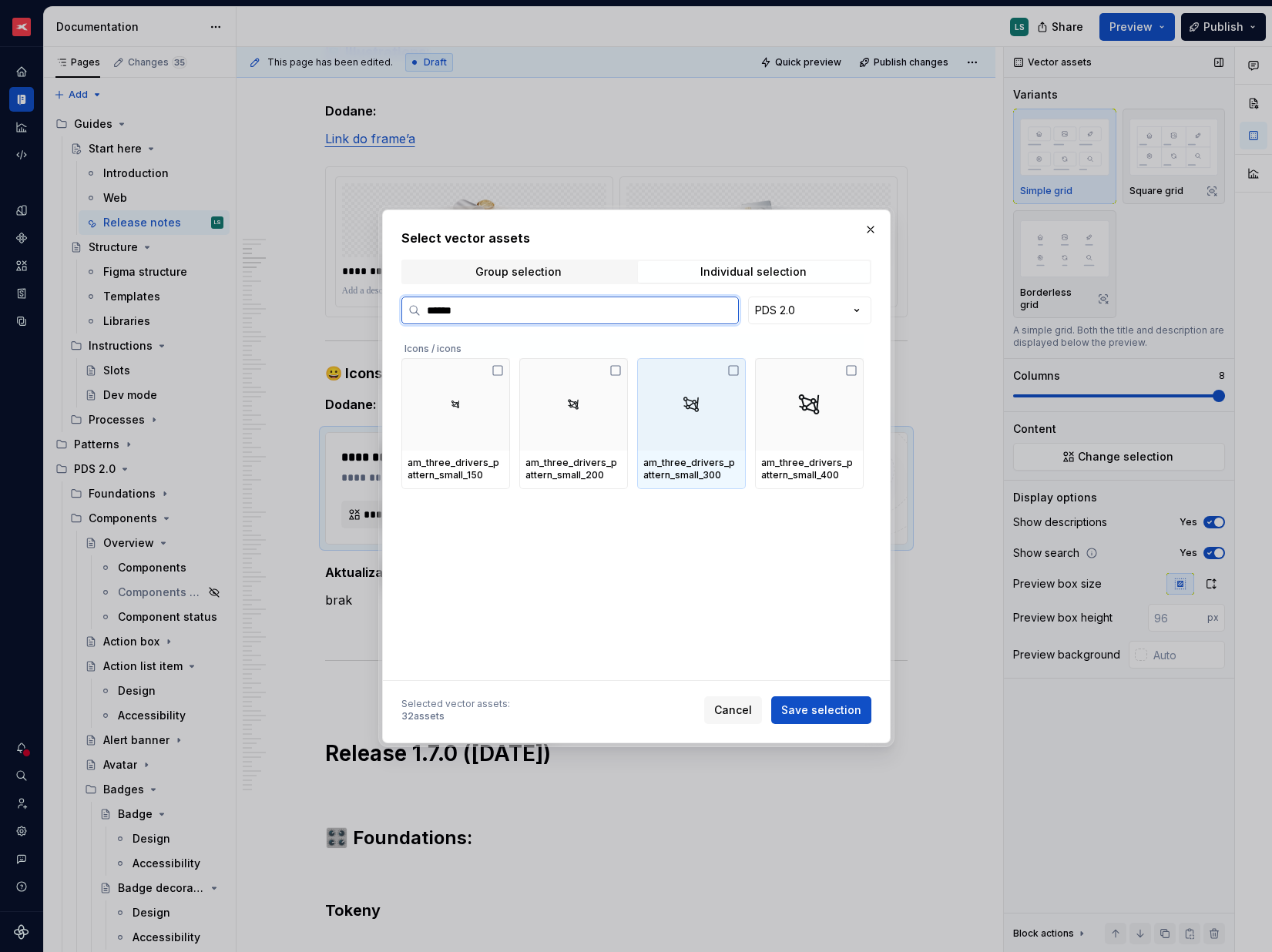
click at [704, 448] on div at bounding box center [691, 403] width 109 height 92
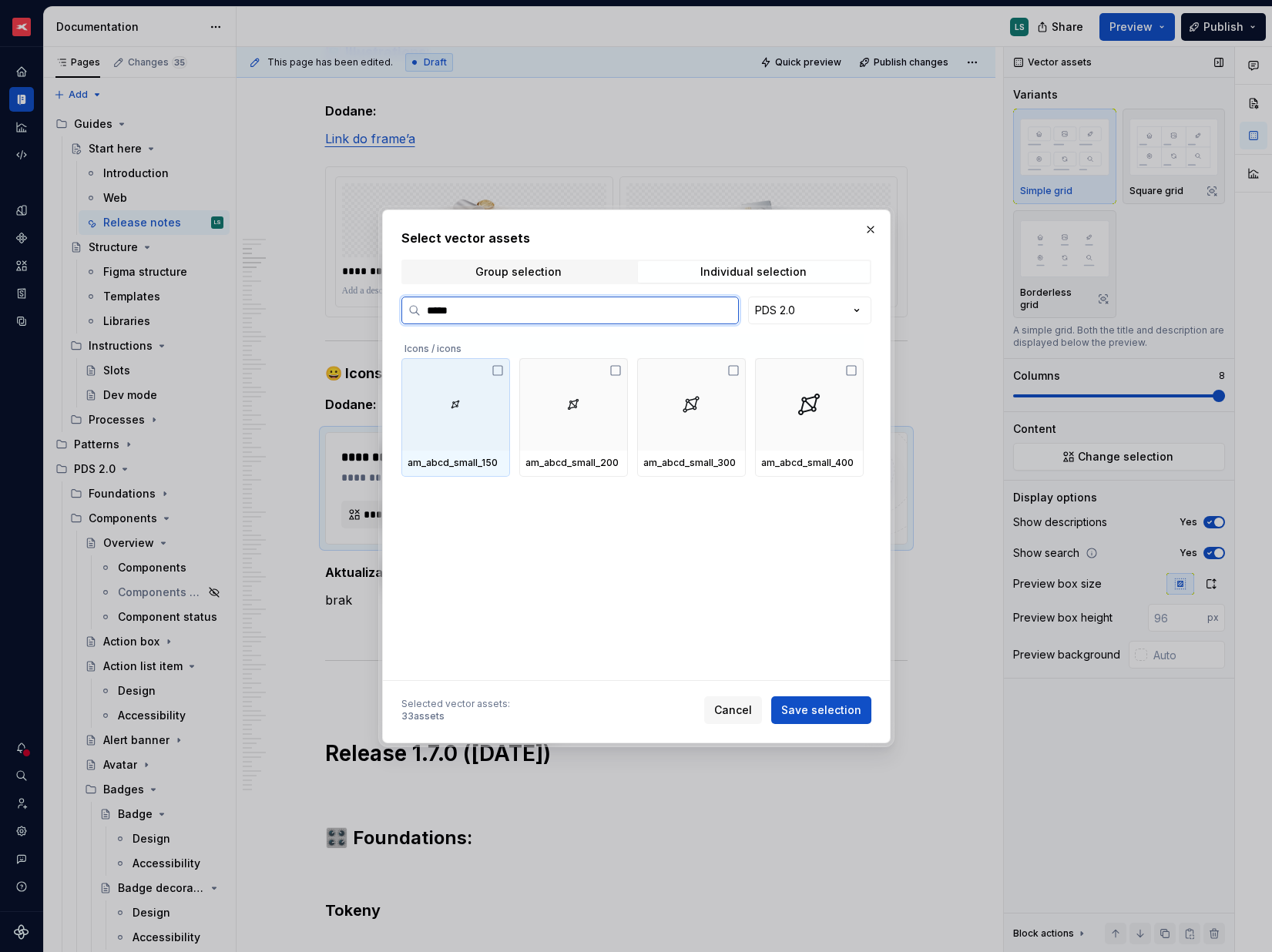
type input "******"
type textarea "*"
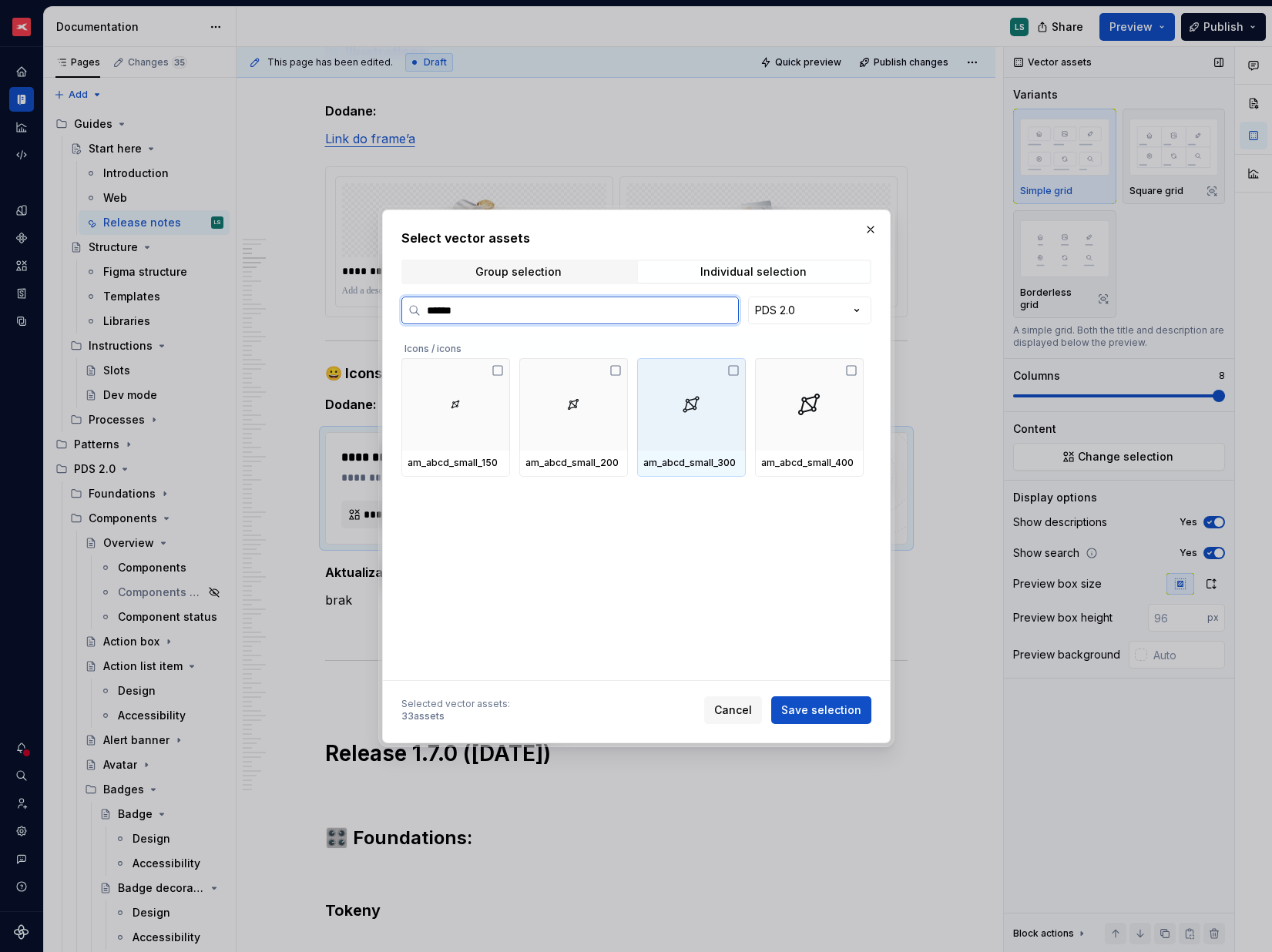
click at [723, 444] on div at bounding box center [691, 403] width 109 height 92
click at [675, 374] on div at bounding box center [691, 403] width 109 height 92
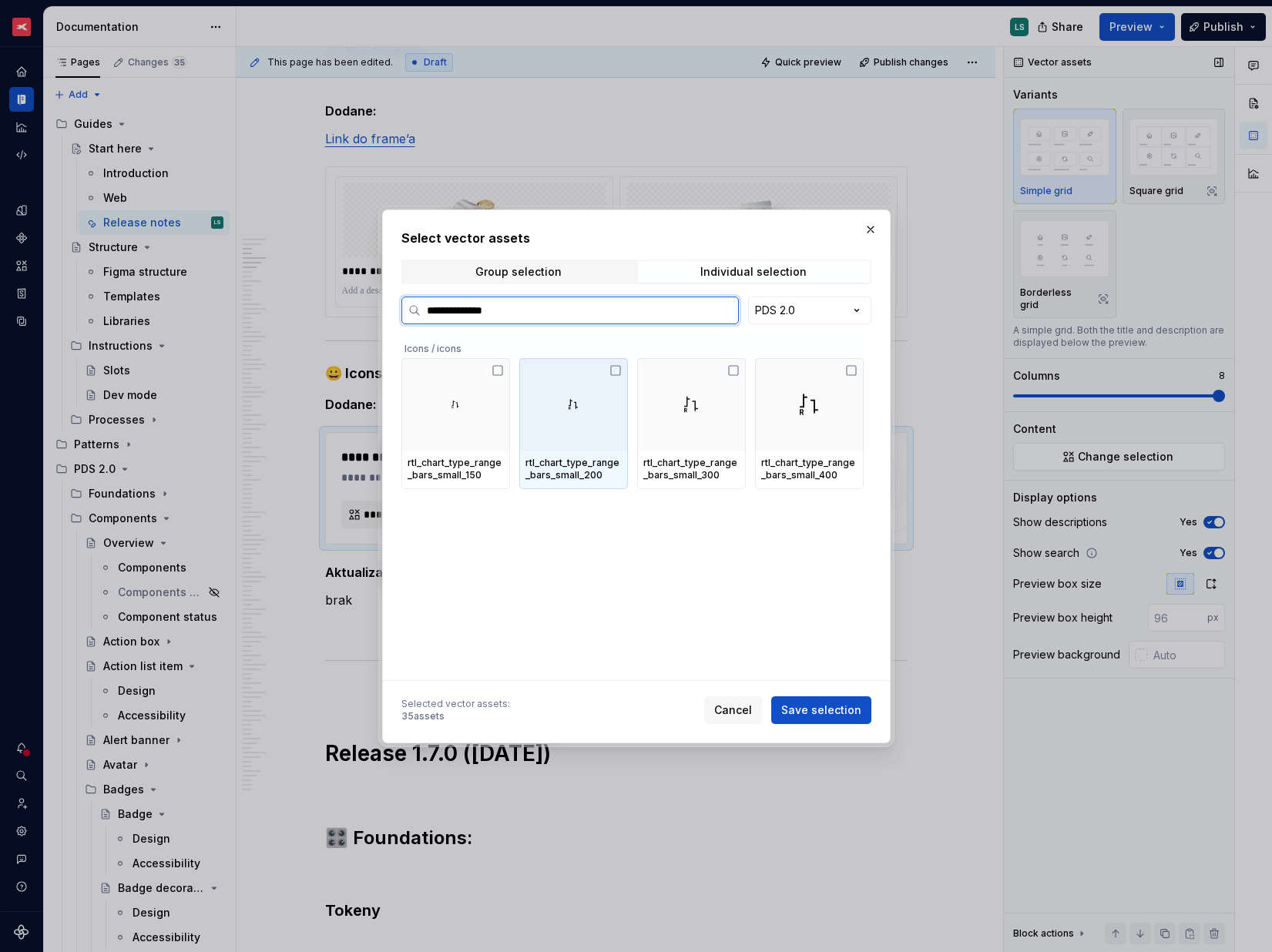
click at [637, 403] on div at bounding box center [691, 403] width 109 height 92
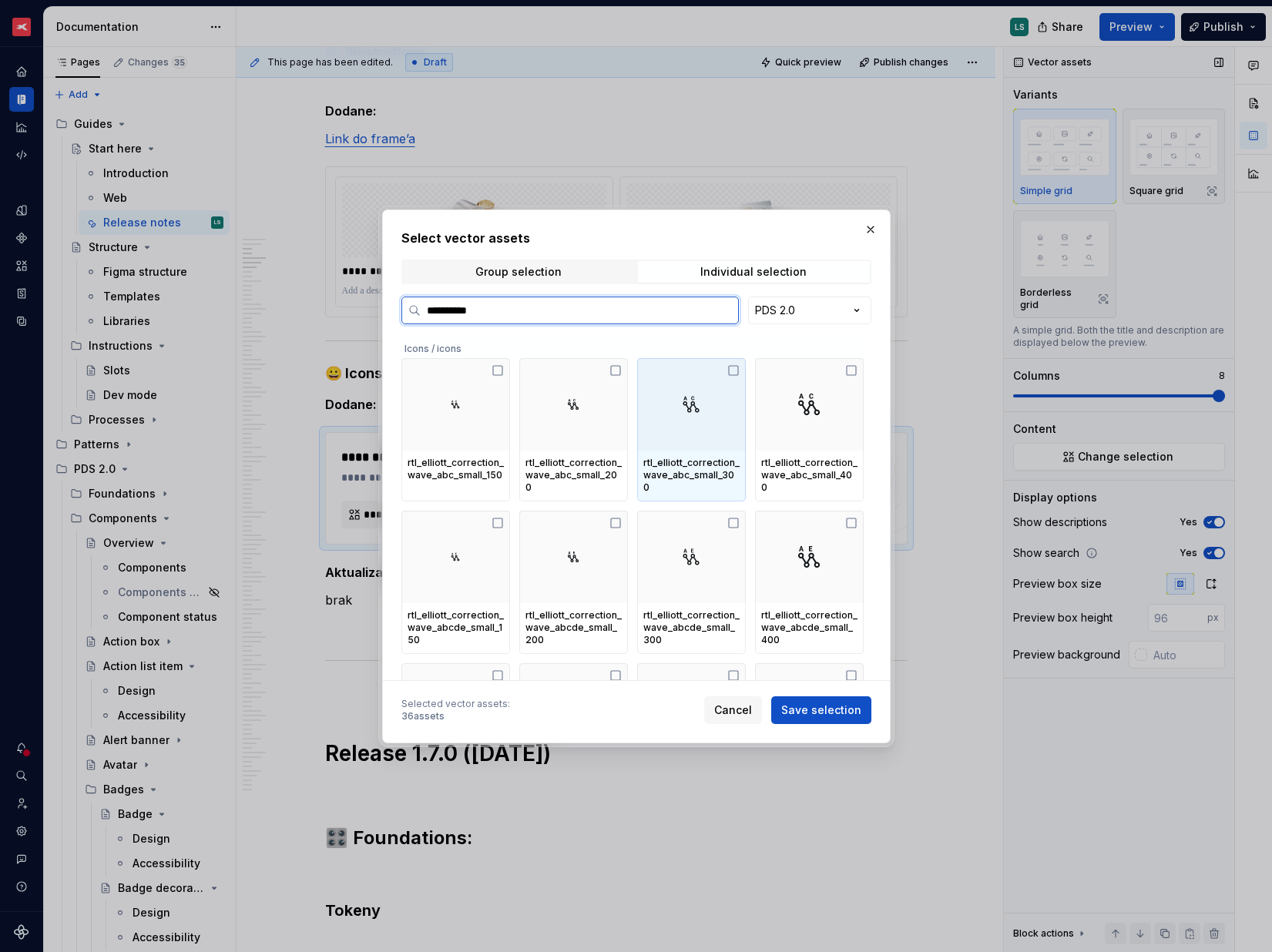
click at [644, 399] on div at bounding box center [691, 403] width 109 height 92
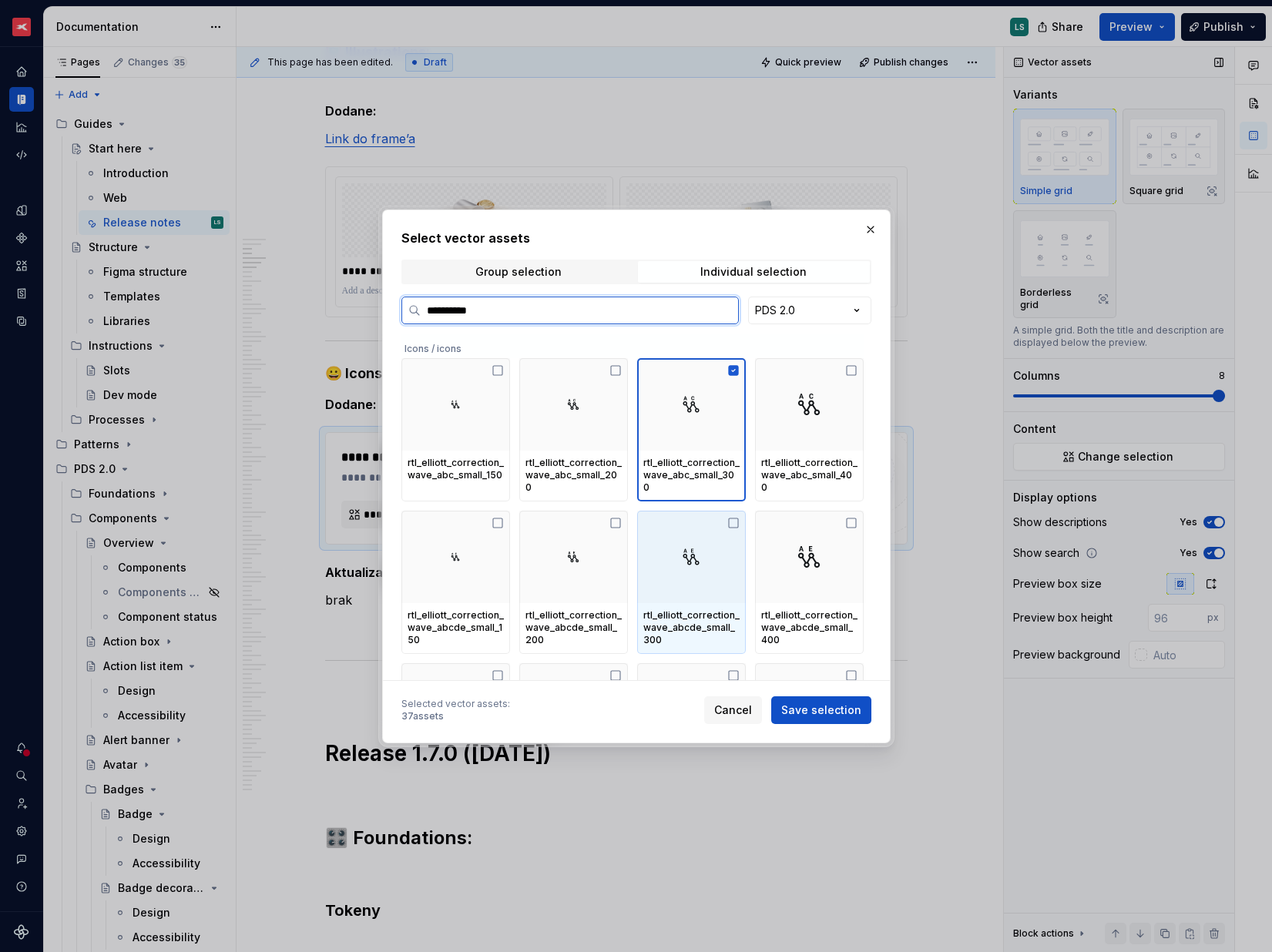
click at [681, 544] on div at bounding box center [691, 557] width 109 height 92
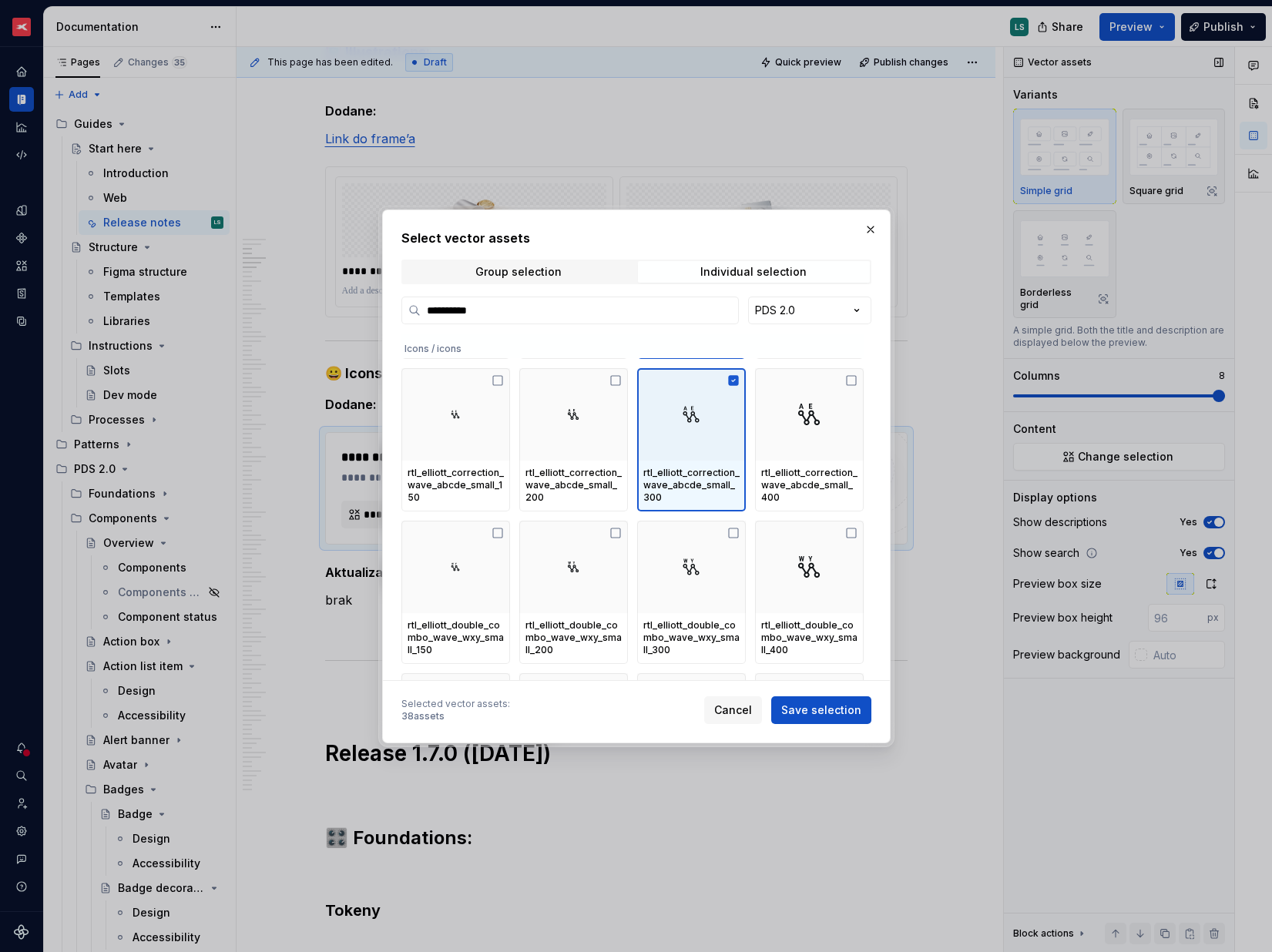
scroll to position [142, 0]
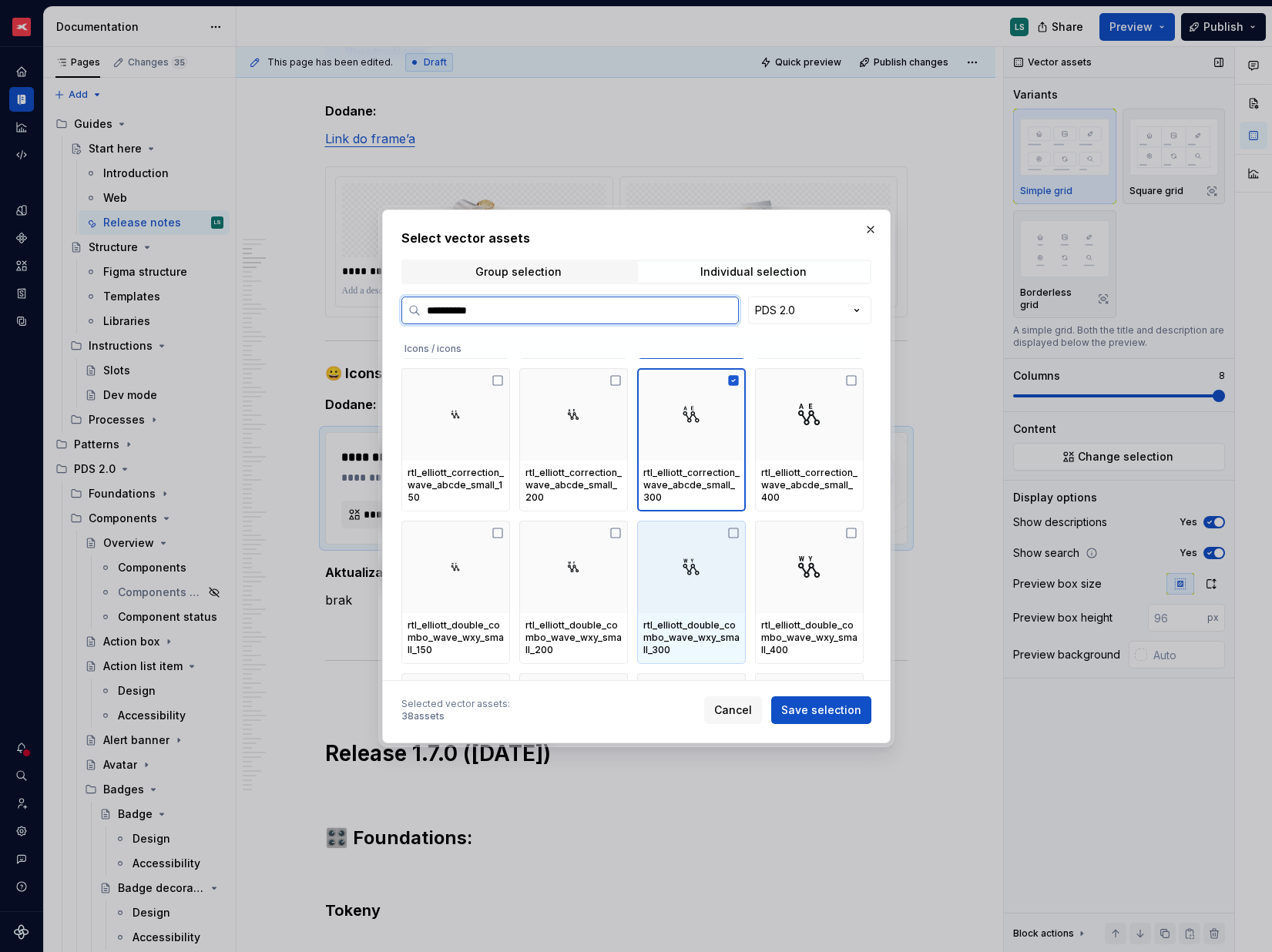
click at [711, 530] on div at bounding box center [691, 566] width 109 height 92
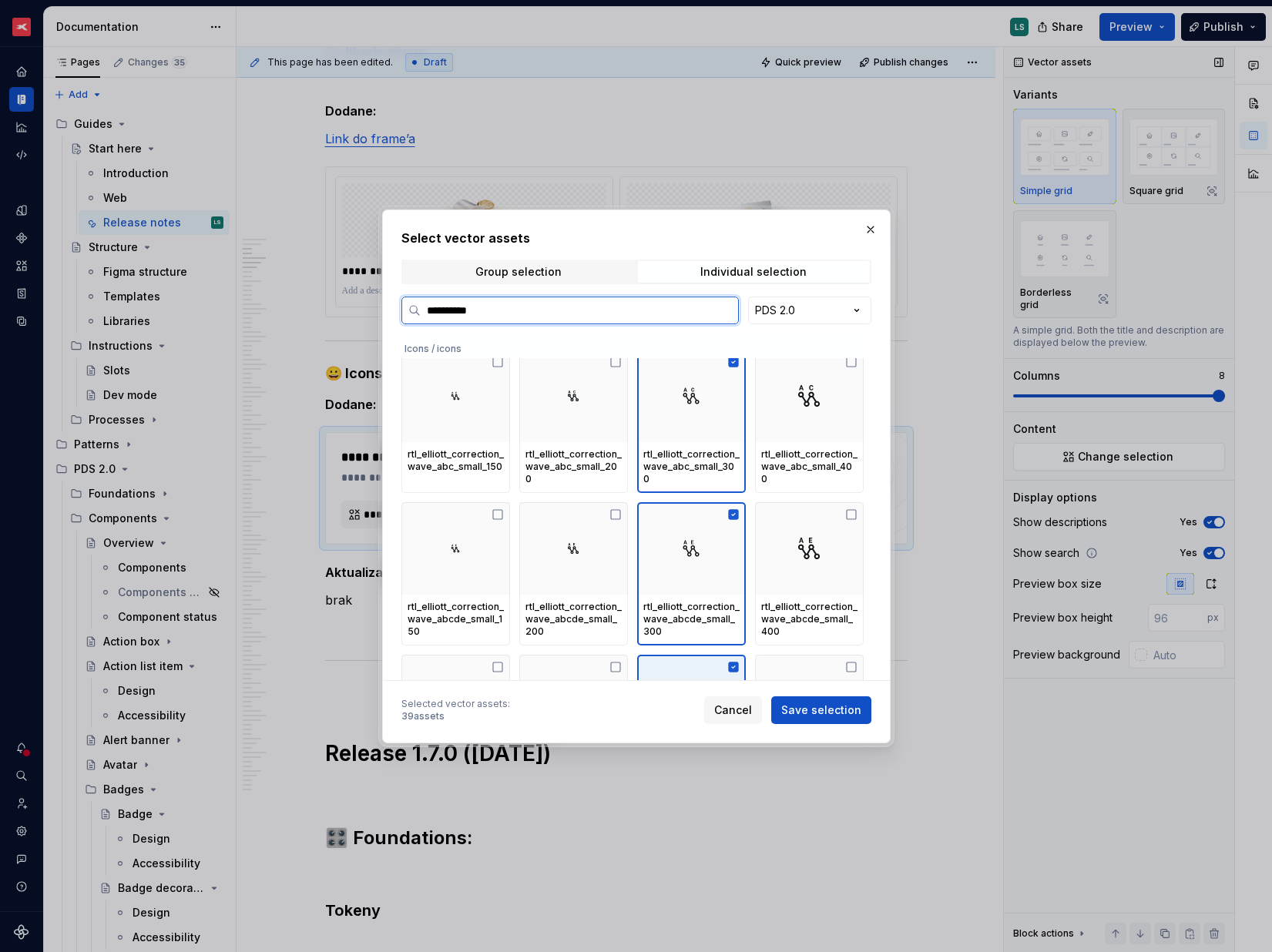
scroll to position [0, 0]
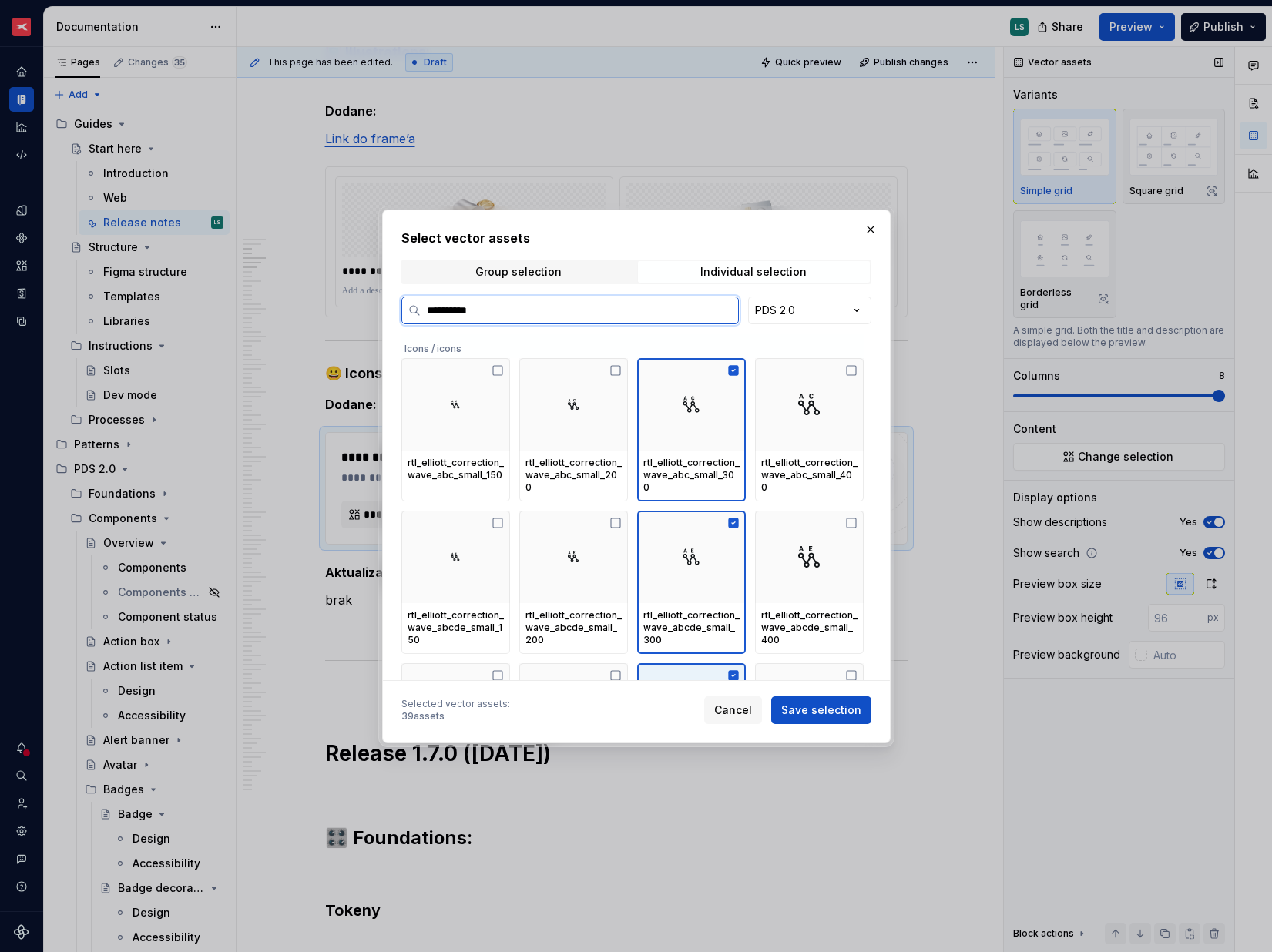
click at [690, 664] on div at bounding box center [691, 709] width 109 height 92
click at [704, 610] on div "rtl_elliott_correction_wave_abcde_small_300" at bounding box center [692, 628] width 97 height 37
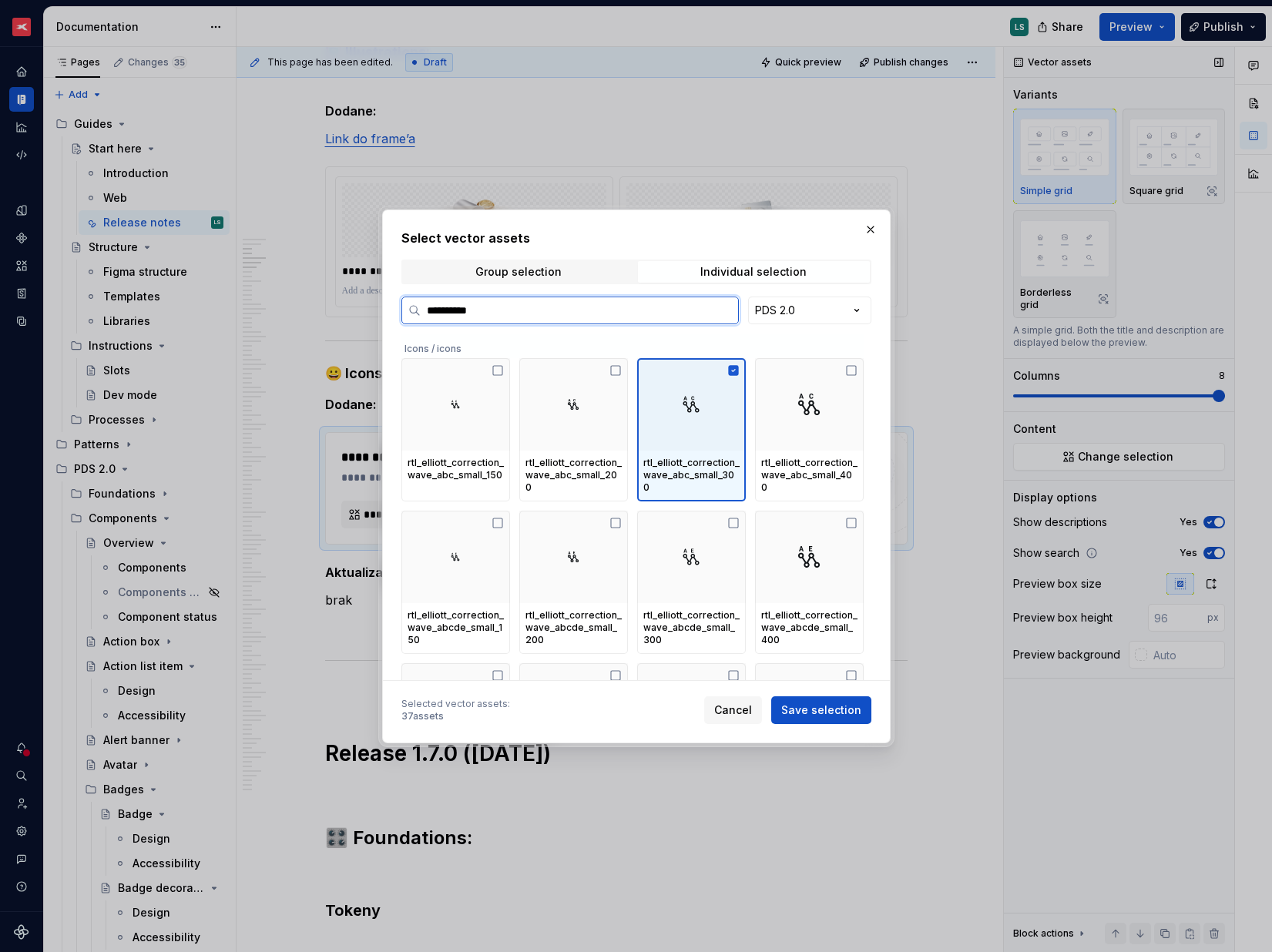
click at [698, 464] on div "rtl_elliott_correction_wave_abc_small_300" at bounding box center [692, 476] width 97 height 37
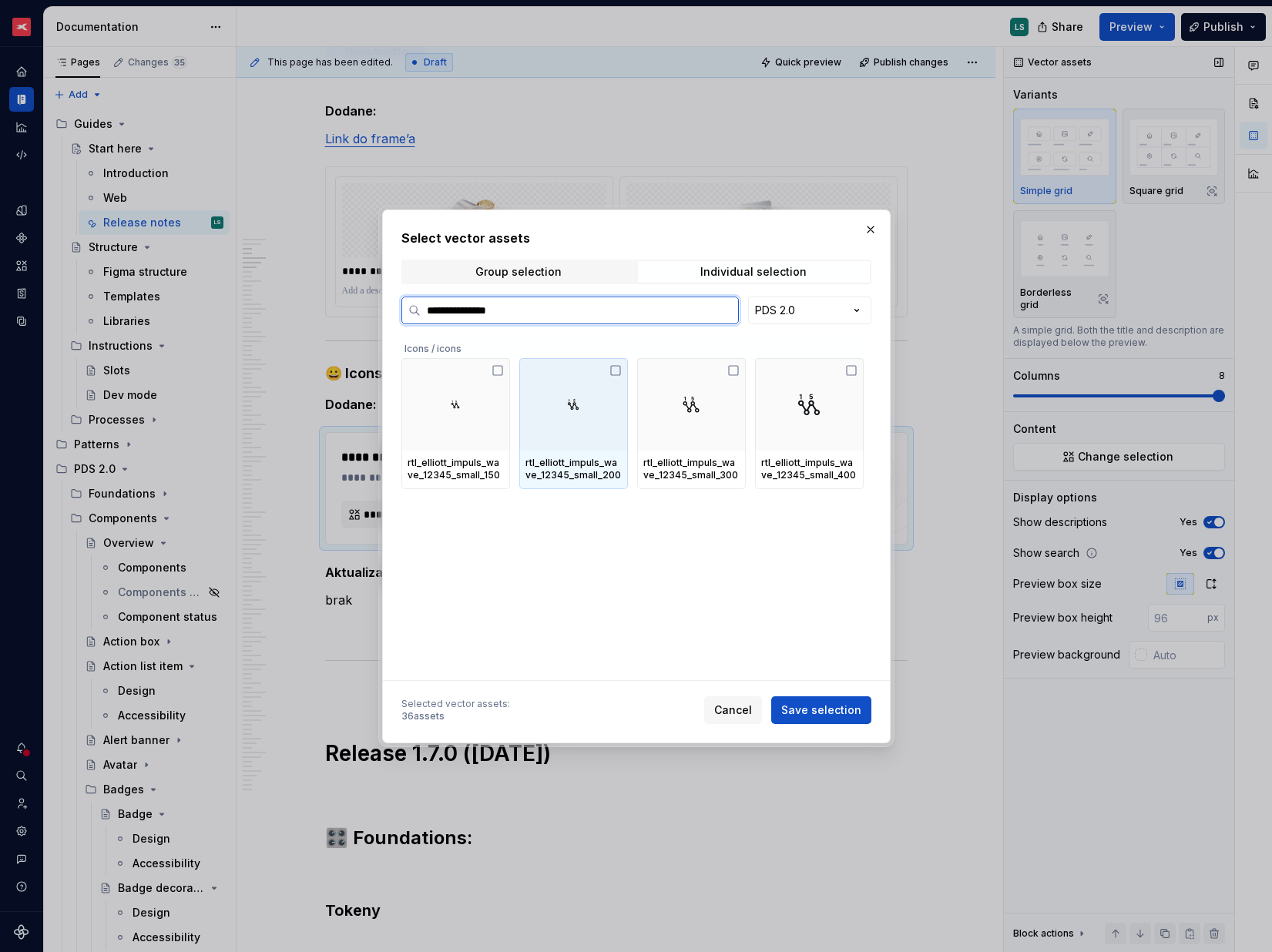
click at [648, 392] on div at bounding box center [691, 403] width 109 height 92
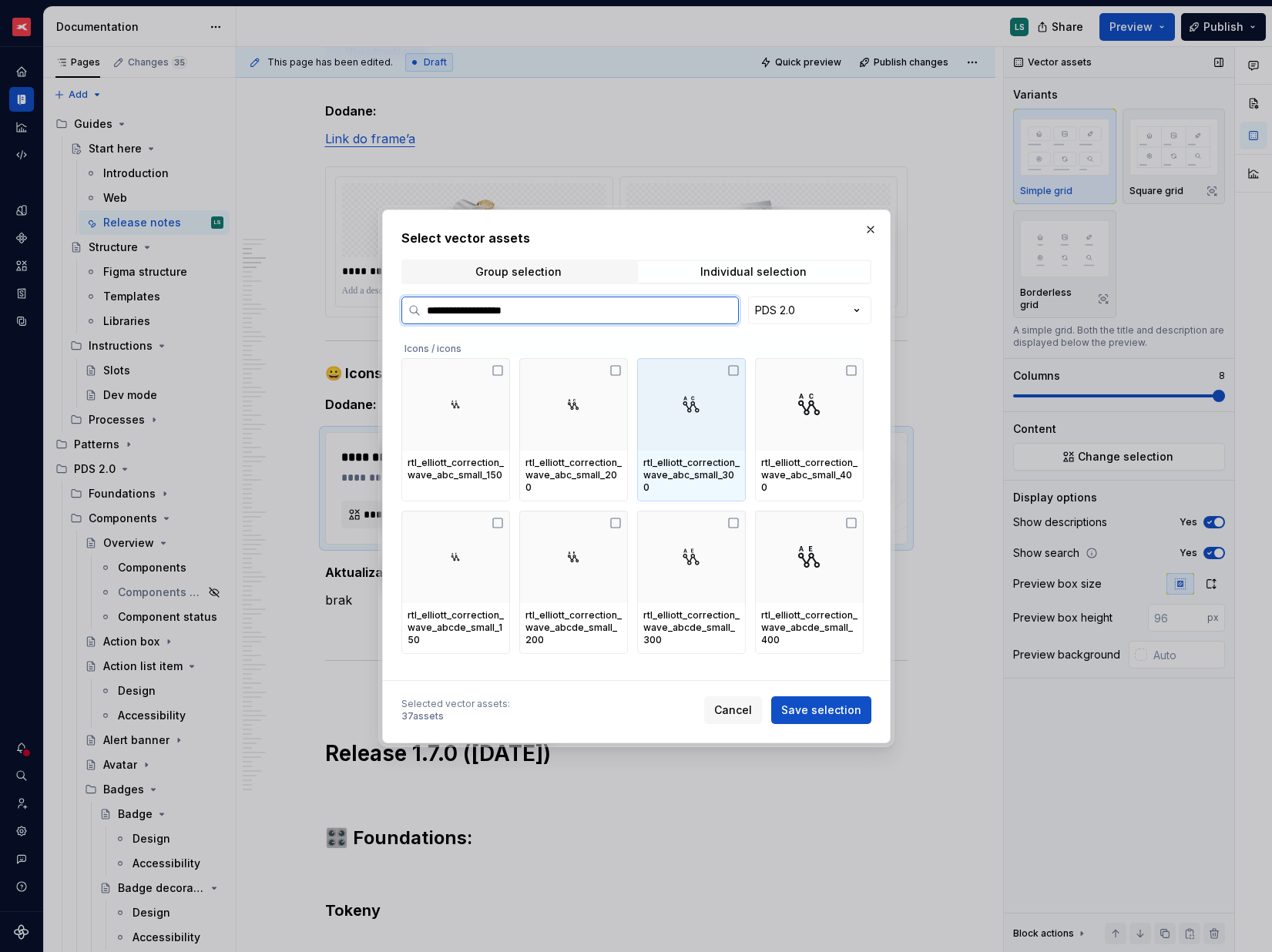
click at [718, 407] on div at bounding box center [691, 403] width 109 height 92
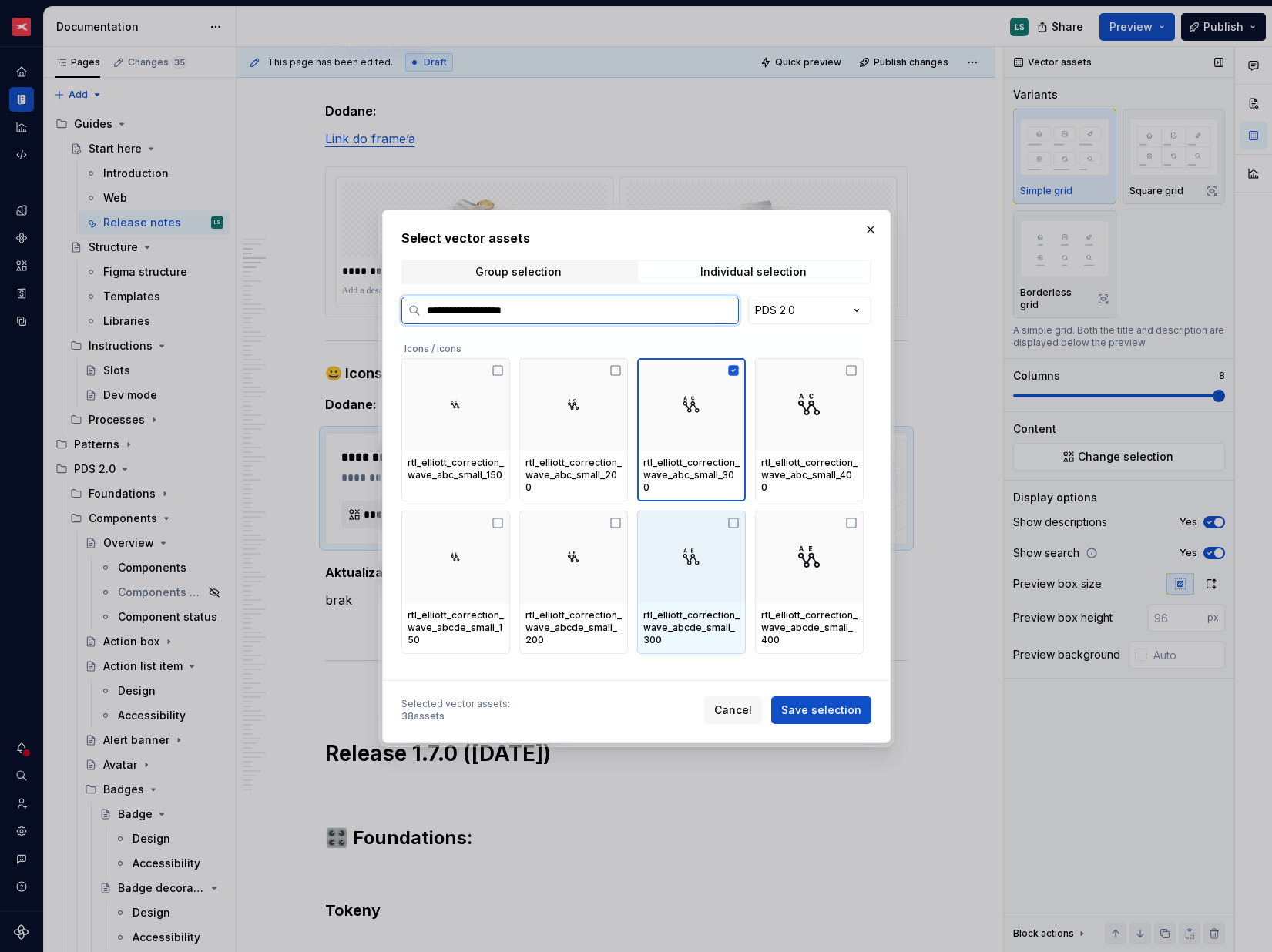
click at [701, 555] on div at bounding box center [691, 557] width 109 height 92
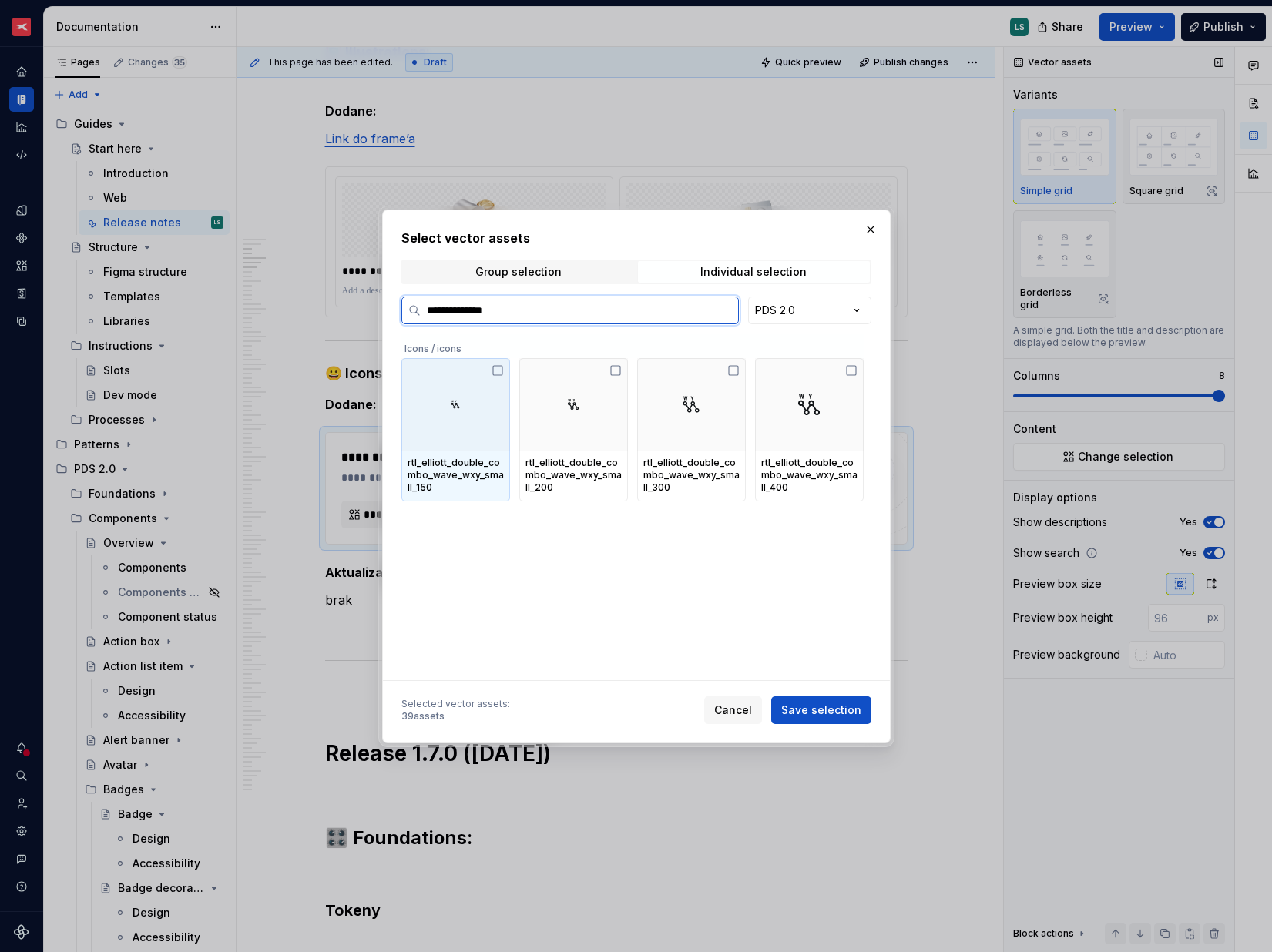
click at [700, 489] on div "rtl_elliott_double_combo_wave_wxy_small_300" at bounding box center [692, 476] width 97 height 37
type input "**********"
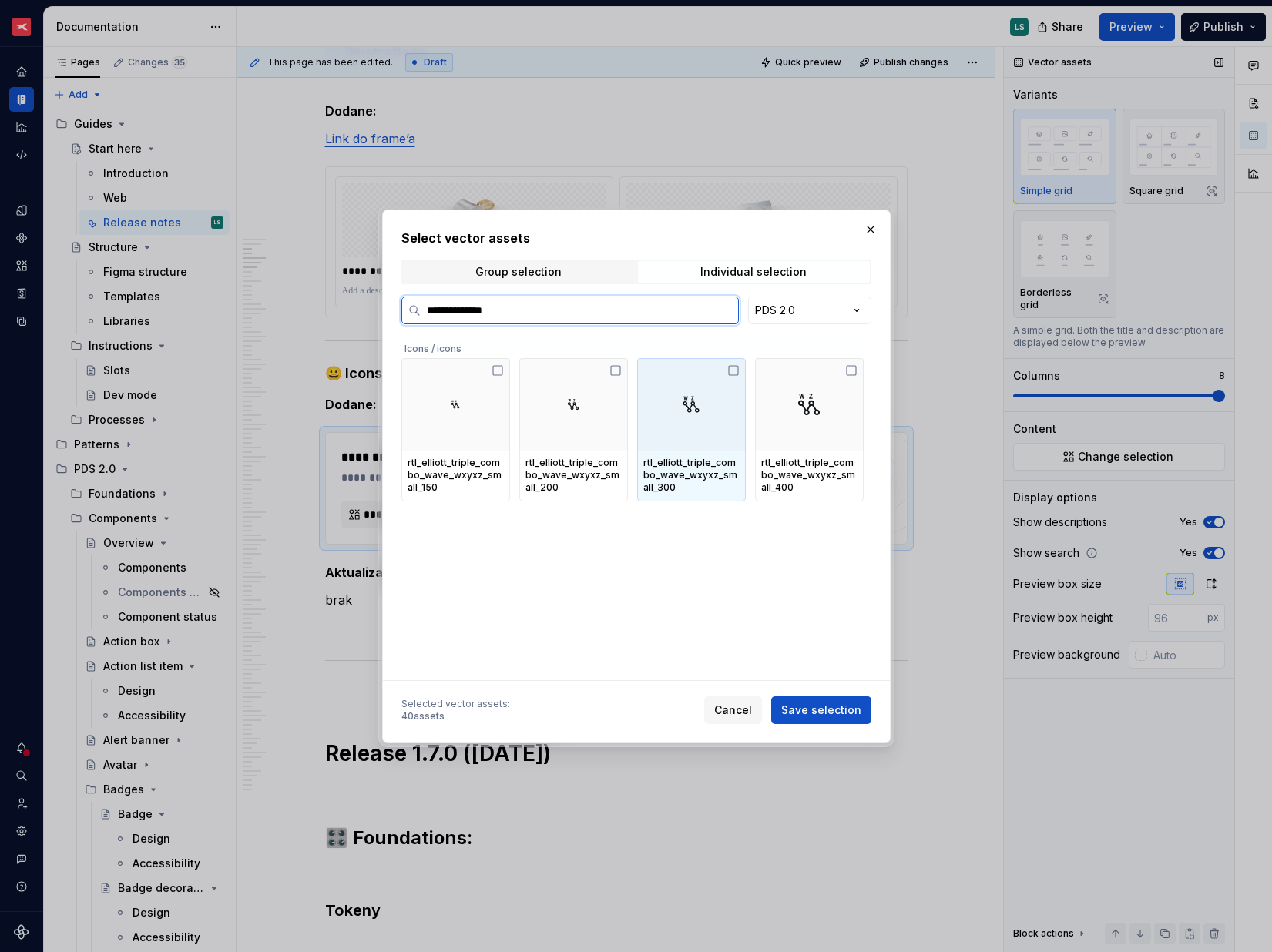
click at [719, 457] on div "rtl_elliott_triple_combo_wave_wxyxz_small_300" at bounding box center [692, 476] width 97 height 37
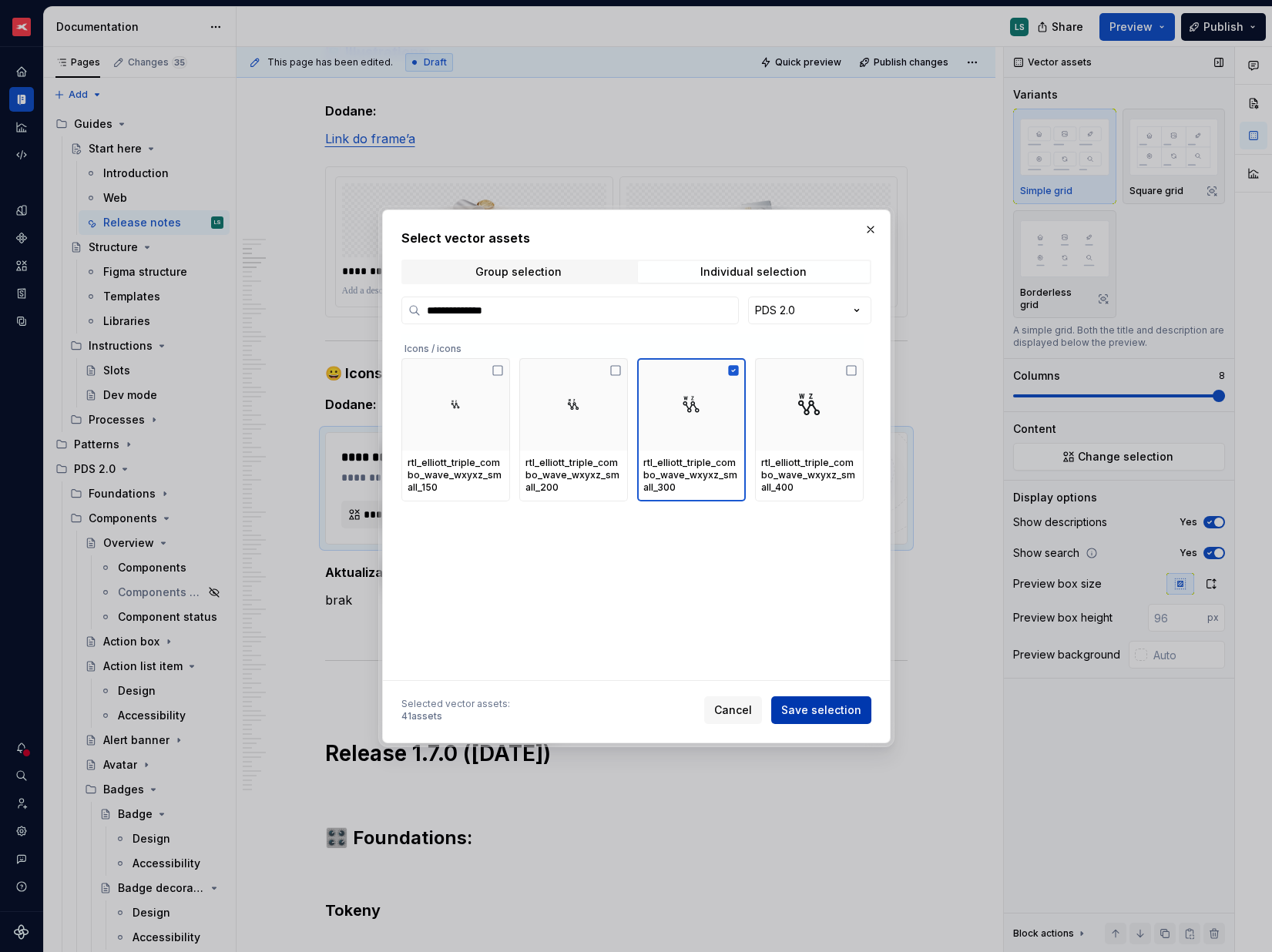
click at [830, 705] on span "Save selection" at bounding box center [821, 710] width 80 height 16
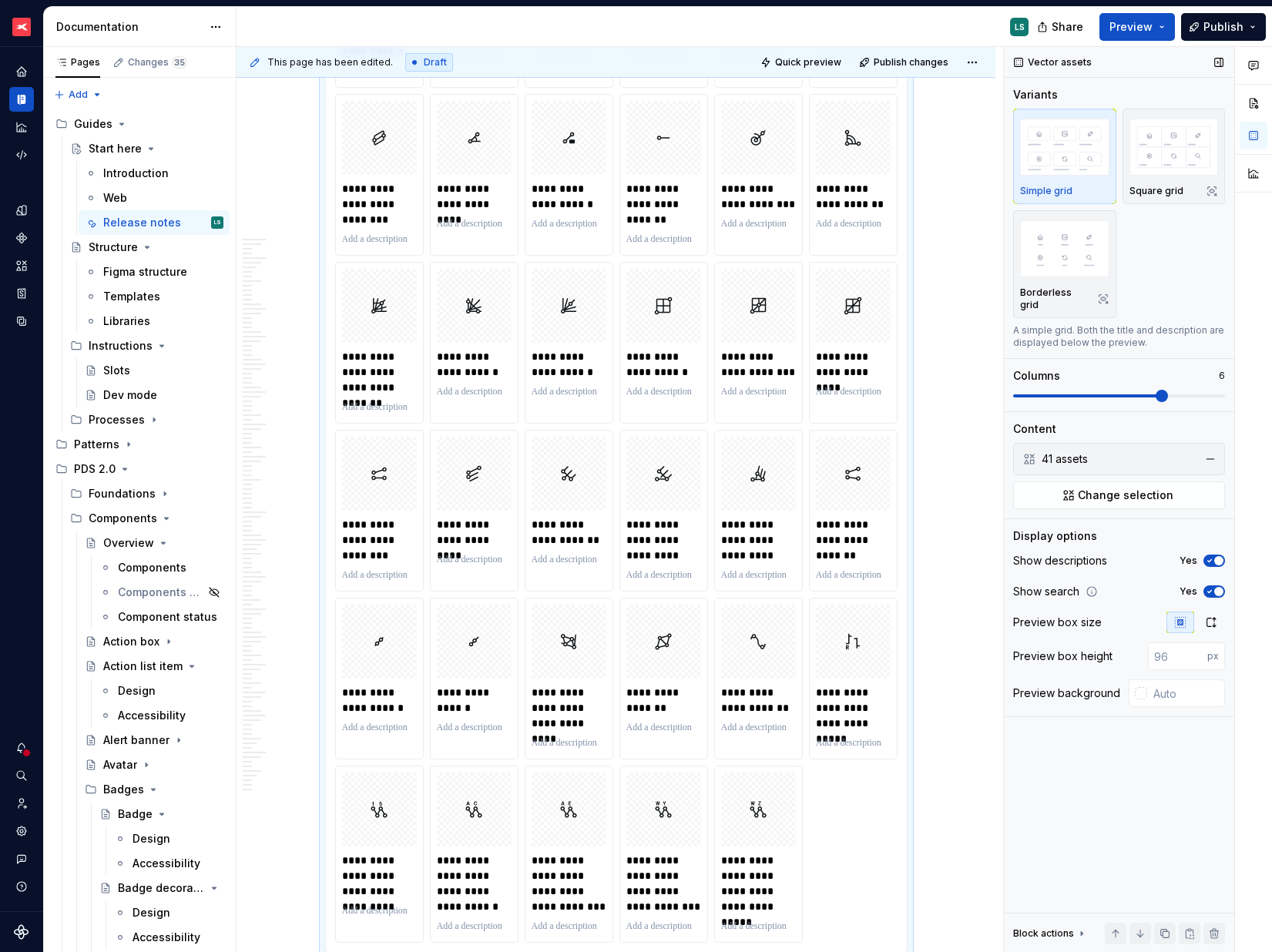
scroll to position [1137, 0]
click at [1156, 390] on span at bounding box center [1161, 395] width 12 height 12
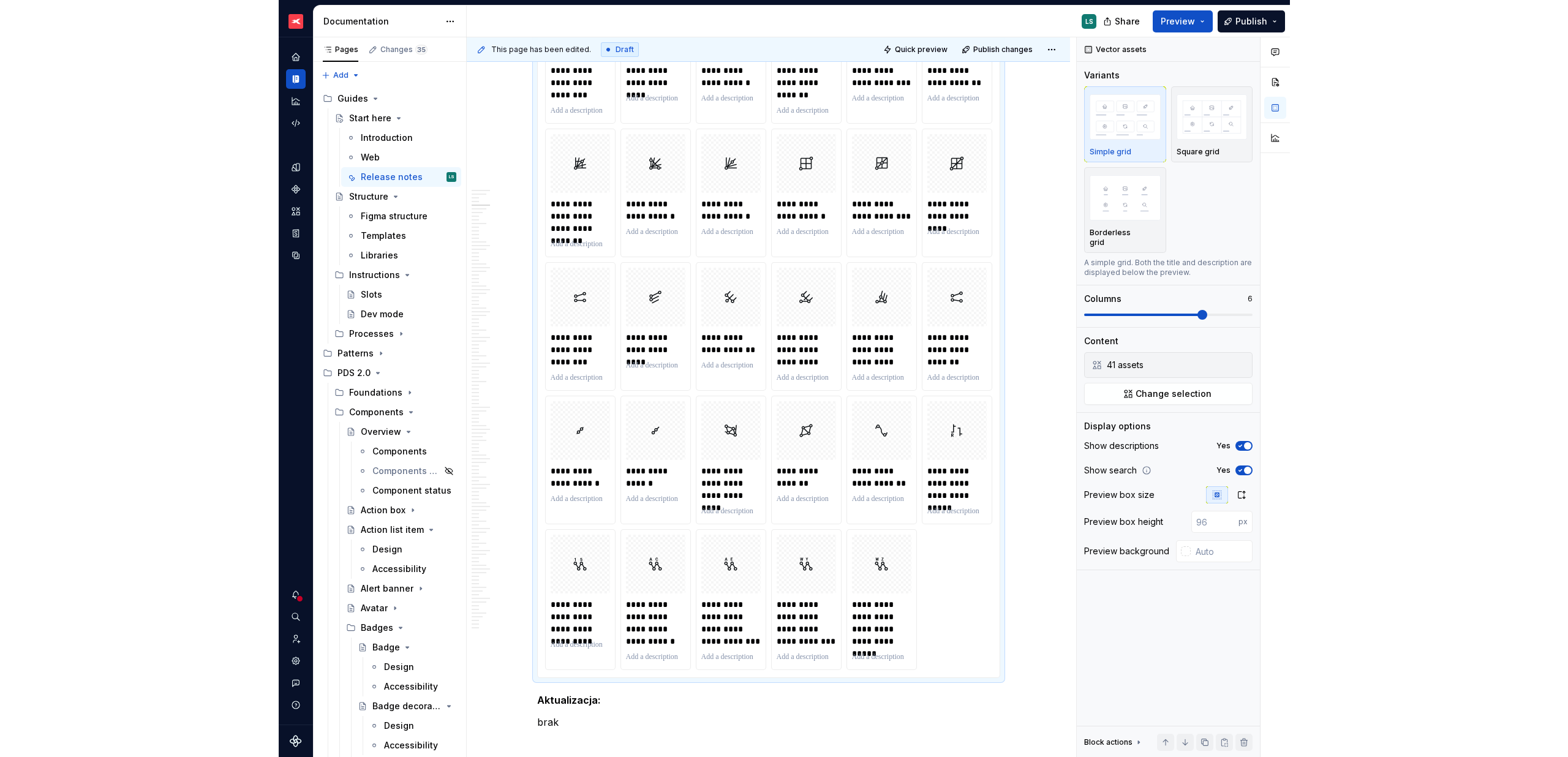
scroll to position [1382, 0]
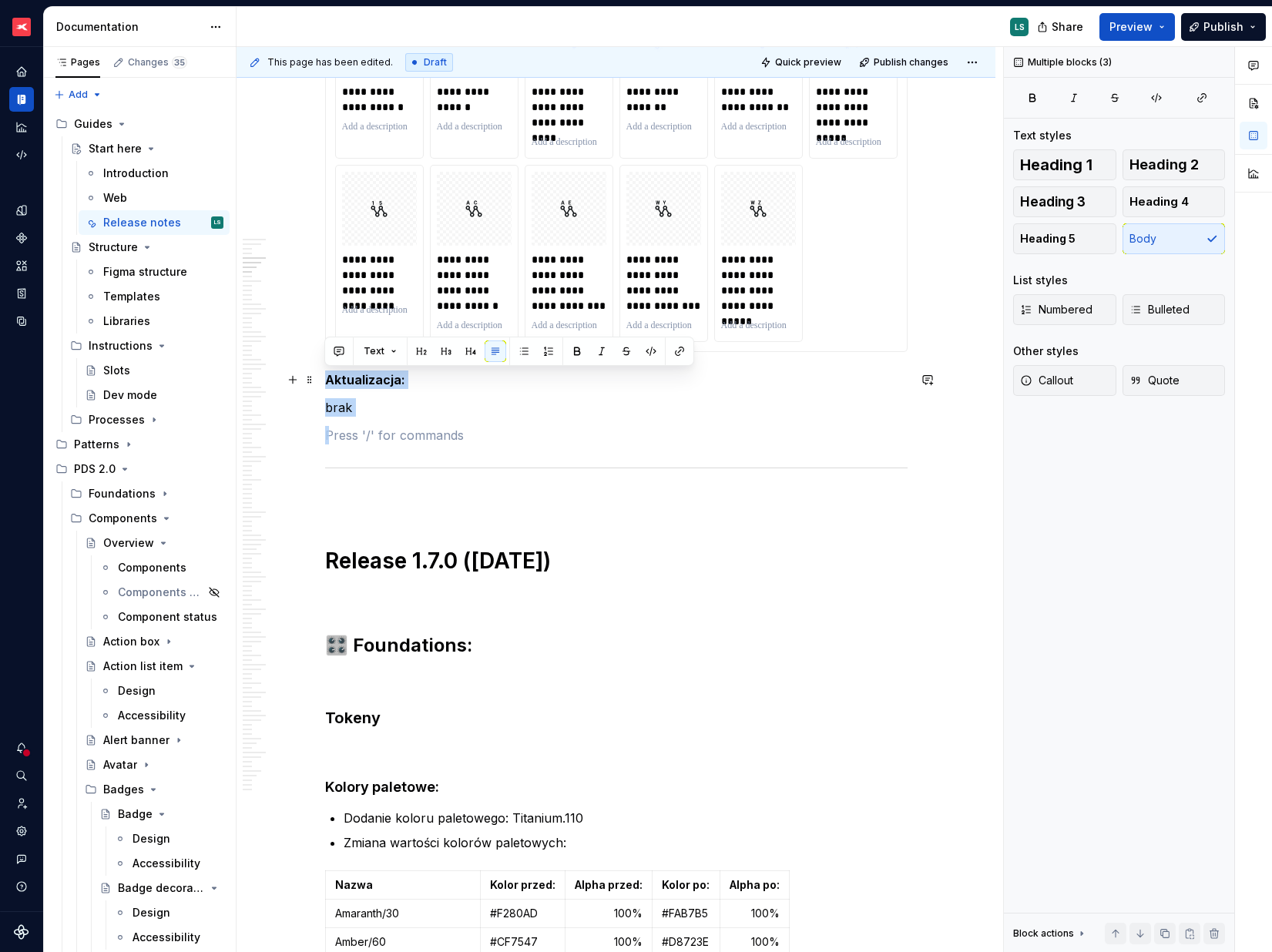
drag, startPoint x: 443, startPoint y: 427, endPoint x: 322, endPoint y: 389, distance: 126.8
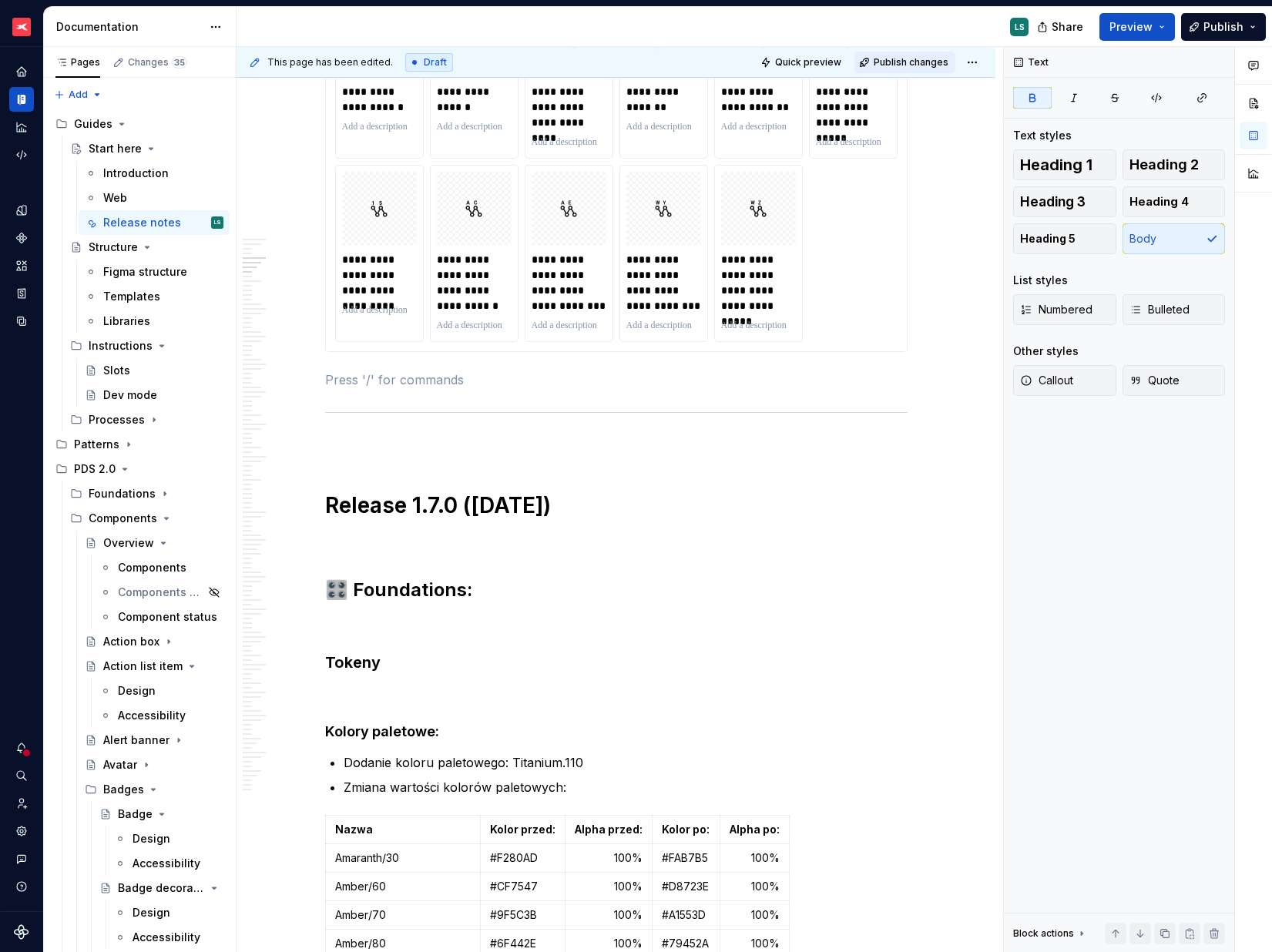
click at [931, 61] on span "Publish changes" at bounding box center [911, 62] width 74 height 12
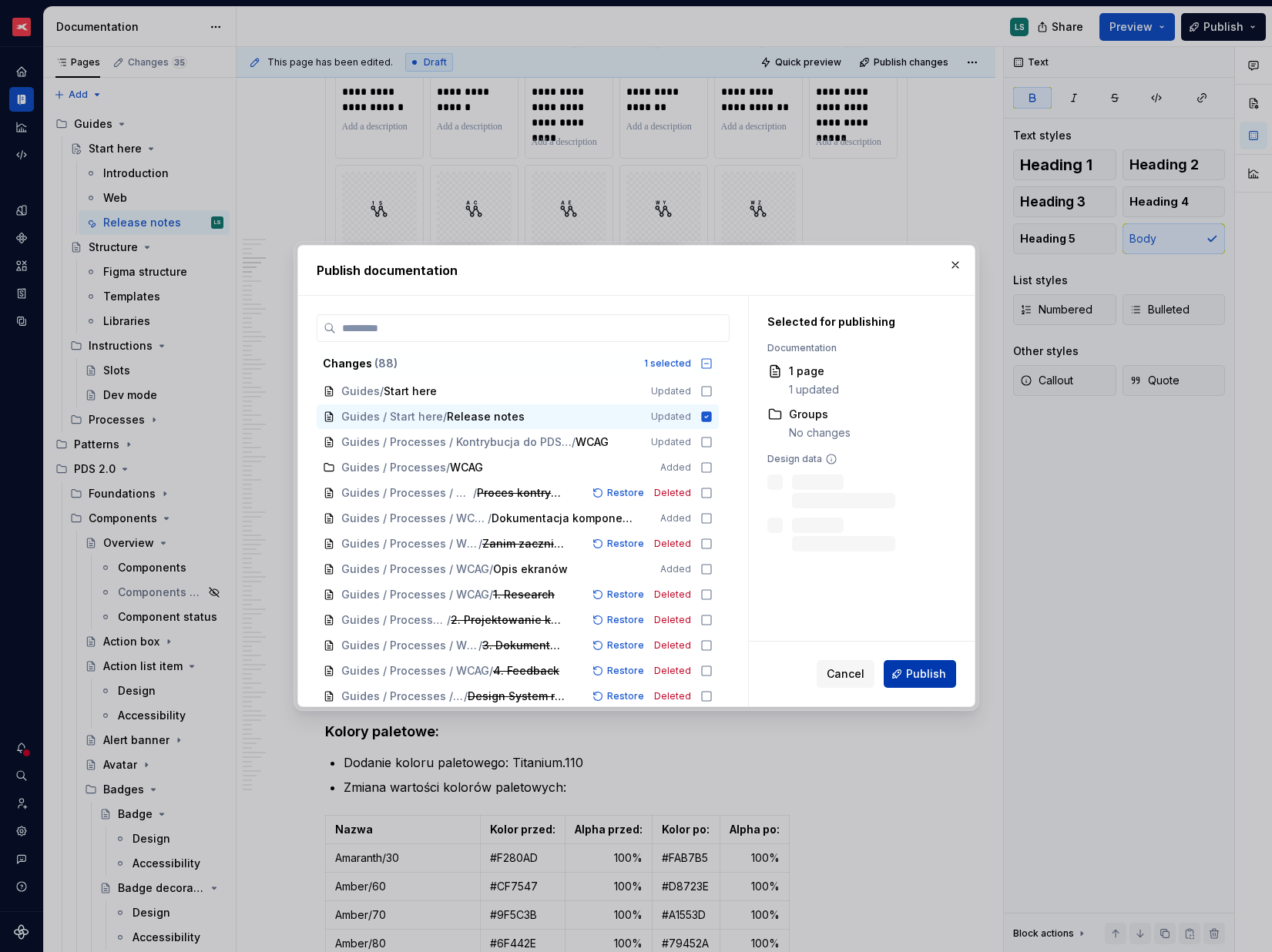
click at [924, 667] on span "Publish" at bounding box center [926, 674] width 40 height 16
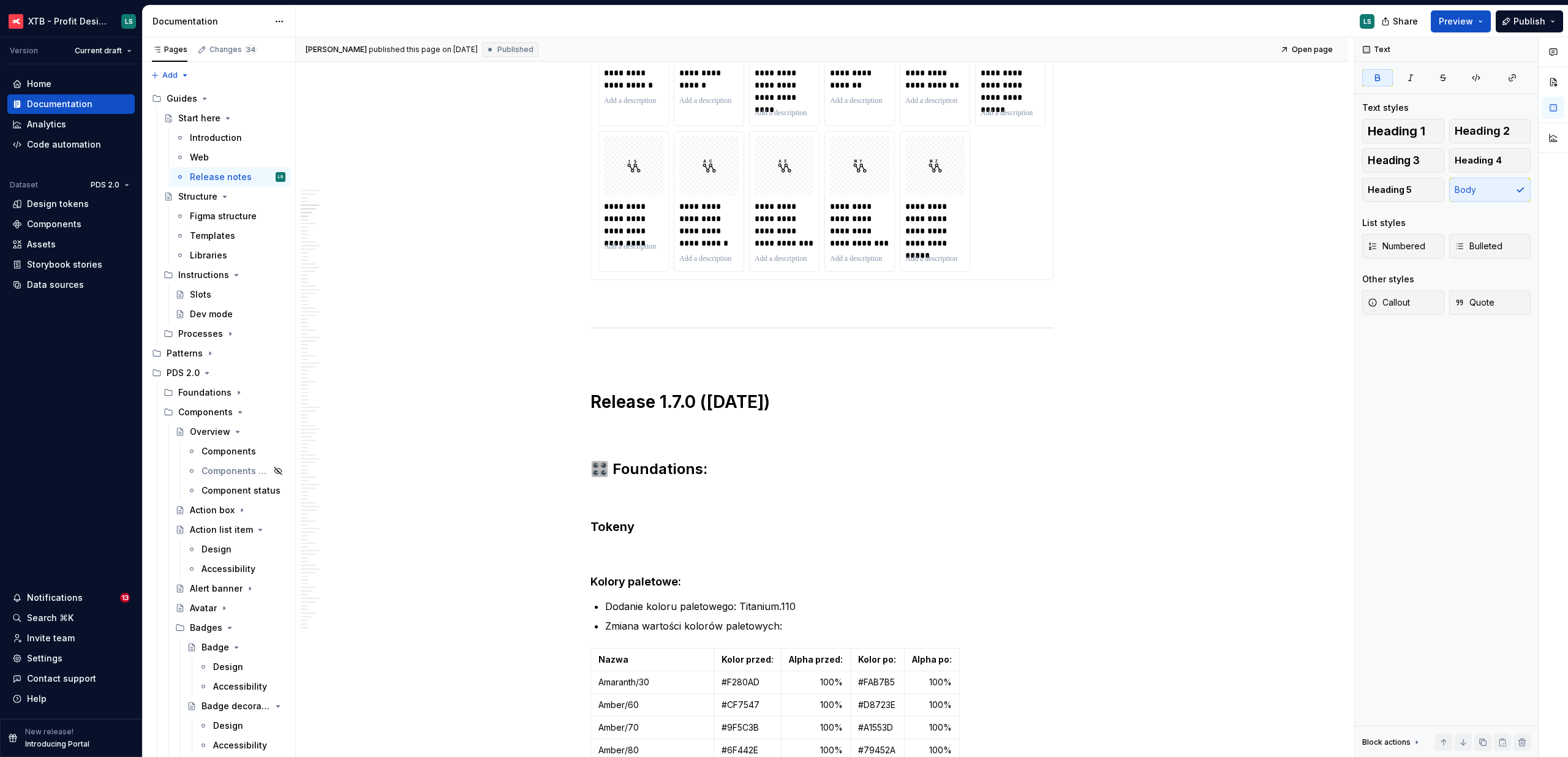
type textarea "*"
